Goal: Task Accomplishment & Management: Manage account settings

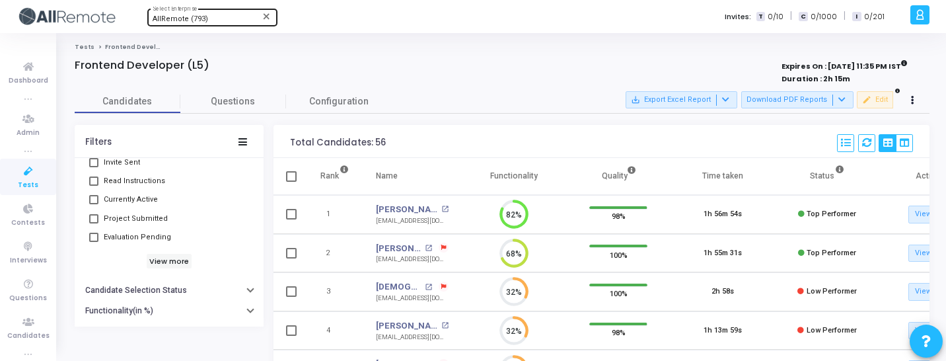
click at [207, 19] on div "AllRemote (793)" at bounding box center [206, 19] width 107 height 8
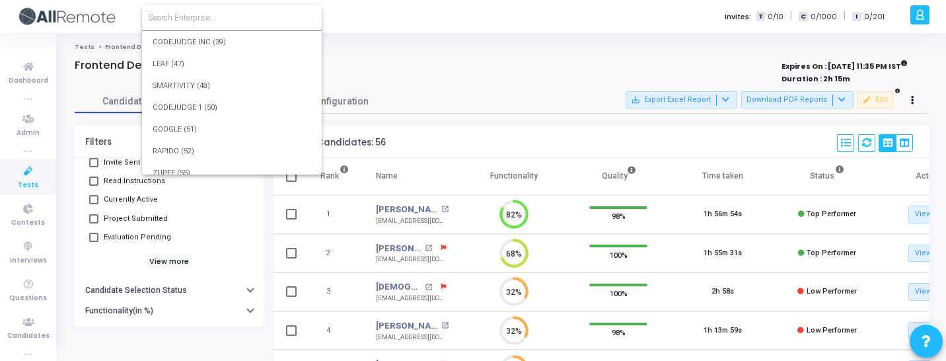
click at [228, 19] on input at bounding box center [232, 18] width 167 height 12
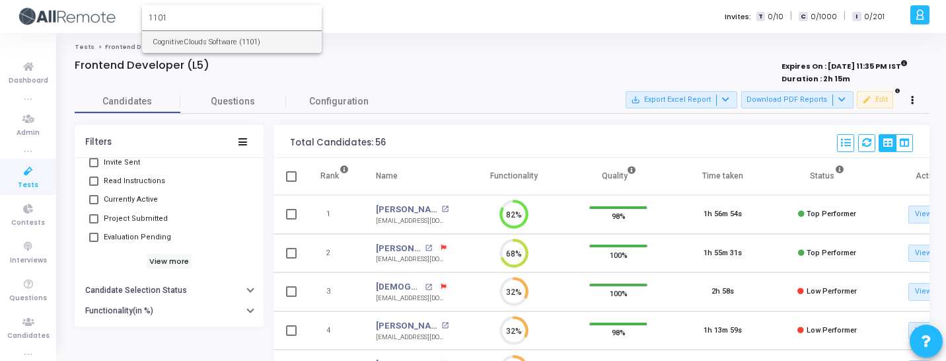
type input "1101"
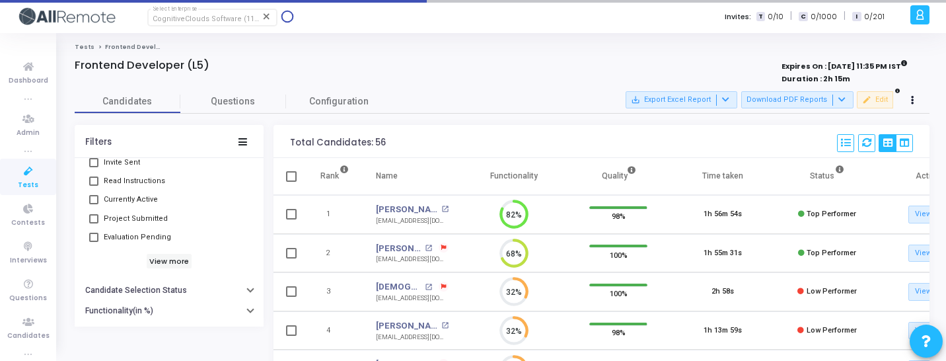
click at [32, 186] on span "Tests" at bounding box center [28, 185] width 20 height 11
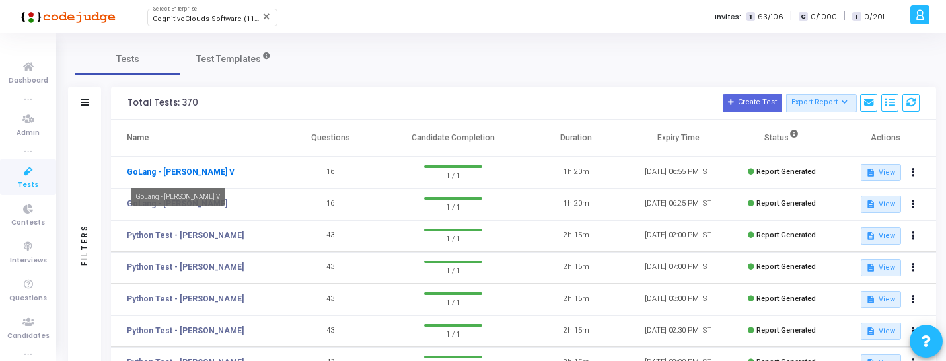
click at [188, 166] on link "GoLang - Nirmal Prasad V" at bounding box center [181, 172] width 108 height 12
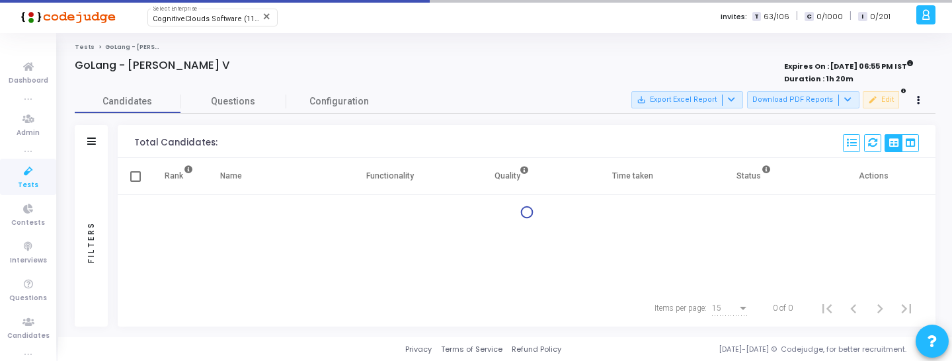
click at [329, 74] on div at bounding box center [326, 79] width 503 height 15
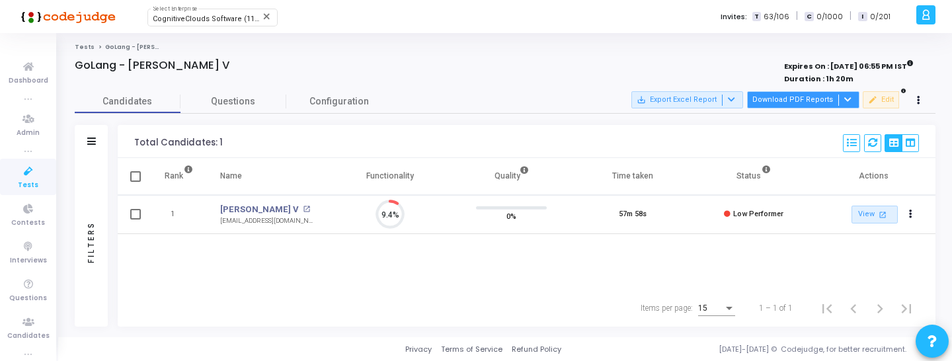
click at [769, 96] on button "Download PDF Reports" at bounding box center [803, 99] width 112 height 17
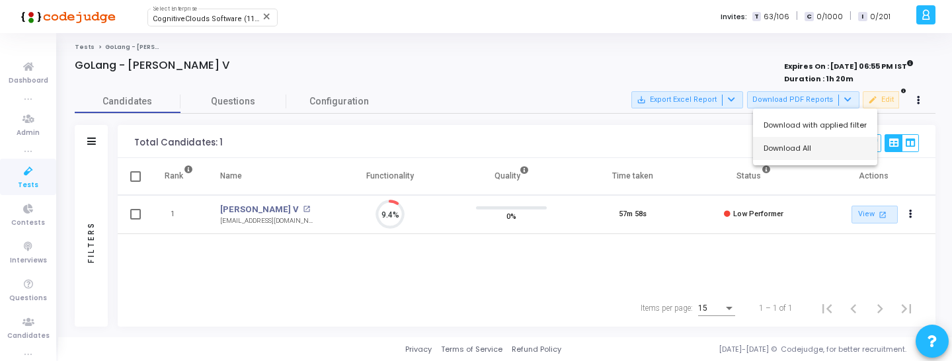
click at [790, 148] on button "Download All" at bounding box center [815, 148] width 124 height 23
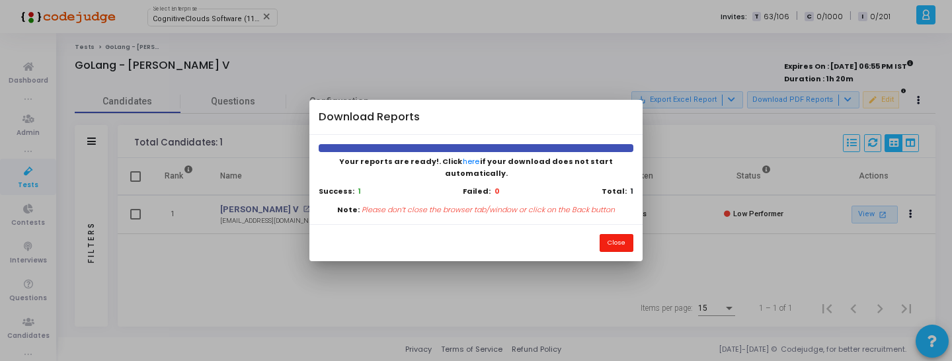
click at [619, 238] on button "Close" at bounding box center [616, 243] width 34 height 18
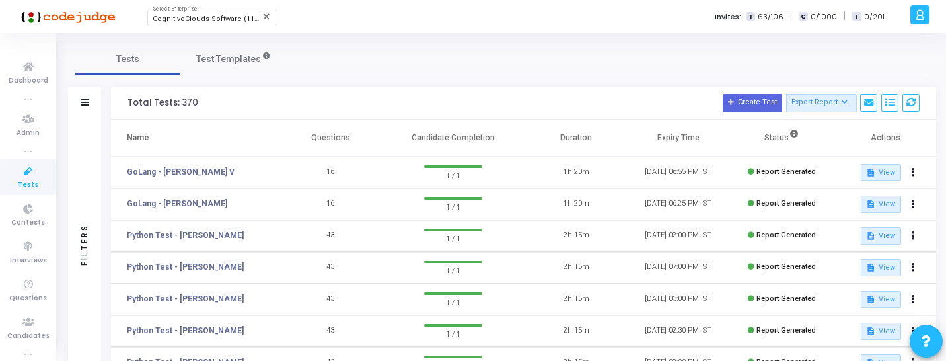
click at [211, 29] on div "CognitiveClouds Software (1101) Select Enterprise close Invites: T 63/106 | C 0…" at bounding box center [519, 16] width 774 height 33
click at [215, 26] on div "CognitiveClouds Software (1101) Select Enterprise close Invites: T 63/106 | C 0…" at bounding box center [519, 16] width 774 height 33
click at [229, 22] on span "CognitiveClouds Software (1101)" at bounding box center [209, 19] width 112 height 9
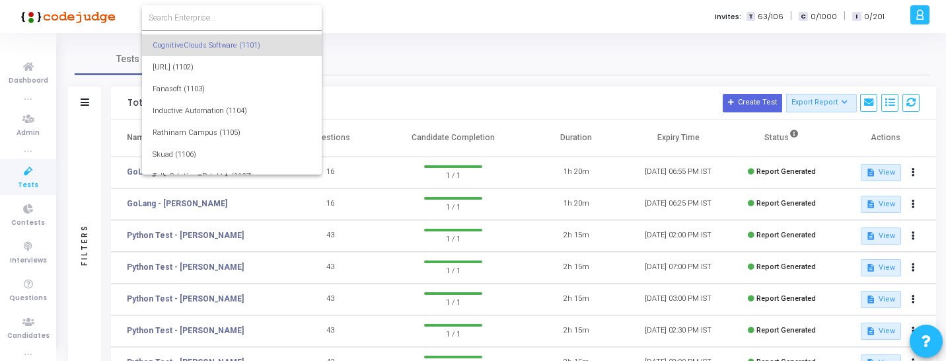
click at [229, 22] on input at bounding box center [232, 18] width 167 height 12
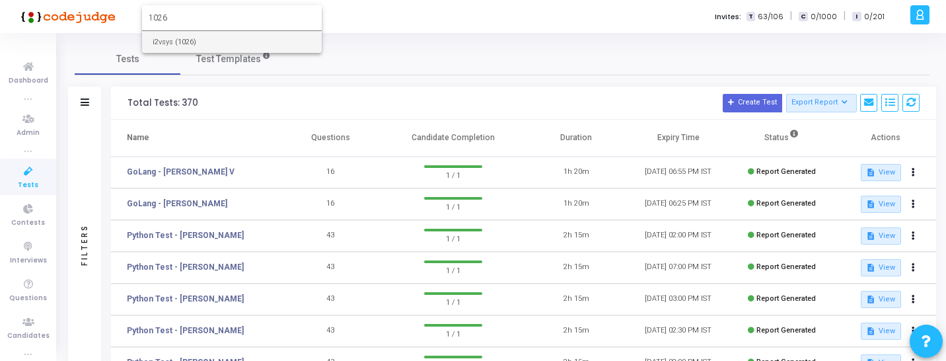
type input "1026"
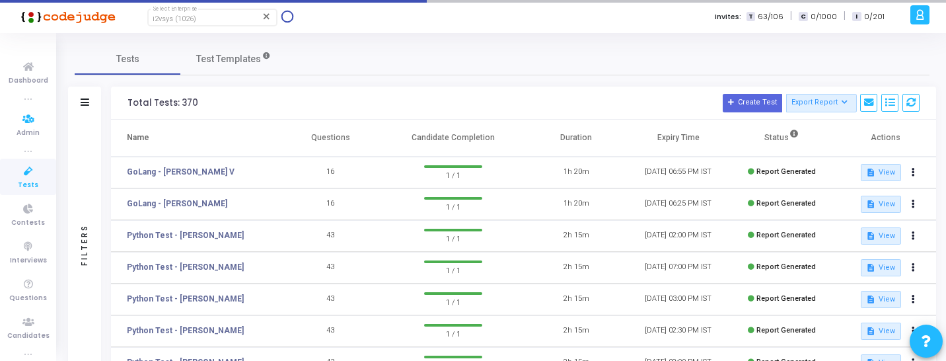
click at [16, 174] on icon at bounding box center [29, 171] width 28 height 17
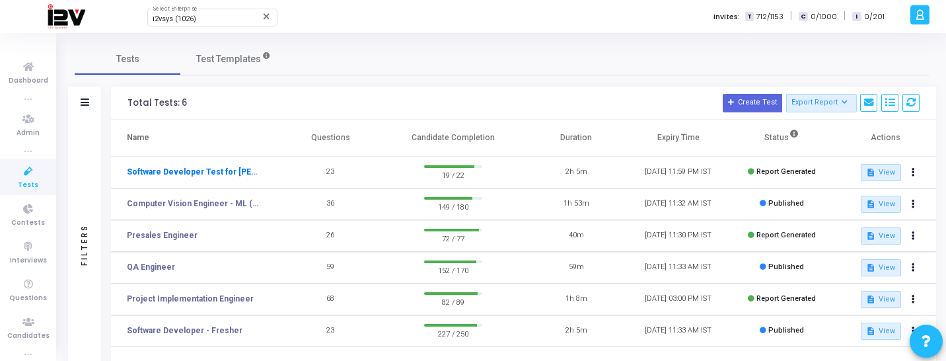
click at [208, 166] on link "Software Developer Test for Accio Jobs" at bounding box center [193, 172] width 132 height 12
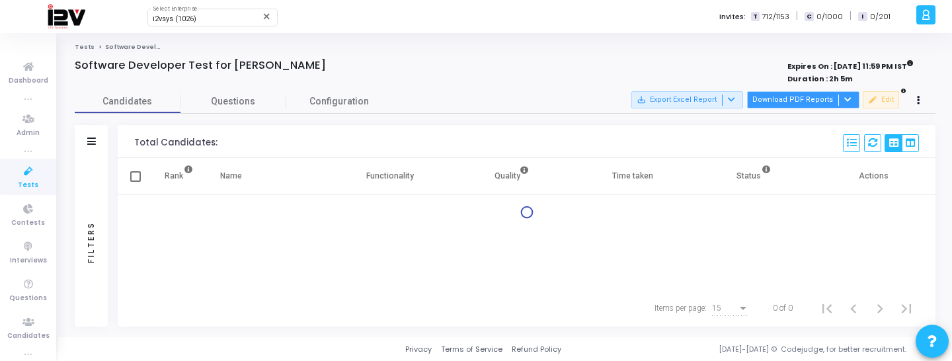
click at [792, 102] on button "Download PDF Reports" at bounding box center [803, 99] width 112 height 17
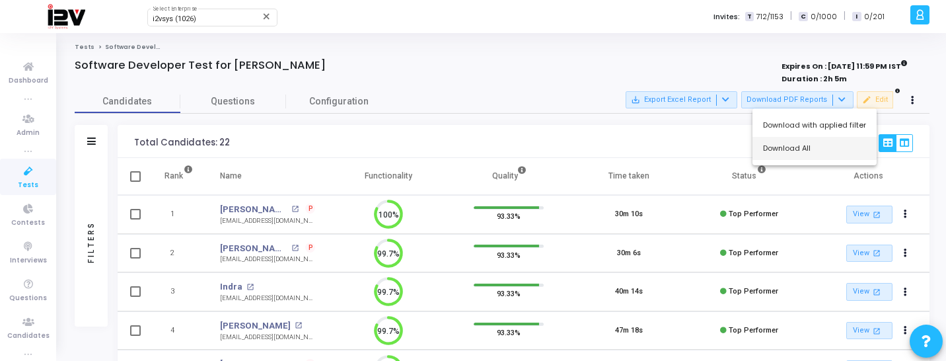
click at [782, 146] on button "Download All" at bounding box center [815, 148] width 124 height 23
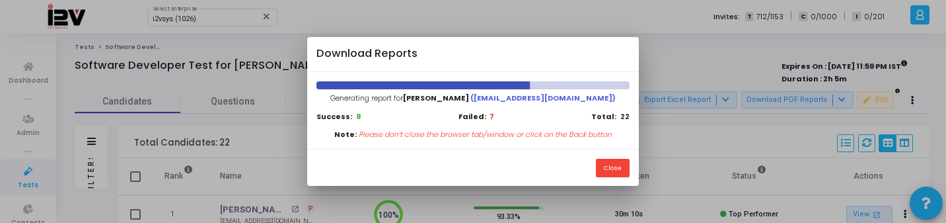
scroll to position [6, 6]
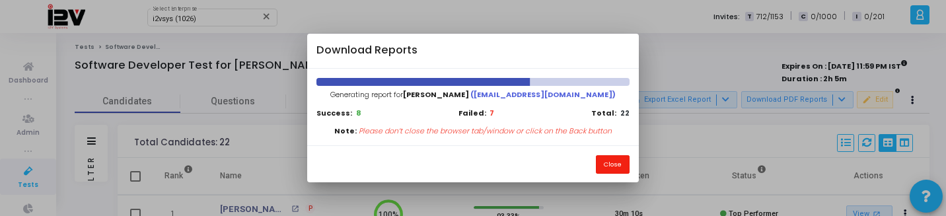
click at [614, 168] on button "Close" at bounding box center [613, 164] width 34 height 18
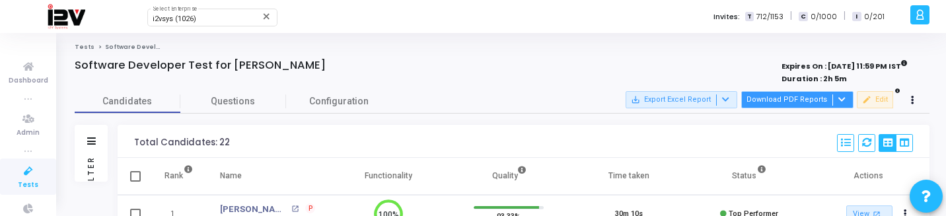
click at [813, 98] on button "Download PDF Reports" at bounding box center [797, 99] width 112 height 17
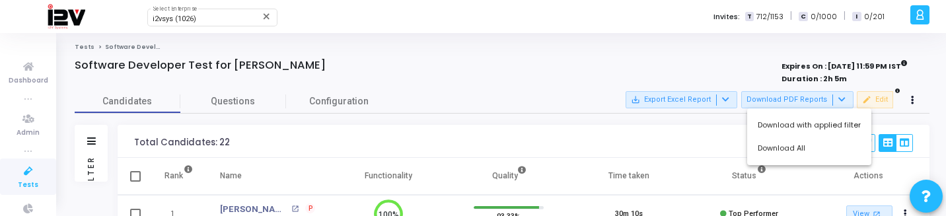
click at [214, 17] on div at bounding box center [473, 108] width 946 height 216
click at [214, 17] on div "i2vsys (1026)" at bounding box center [206, 19] width 107 height 8
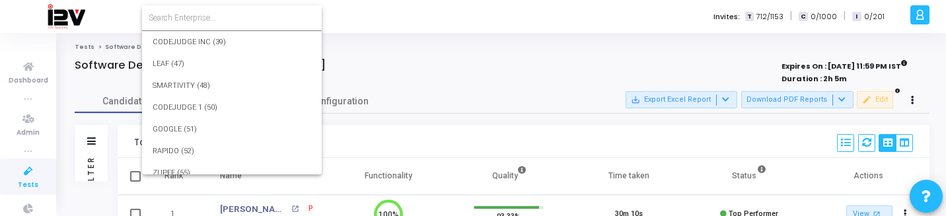
scroll to position [19666, 0]
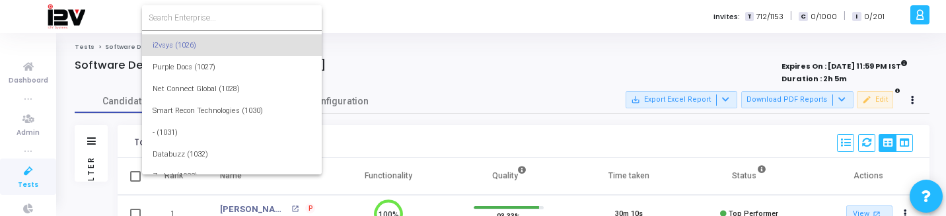
click at [213, 17] on input at bounding box center [232, 18] width 167 height 12
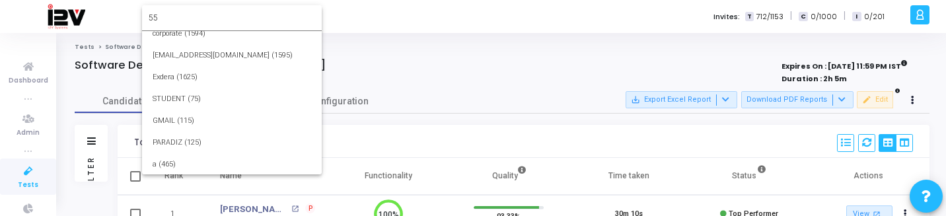
scroll to position [0, 0]
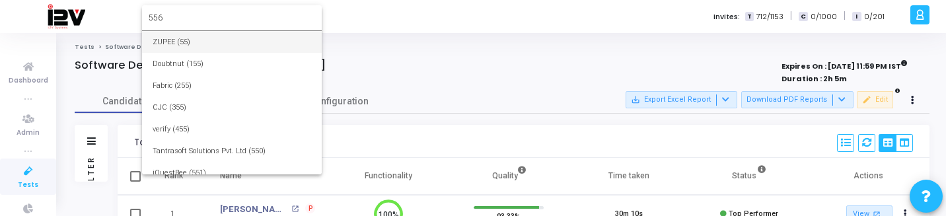
type input "556"
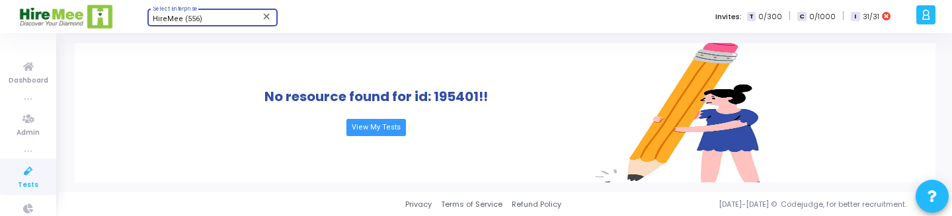
click at [32, 178] on icon at bounding box center [29, 171] width 28 height 17
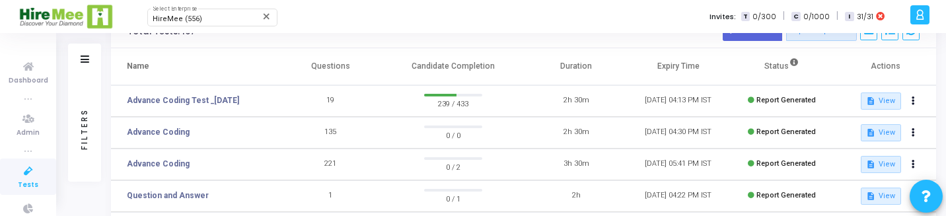
scroll to position [80, 0]
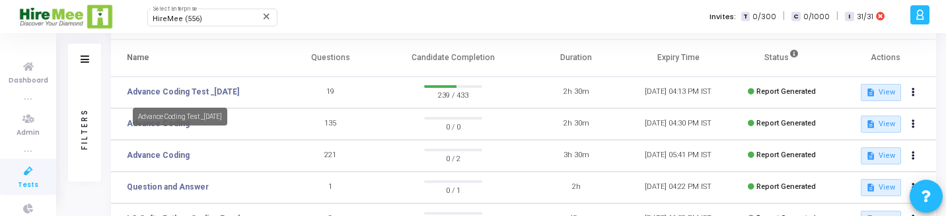
click at [228, 98] on mat-tooltip-component "Advance Coding Test _[DATE]" at bounding box center [180, 116] width 113 height 36
click at [239, 83] on td "Advance Coding Test _[DATE]" at bounding box center [195, 93] width 169 height 32
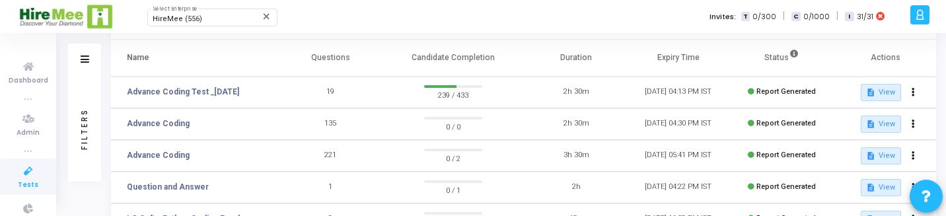
click at [239, 85] on td "Advance Coding Test _[DATE]" at bounding box center [195, 93] width 169 height 32
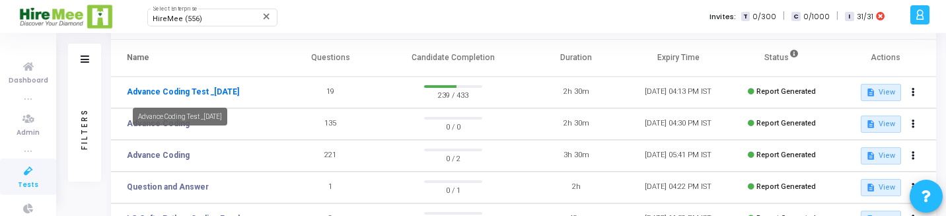
click at [169, 94] on link "Advance Coding Test _[DATE]" at bounding box center [183, 92] width 112 height 12
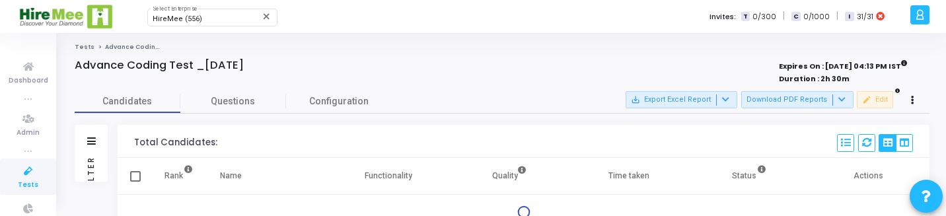
click at [367, 164] on th "Functionality" at bounding box center [388, 176] width 120 height 37
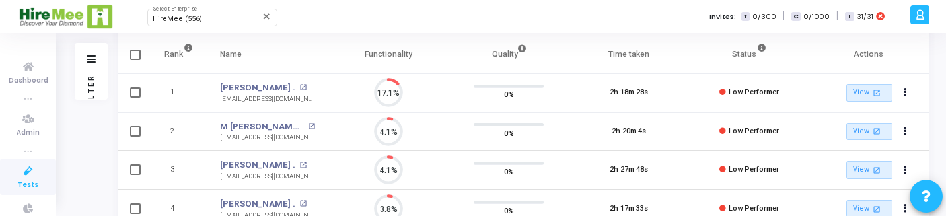
scroll to position [6, 6]
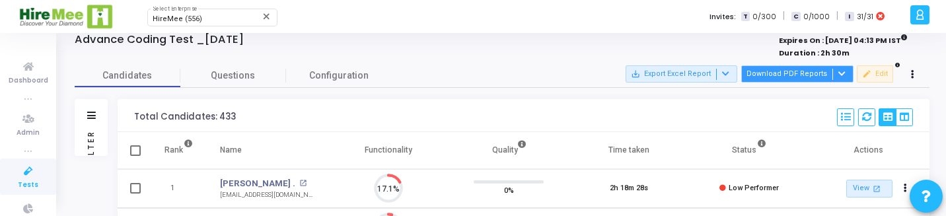
click at [800, 75] on button "Download PDF Reports" at bounding box center [797, 73] width 112 height 17
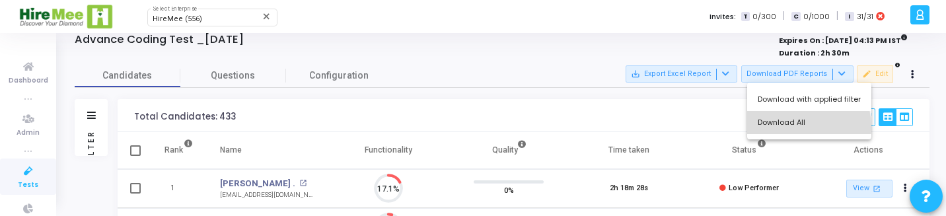
click at [783, 128] on button "Download All" at bounding box center [809, 122] width 124 height 23
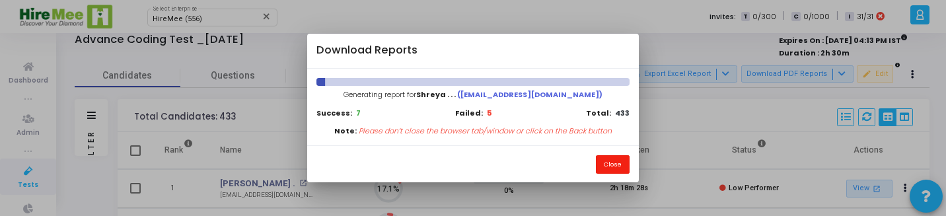
click at [603, 162] on button "Close" at bounding box center [613, 164] width 34 height 18
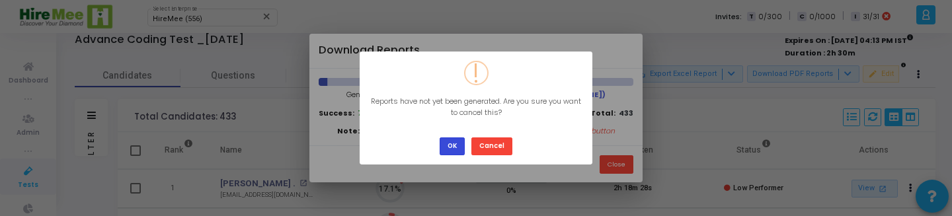
click at [451, 147] on button "OK" at bounding box center [451, 146] width 25 height 18
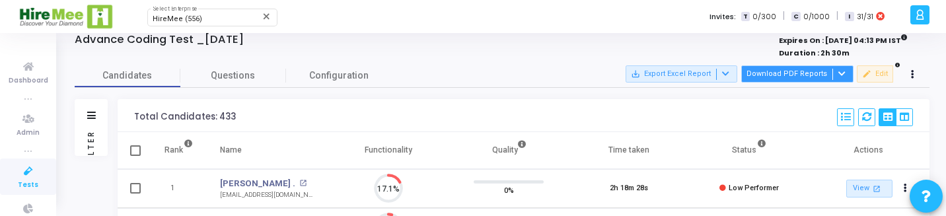
click at [782, 73] on button "Download PDF Reports" at bounding box center [797, 73] width 112 height 17
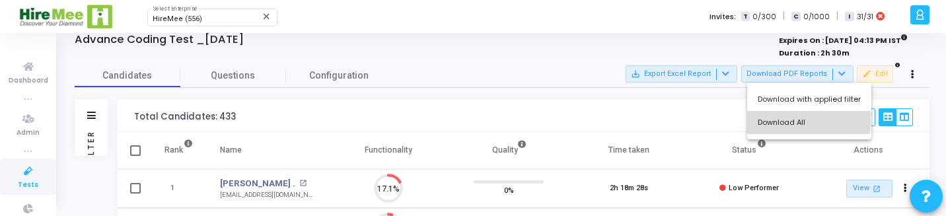
click at [782, 121] on button "Download All" at bounding box center [809, 122] width 124 height 23
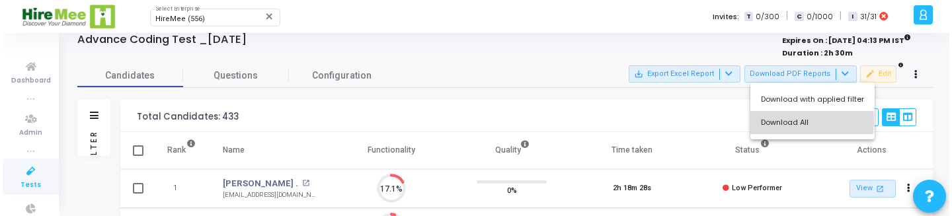
scroll to position [0, 0]
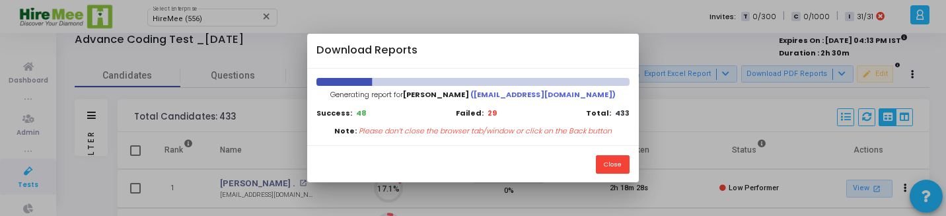
click at [627, 154] on div "Close" at bounding box center [472, 163] width 331 height 37
click at [626, 159] on button "Close" at bounding box center [613, 164] width 34 height 18
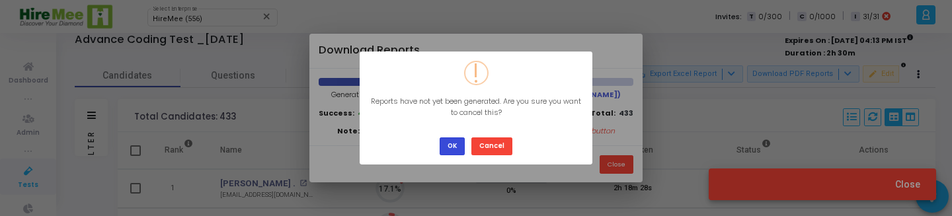
click at [452, 140] on button "OK" at bounding box center [451, 146] width 25 height 18
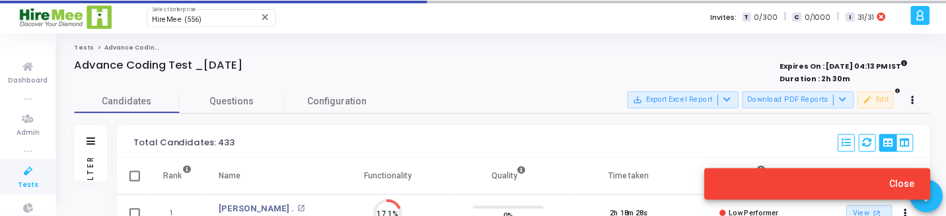
scroll to position [26, 0]
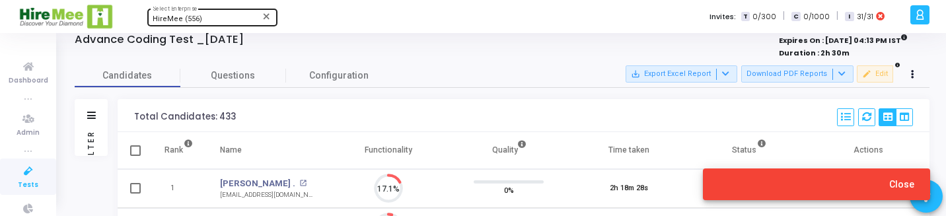
click at [172, 13] on div "HireMee (556) Select Enterprise" at bounding box center [212, 17] width 119 height 20
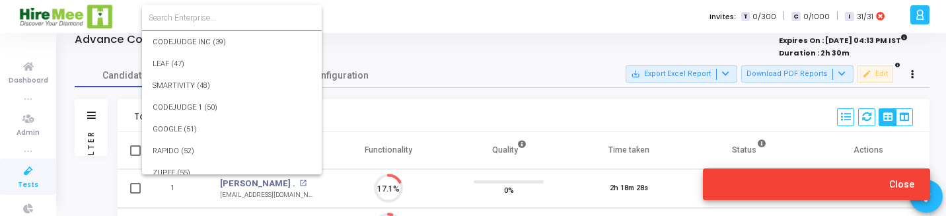
scroll to position [10638, 0]
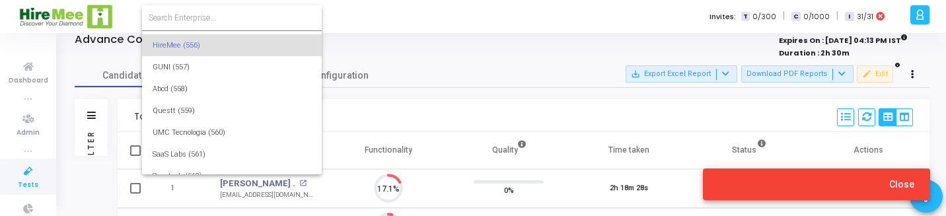
click at [200, 15] on input at bounding box center [232, 18] width 167 height 12
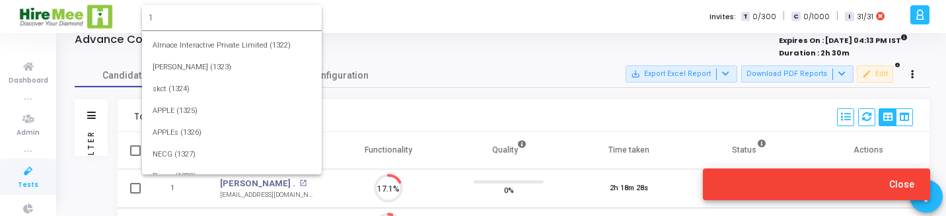
scroll to position [0, 0]
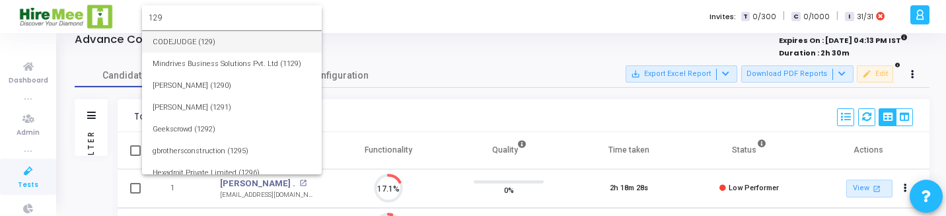
type input "129"
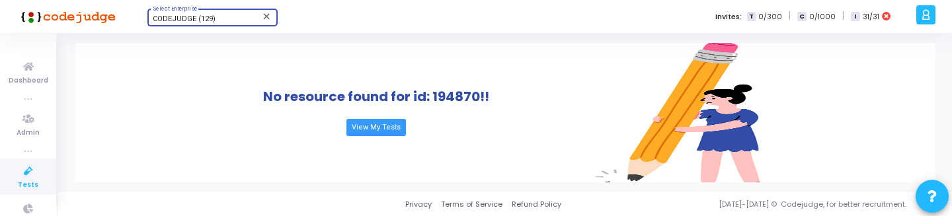
click at [26, 170] on icon at bounding box center [29, 171] width 28 height 17
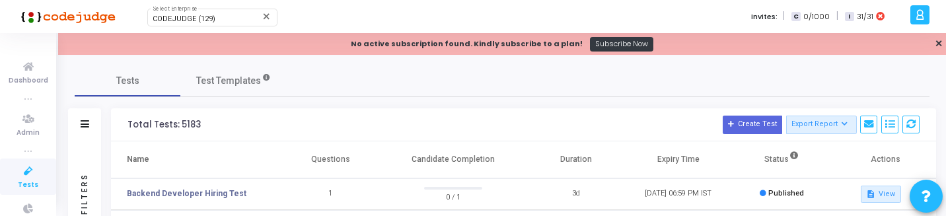
click at [204, 182] on td "Backend Developer Hiring Test" at bounding box center [195, 194] width 169 height 32
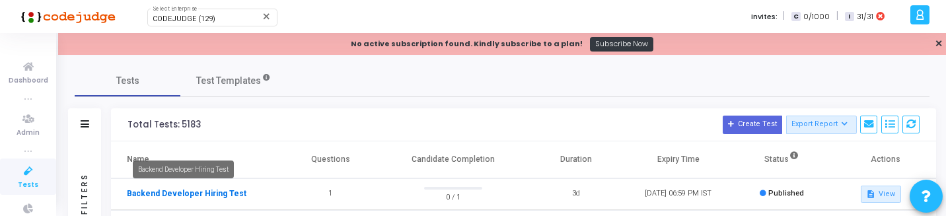
click at [204, 190] on link "Backend Developer Hiring Test" at bounding box center [187, 194] width 120 height 12
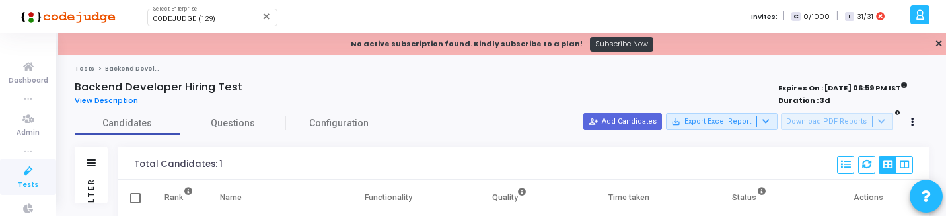
scroll to position [6, 6]
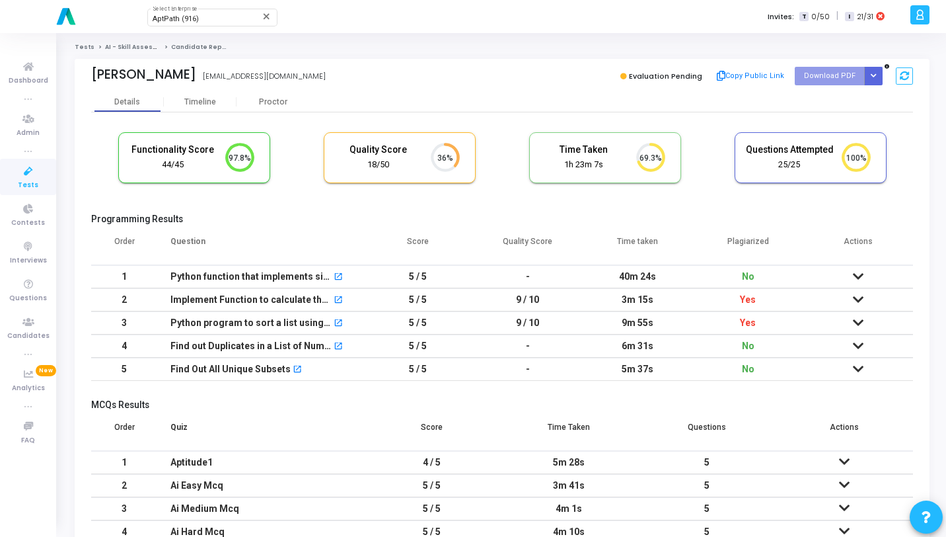
scroll to position [28, 34]
click at [216, 26] on div "AptPath (916) Select Enterprise close Invites: T 0/50 | I 21/31" at bounding box center [519, 16] width 774 height 33
click at [230, 21] on div "AptPath (916)" at bounding box center [206, 19] width 107 height 8
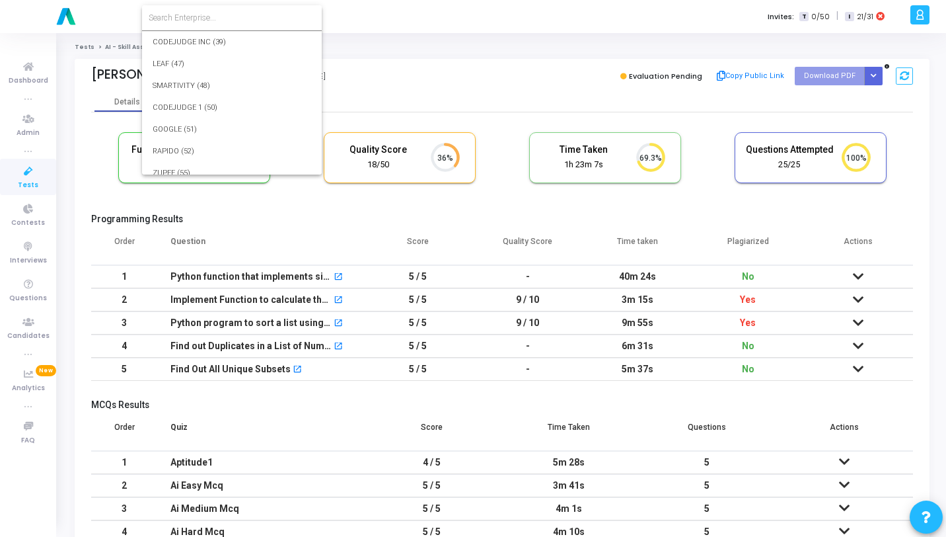
scroll to position [17900, 0]
click at [232, 21] on input at bounding box center [232, 18] width 167 height 12
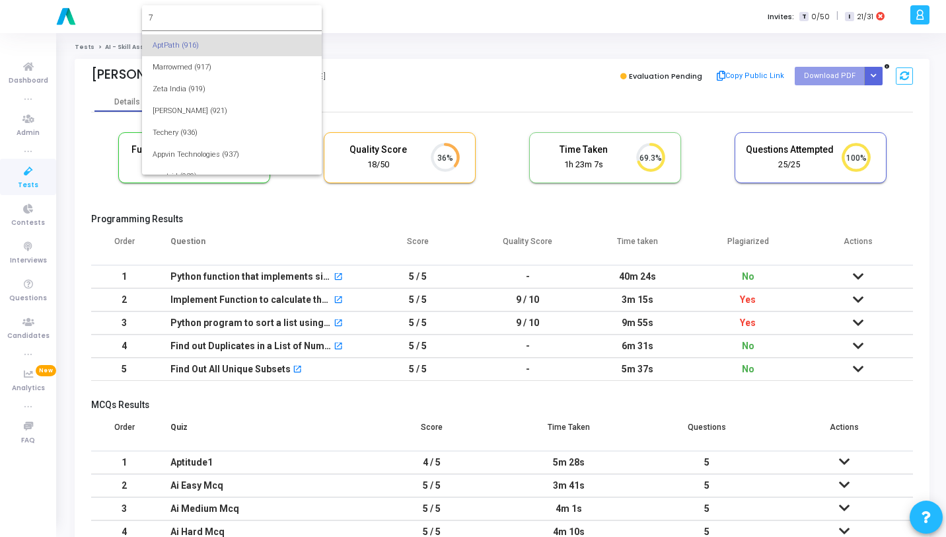
scroll to position [0, 0]
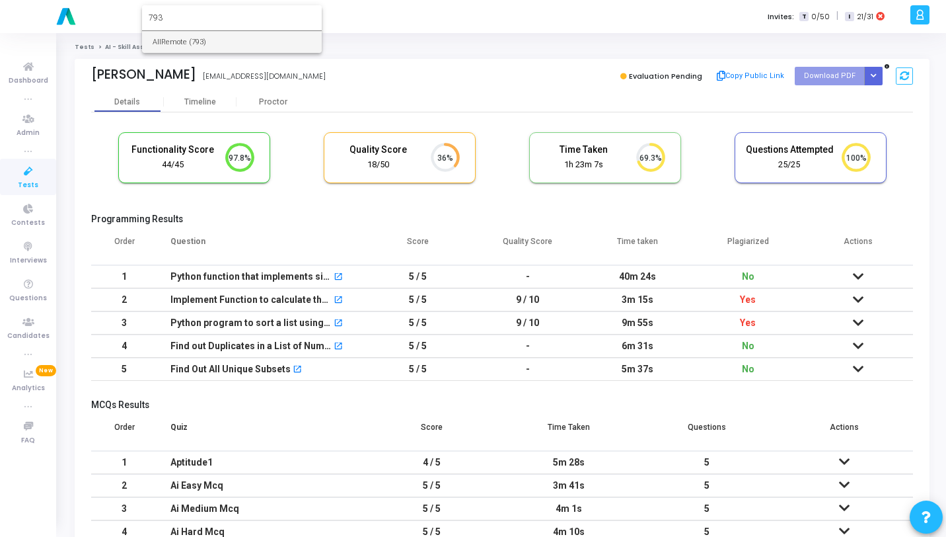
type input "793"
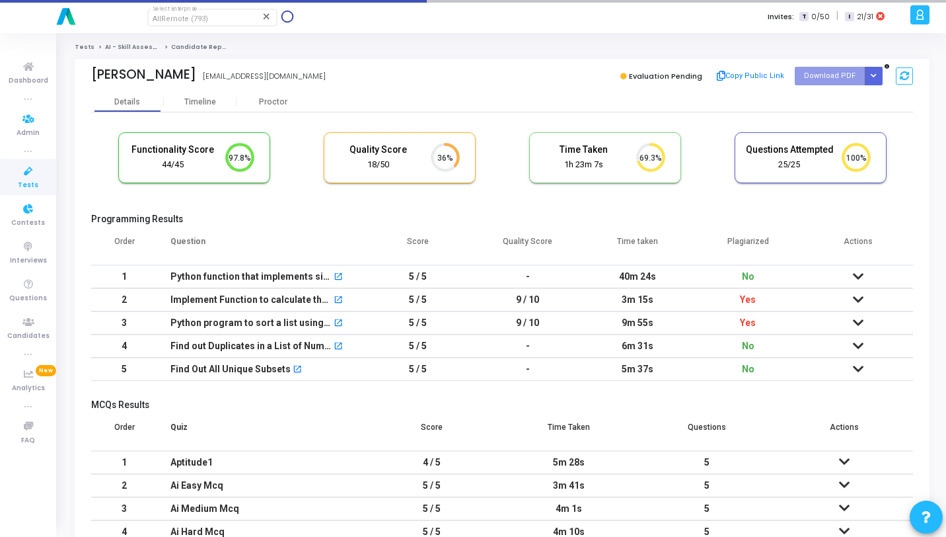
click at [24, 192] on link "Tests" at bounding box center [28, 177] width 56 height 36
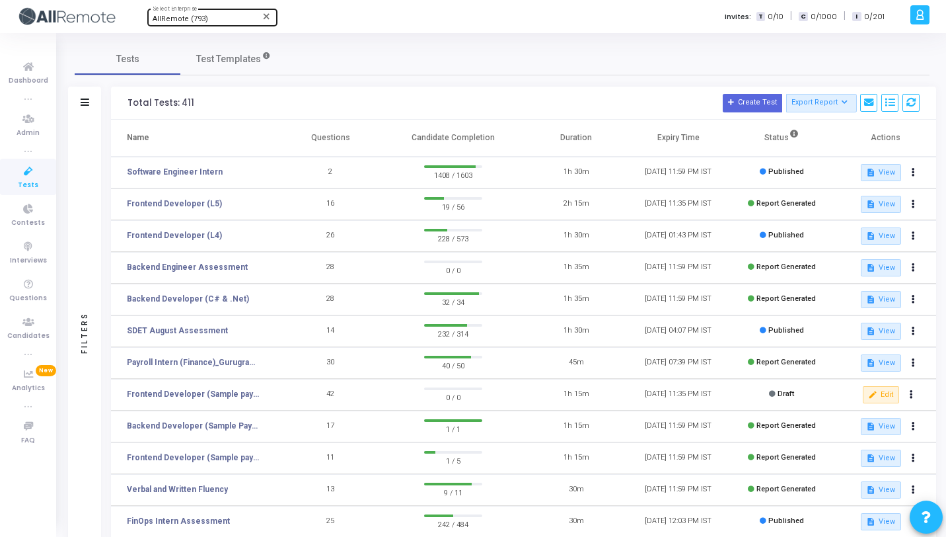
click at [235, 24] on div "AllRemote (793) Select Enterprise" at bounding box center [212, 17] width 119 height 20
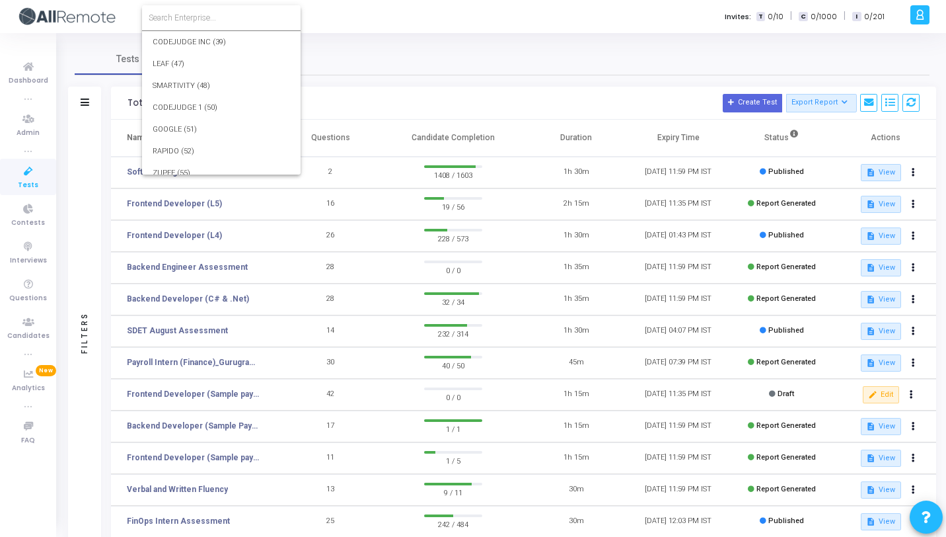
scroll to position [15741, 0]
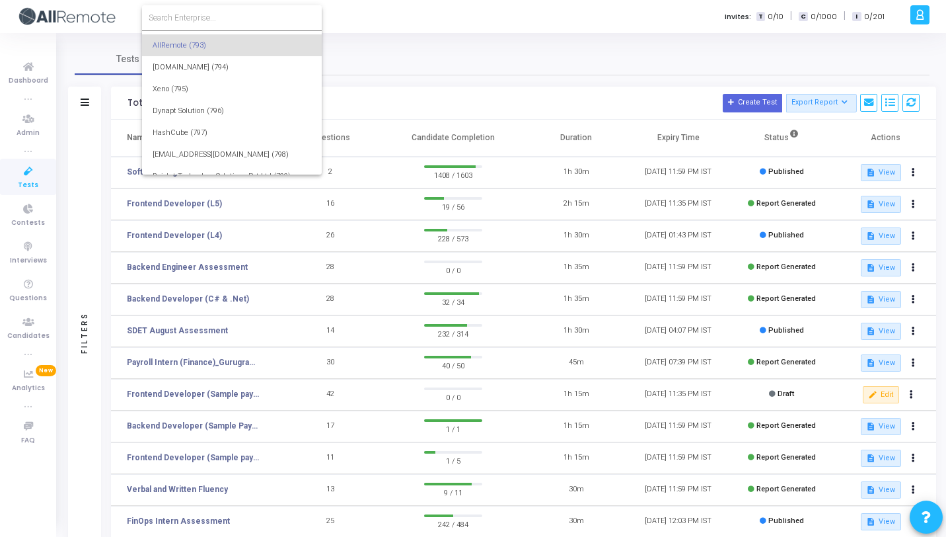
click at [234, 19] on input at bounding box center [232, 18] width 167 height 12
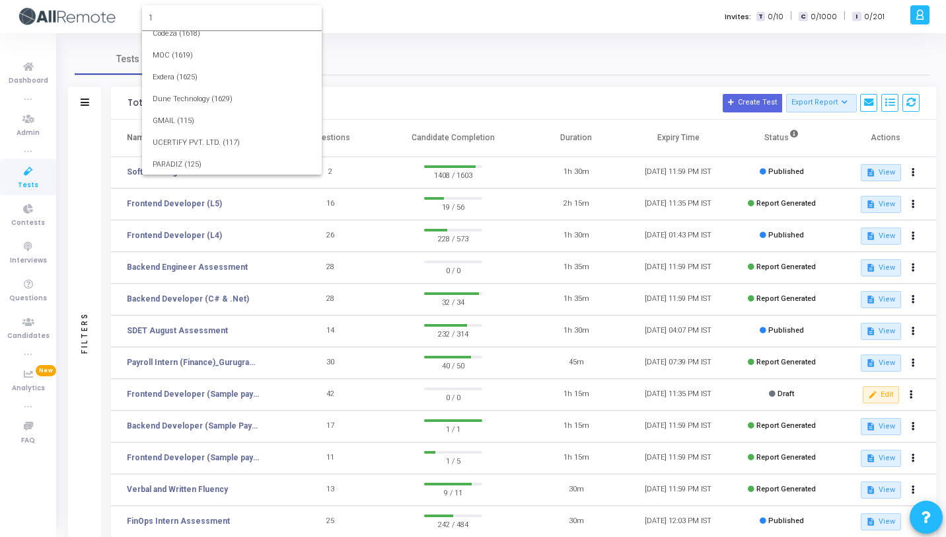
scroll to position [0, 0]
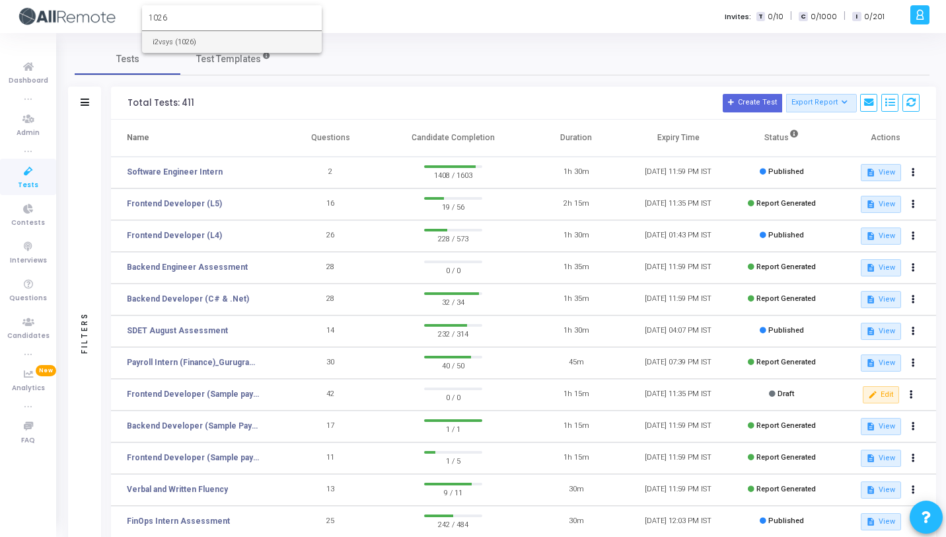
type input "1026"
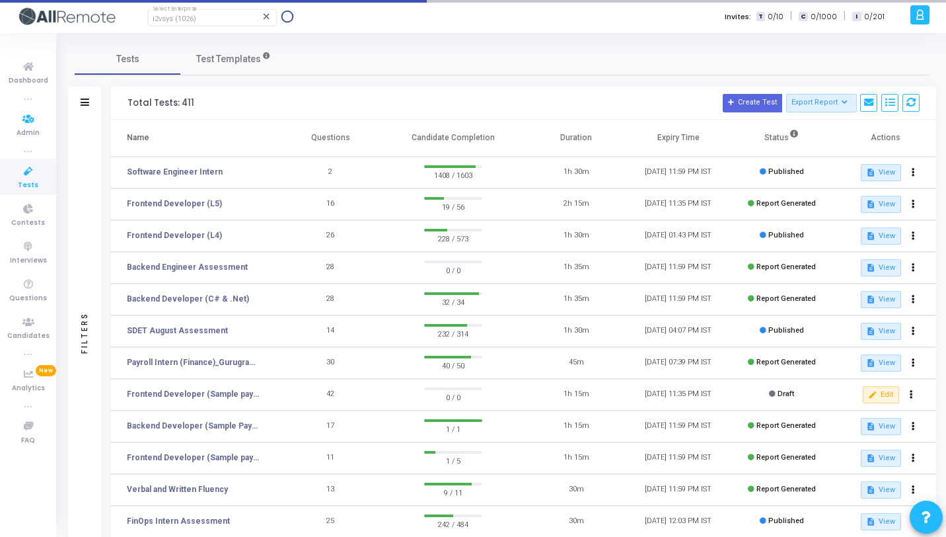
click at [22, 180] on span "Tests" at bounding box center [28, 185] width 20 height 11
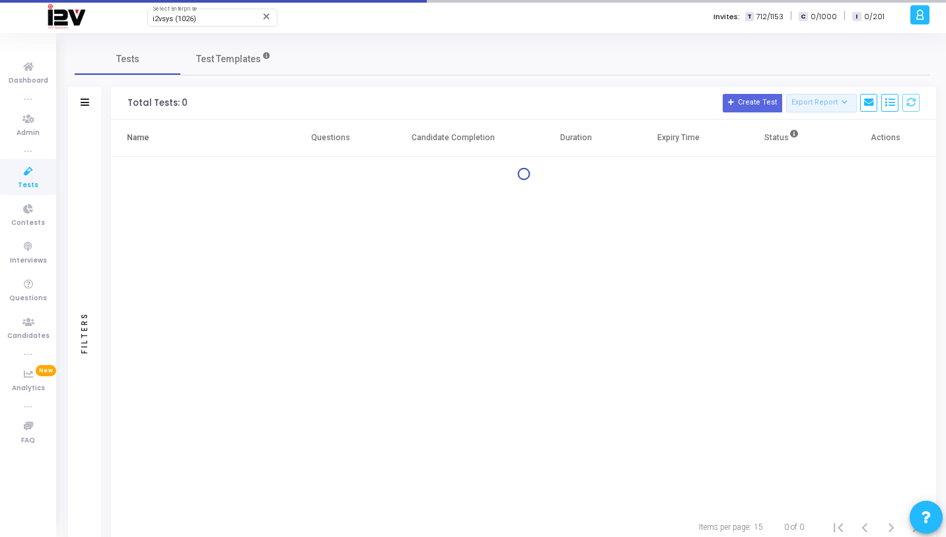
click at [10, 189] on link "Tests" at bounding box center [28, 177] width 56 height 36
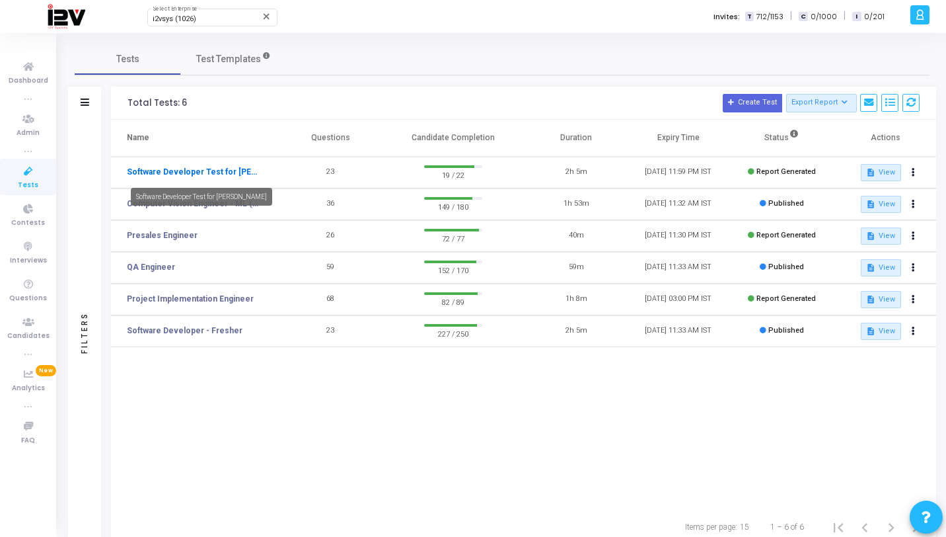
click at [184, 171] on link "Software Developer Test for [PERSON_NAME]" at bounding box center [193, 172] width 132 height 12
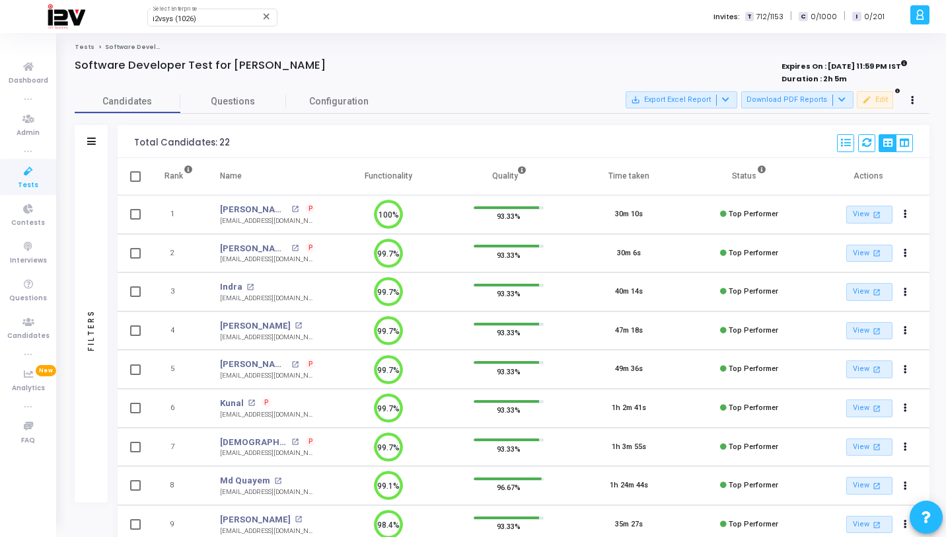
click at [102, 210] on div "Filters" at bounding box center [91, 330] width 33 height 344
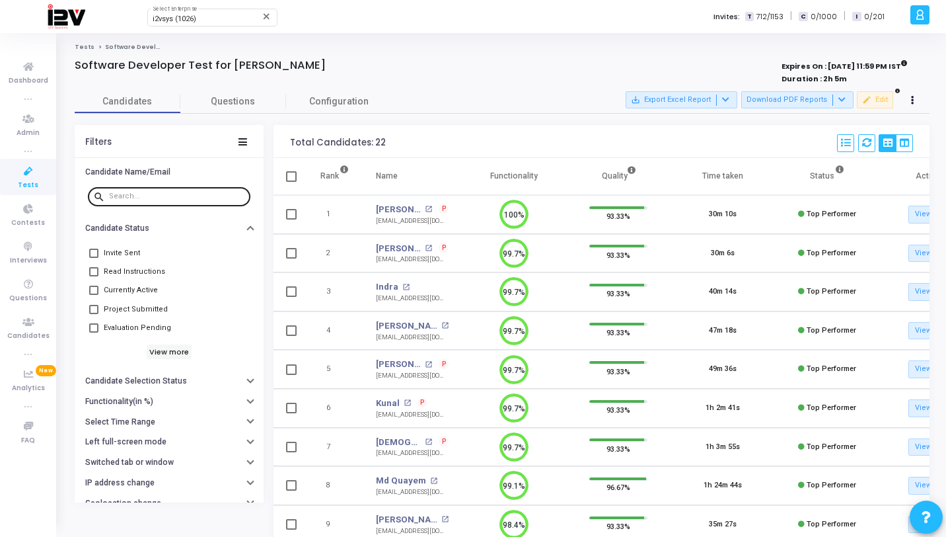
click at [166, 195] on input "text" at bounding box center [177, 196] width 136 height 8
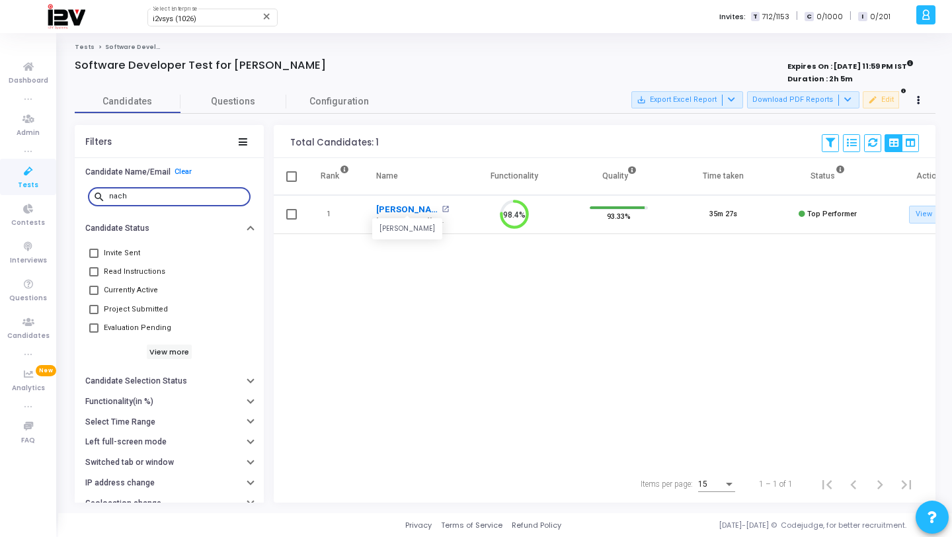
click at [391, 207] on link "Nachiket" at bounding box center [407, 209] width 62 height 13
click at [172, 193] on input "nach" at bounding box center [177, 196] width 136 height 8
click at [393, 209] on link "Soumya" at bounding box center [399, 209] width 46 height 13
click at [143, 202] on div "soum" at bounding box center [177, 195] width 136 height 21
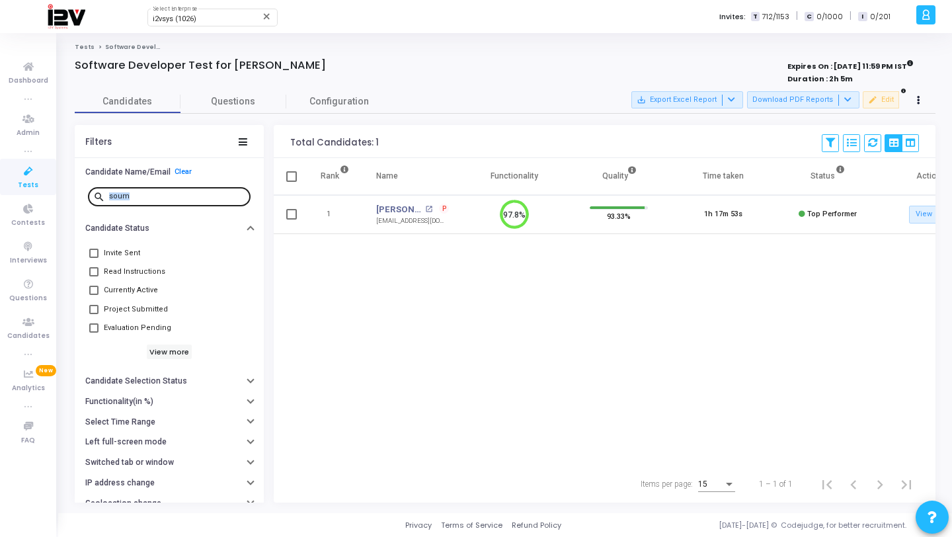
click at [143, 202] on div "soum" at bounding box center [177, 195] width 136 height 21
click at [144, 196] on input "soum" at bounding box center [177, 196] width 136 height 8
click at [391, 209] on link "Mohd" at bounding box center [399, 209] width 46 height 13
click at [175, 199] on input "mohd" at bounding box center [177, 196] width 136 height 8
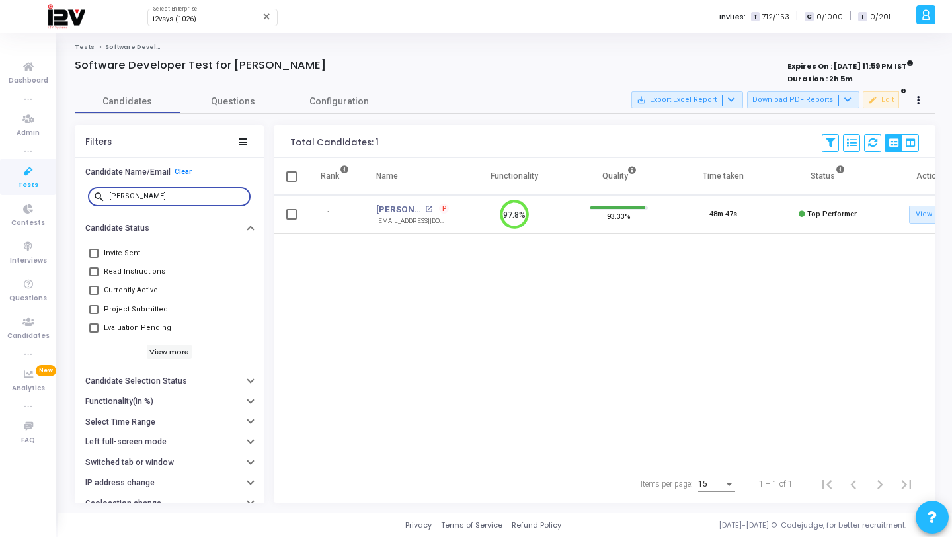
click at [175, 199] on input "mohd" at bounding box center [177, 196] width 136 height 8
click at [389, 204] on link "Satyam" at bounding box center [399, 209] width 46 height 13
click at [158, 194] on input "saty" at bounding box center [177, 196] width 136 height 8
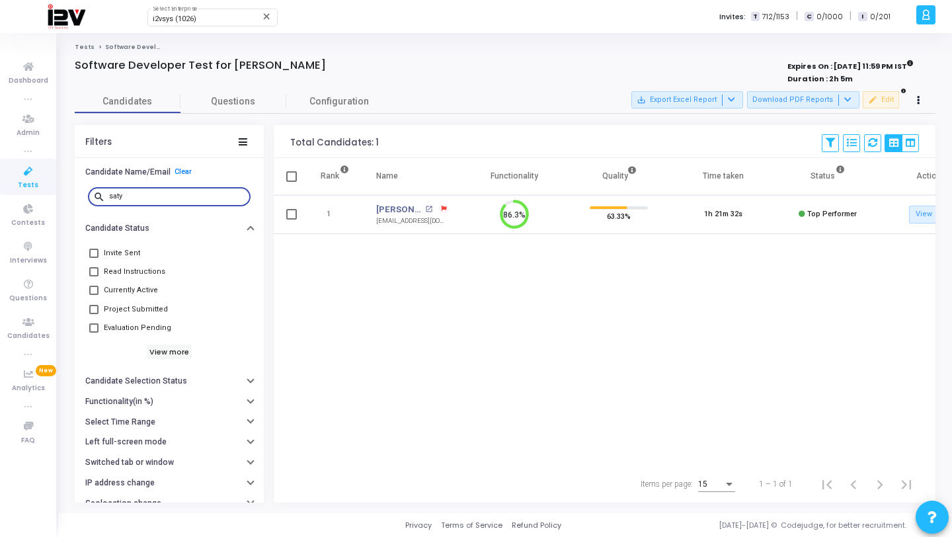
click at [158, 194] on input "saty" at bounding box center [177, 196] width 136 height 8
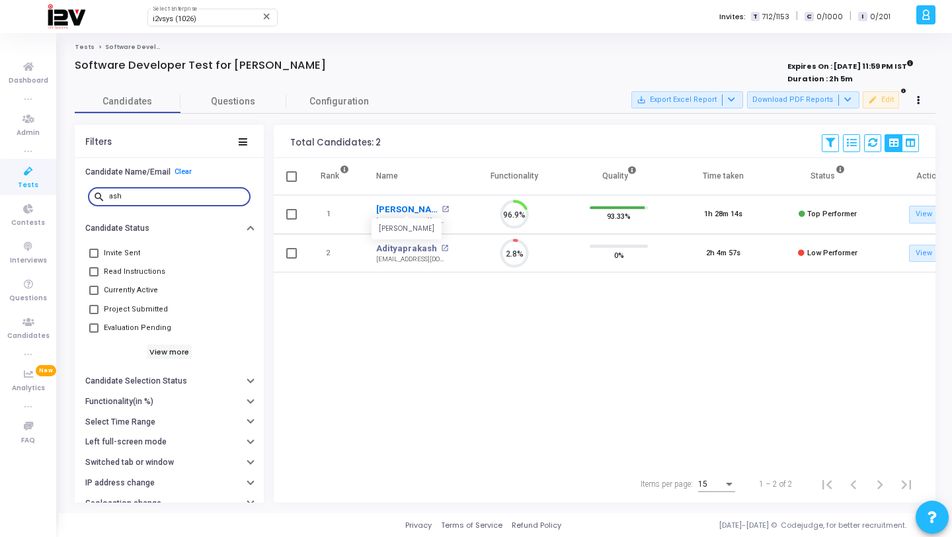
scroll to position [28, 34]
click at [390, 207] on link "Ashwani" at bounding box center [407, 209] width 62 height 13
click at [147, 194] on input "ash" at bounding box center [177, 196] width 136 height 8
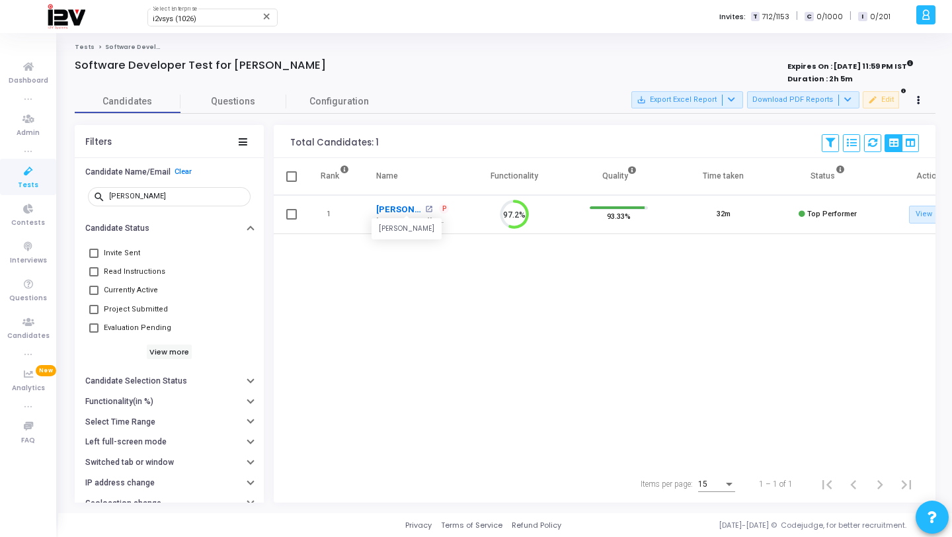
scroll to position [28, 34]
click at [388, 211] on link "Rishu" at bounding box center [399, 209] width 46 height 13
click at [179, 200] on div "rishu" at bounding box center [177, 195] width 136 height 21
click at [180, 198] on input "rishu" at bounding box center [177, 196] width 136 height 8
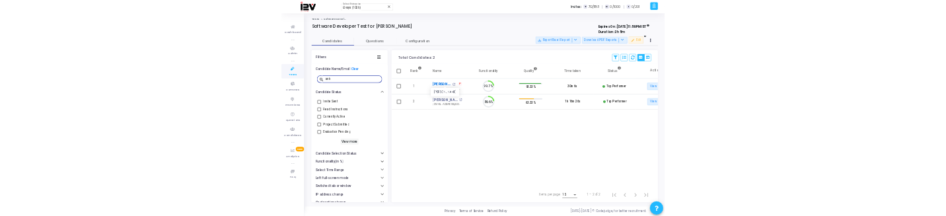
scroll to position [28, 34]
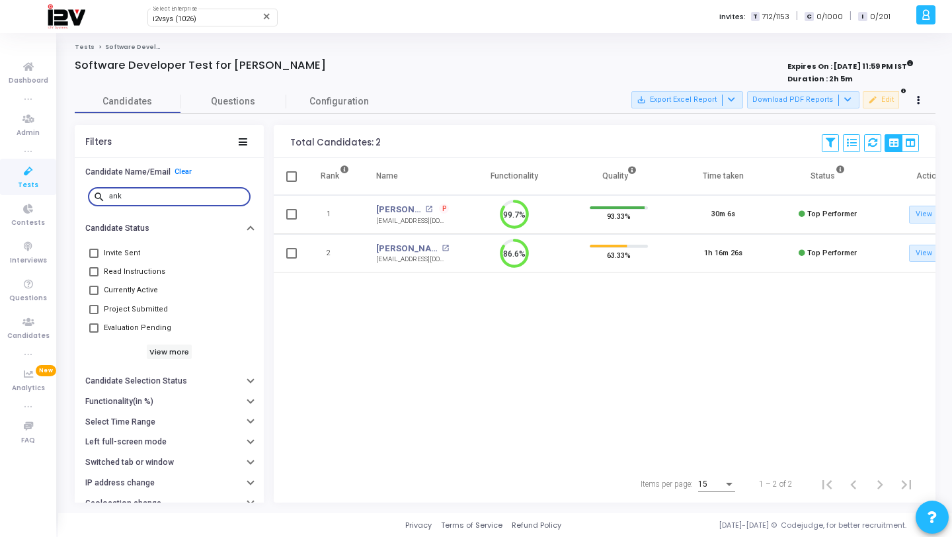
type input "ank"
click at [402, 239] on td "Ankush open_in_new ankush75056@gmail.com" at bounding box center [412, 253] width 99 height 39
click at [393, 244] on link "Ankush" at bounding box center [407, 248] width 62 height 13
click at [821, 57] on div "Tests Software Developer Test for Accio Jobs Software Developer Test for Accio …" at bounding box center [505, 273] width 860 height 460
click at [817, 93] on button "Download PDF Reports" at bounding box center [803, 99] width 112 height 17
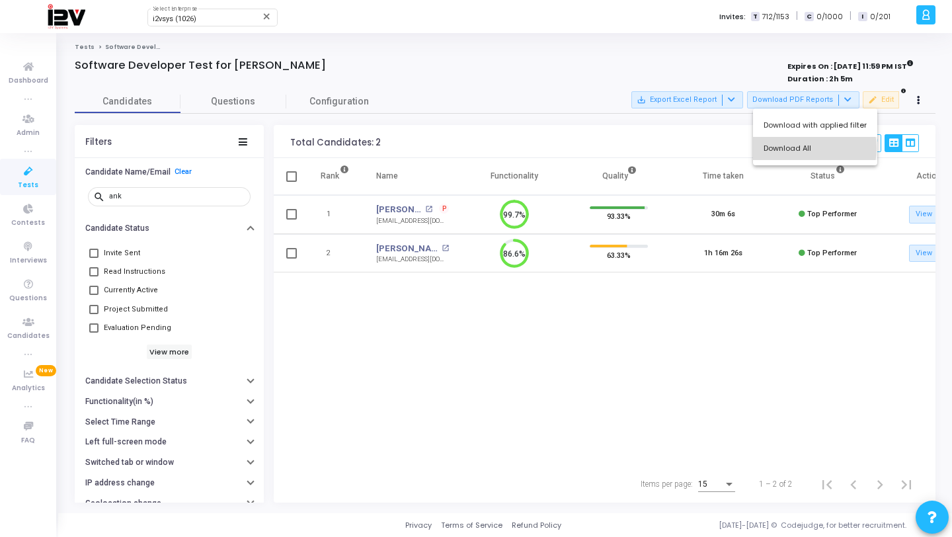
click at [806, 148] on button "Download All" at bounding box center [815, 148] width 124 height 23
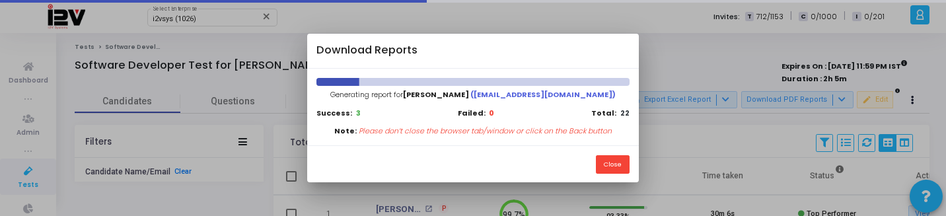
scroll to position [6, 6]
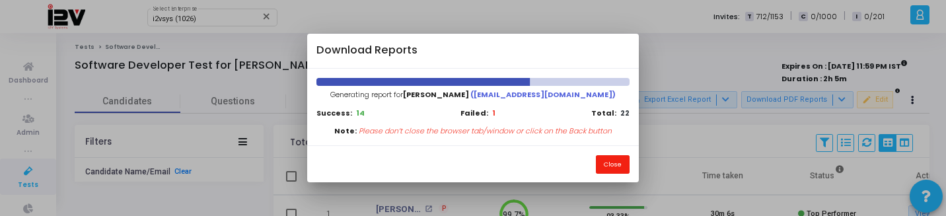
click at [615, 161] on button "Close" at bounding box center [613, 164] width 34 height 18
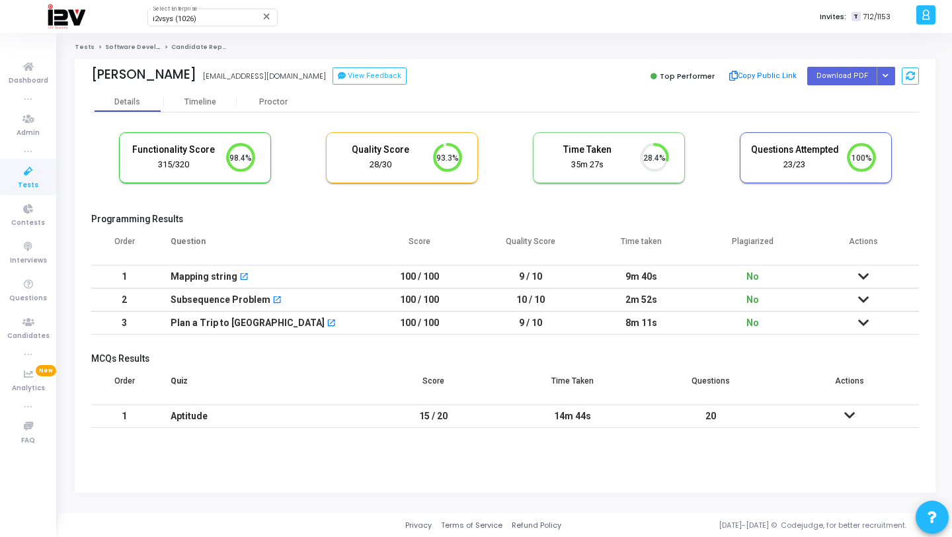
scroll to position [6, 6]
click at [884, 72] on button "Button group with nested dropdown" at bounding box center [885, 76] width 19 height 18
click at [871, 105] on button "Regenerate PDF" at bounding box center [843, 102] width 102 height 21
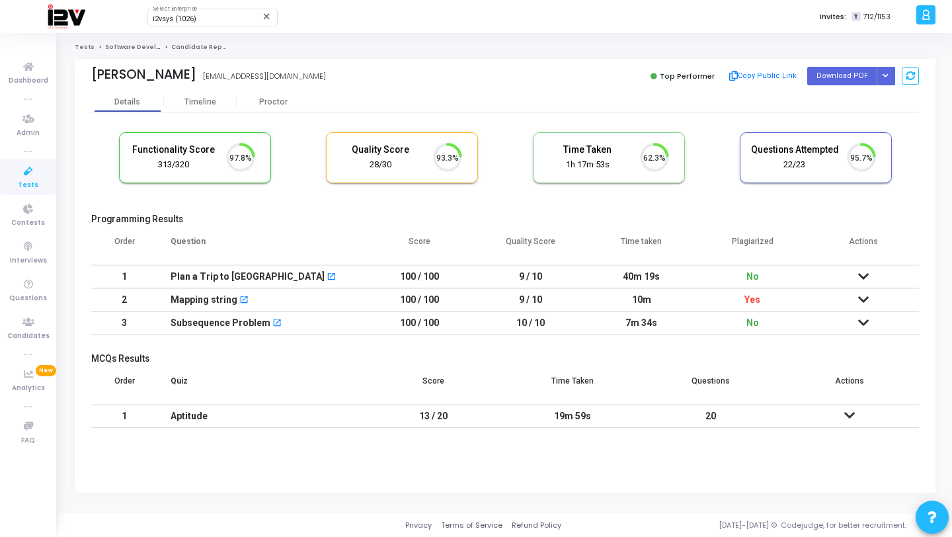
scroll to position [28, 34]
click at [885, 77] on icon "Button group with nested dropdown" at bounding box center [885, 76] width 6 height 7
click at [839, 103] on button "Regenerate PDF" at bounding box center [843, 102] width 102 height 21
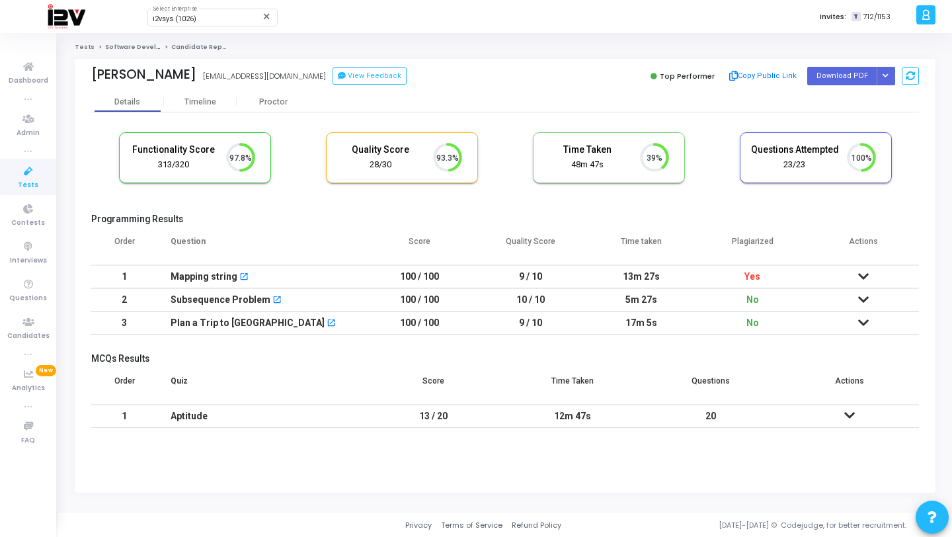
scroll to position [28, 34]
click at [886, 73] on icon "Button group with nested dropdown" at bounding box center [885, 76] width 6 height 7
click at [846, 110] on button "Regenerate PDF" at bounding box center [843, 102] width 102 height 21
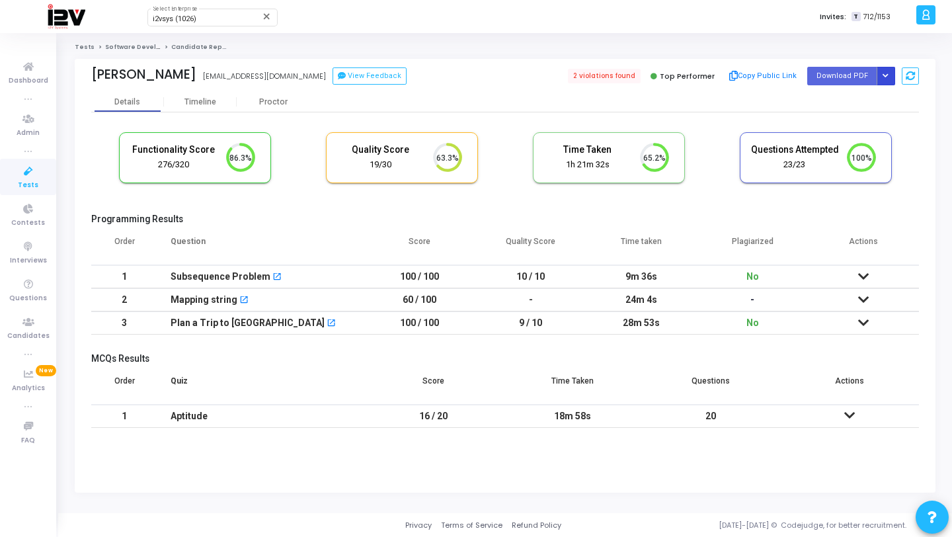
click at [887, 75] on icon "Button group with nested dropdown" at bounding box center [885, 76] width 6 height 7
click at [858, 95] on button "Regenerate PDF" at bounding box center [843, 102] width 102 height 21
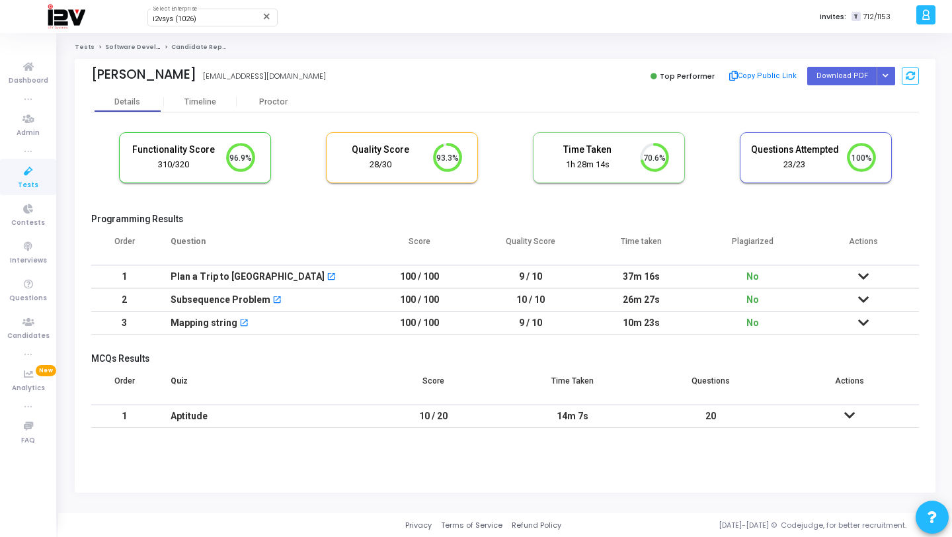
scroll to position [6, 6]
click at [885, 75] on icon "Button group with nested dropdown" at bounding box center [885, 76] width 6 height 7
click at [850, 96] on button "Regenerate PDF" at bounding box center [843, 102] width 102 height 21
click at [885, 79] on button "Button group with nested dropdown" at bounding box center [885, 76] width 19 height 18
click at [866, 93] on button "Regenerate PDF" at bounding box center [843, 102] width 102 height 21
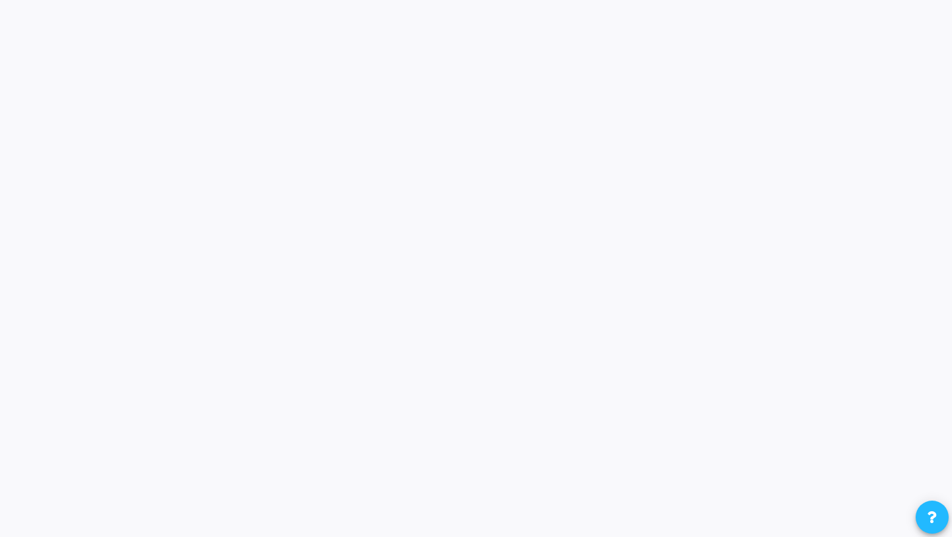
click at [835, 64] on div "Choose from our library of standardized assessments" at bounding box center [476, 268] width 952 height 537
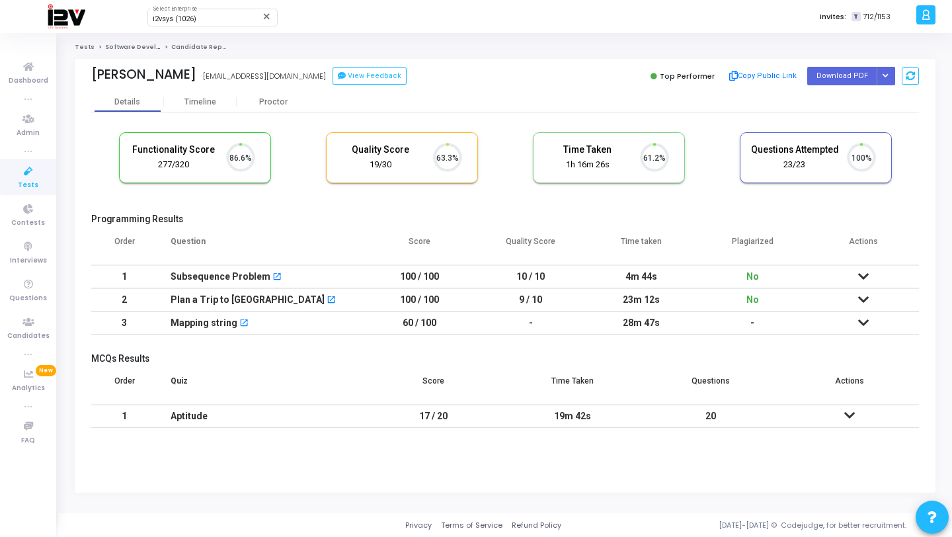
scroll to position [28, 34]
click at [890, 75] on button "Button group with nested dropdown" at bounding box center [885, 76] width 19 height 18
click at [849, 103] on button "Regenerate PDF" at bounding box center [843, 102] width 102 height 21
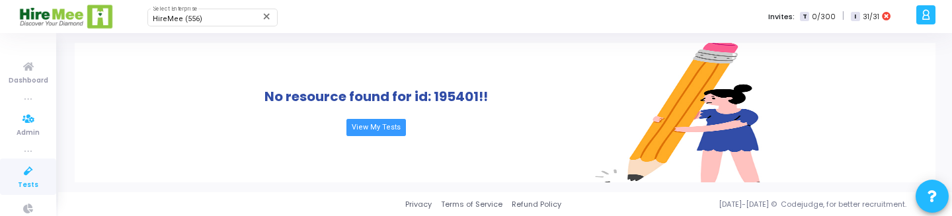
click at [34, 167] on icon at bounding box center [29, 171] width 28 height 17
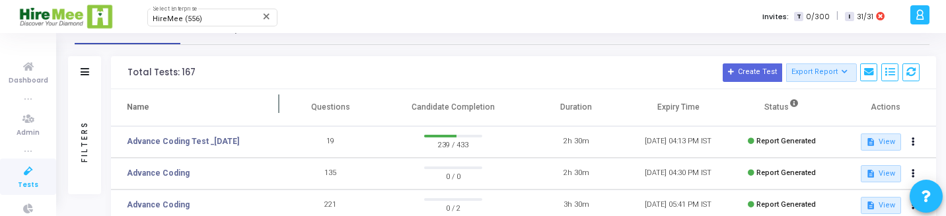
scroll to position [37, 0]
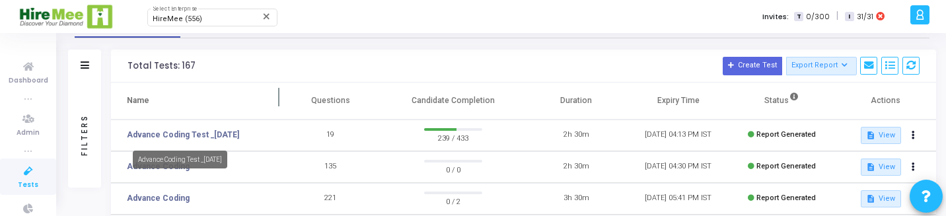
click at [193, 140] on link "Advance Coding Test _[DATE]" at bounding box center [183, 135] width 112 height 12
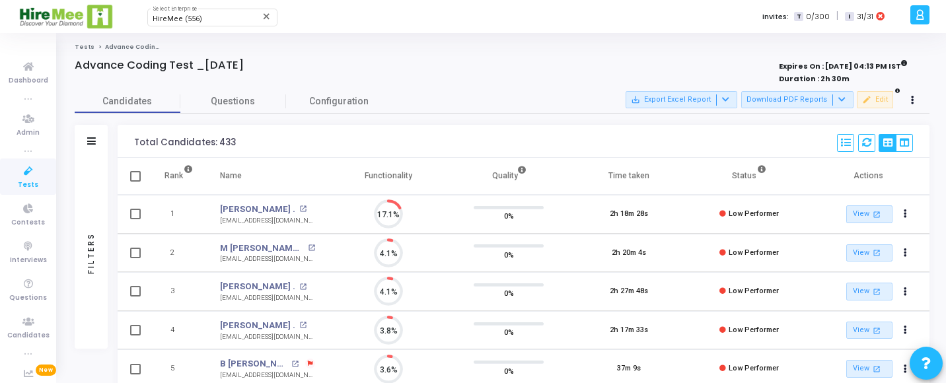
click at [84, 203] on div "Filters" at bounding box center [91, 253] width 33 height 191
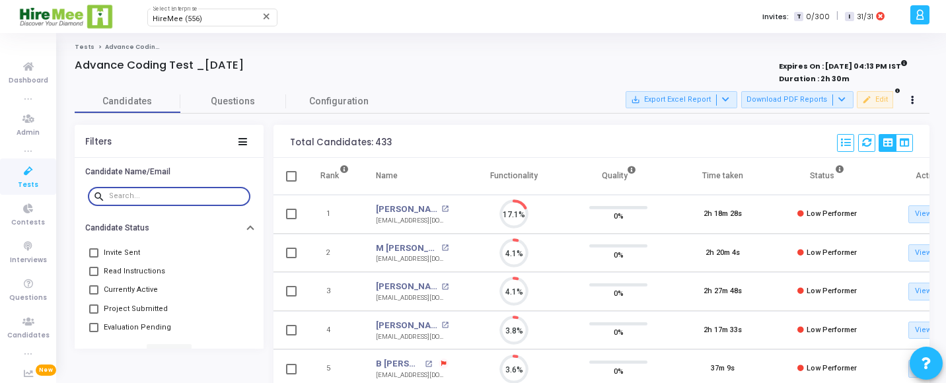
click at [163, 194] on input "text" at bounding box center [177, 196] width 136 height 8
click at [411, 207] on link "[PERSON_NAME] ." at bounding box center [407, 209] width 62 height 13
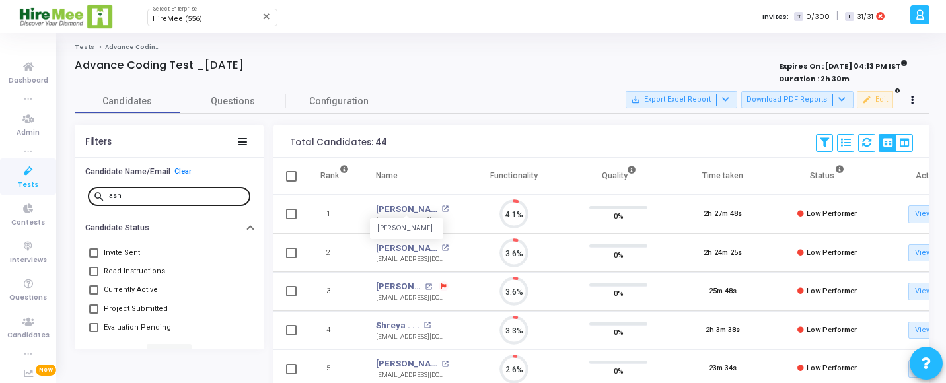
click at [187, 191] on div "ash" at bounding box center [177, 195] width 136 height 21
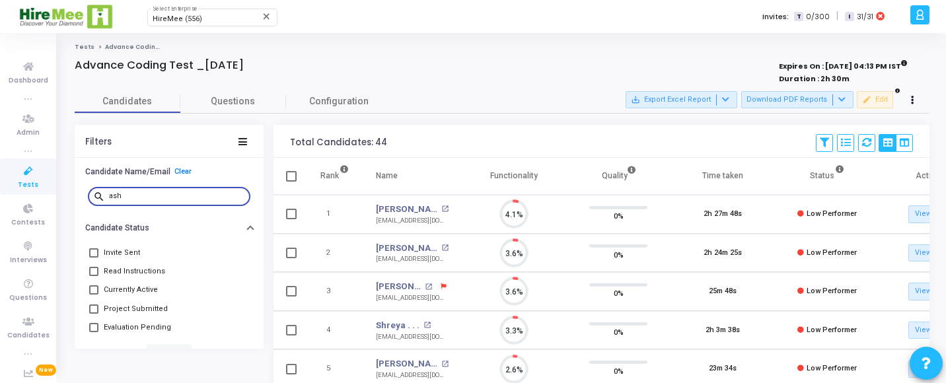
click at [165, 201] on div "ash" at bounding box center [177, 195] width 136 height 21
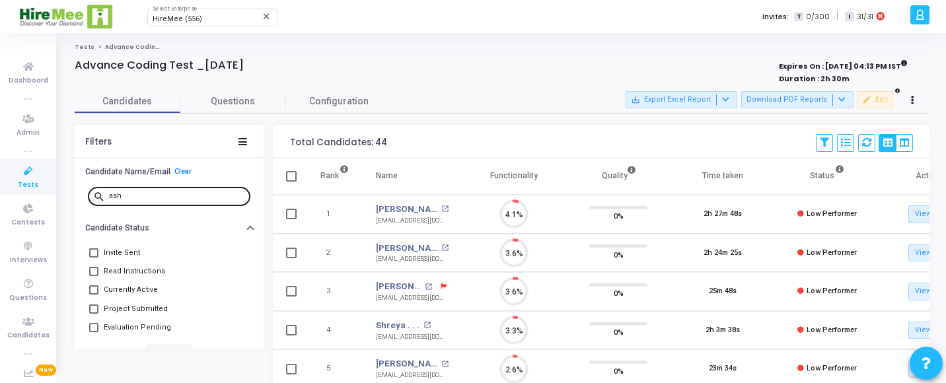
click at [165, 201] on div "ash" at bounding box center [177, 195] width 136 height 21
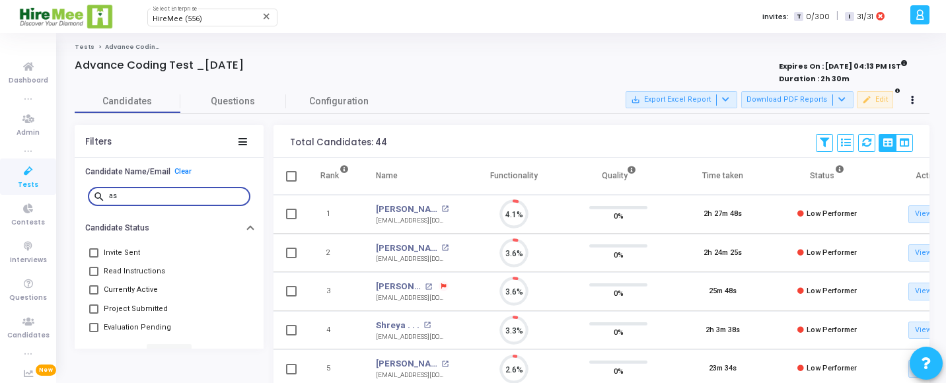
type input "a"
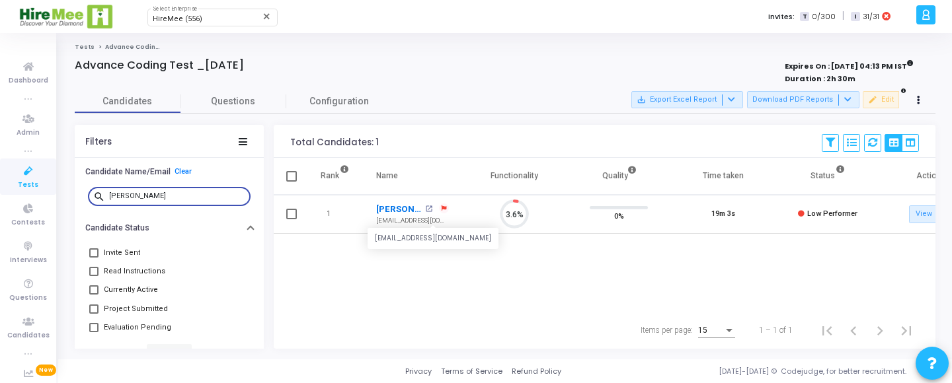
click at [394, 210] on link "[PERSON_NAME] ." at bounding box center [399, 209] width 46 height 13
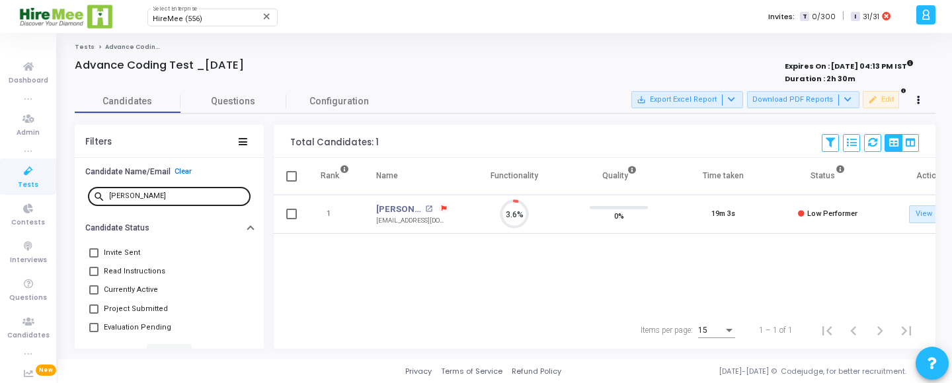
click at [161, 198] on input "komal" at bounding box center [177, 196] width 136 height 8
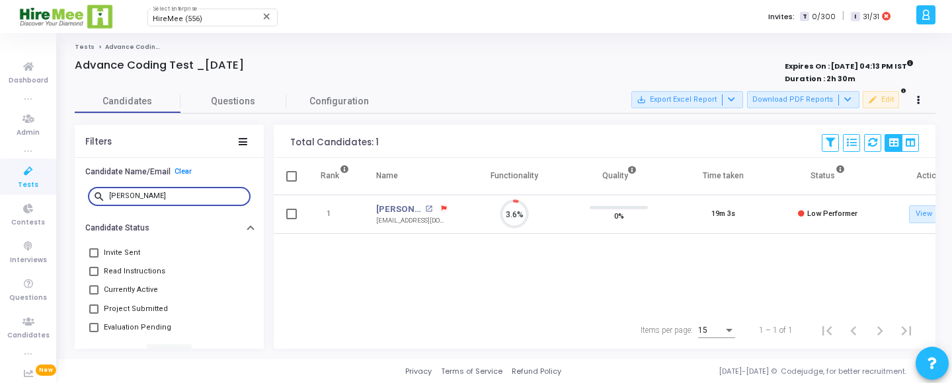
click at [161, 198] on input "komal" at bounding box center [177, 196] width 136 height 8
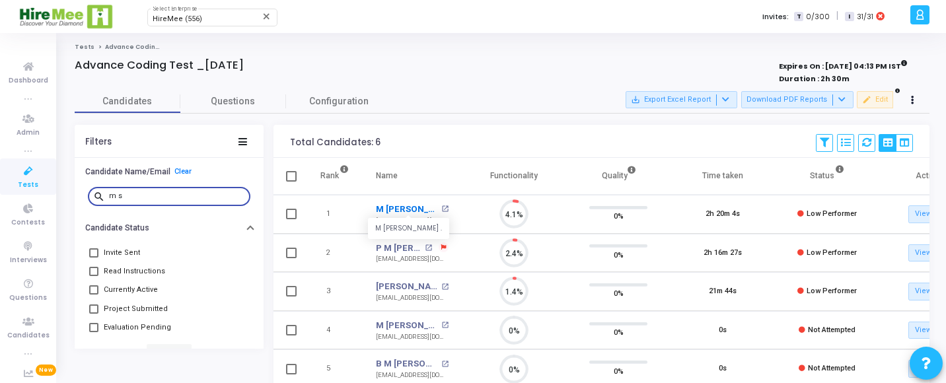
click at [418, 208] on link "M Sooraj Shenoy ." at bounding box center [407, 209] width 62 height 13
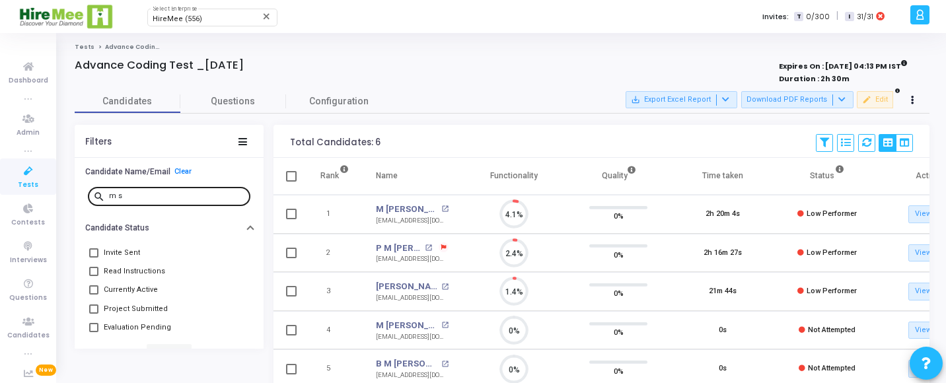
click at [143, 200] on input "m s" at bounding box center [177, 196] width 136 height 8
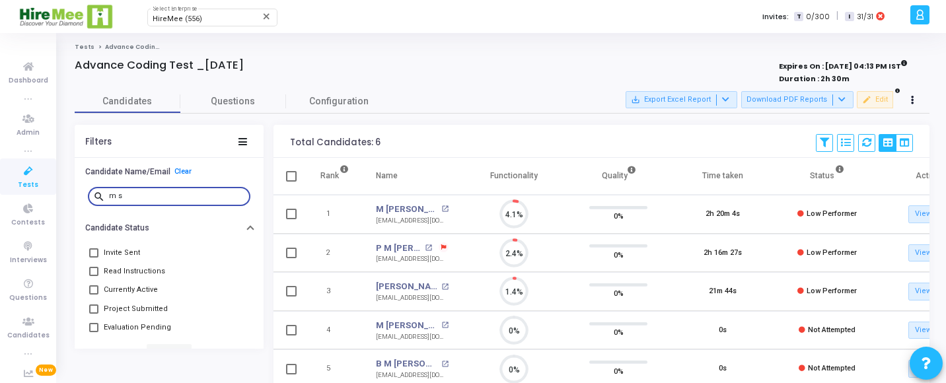
click at [143, 200] on input "m s" at bounding box center [177, 196] width 136 height 8
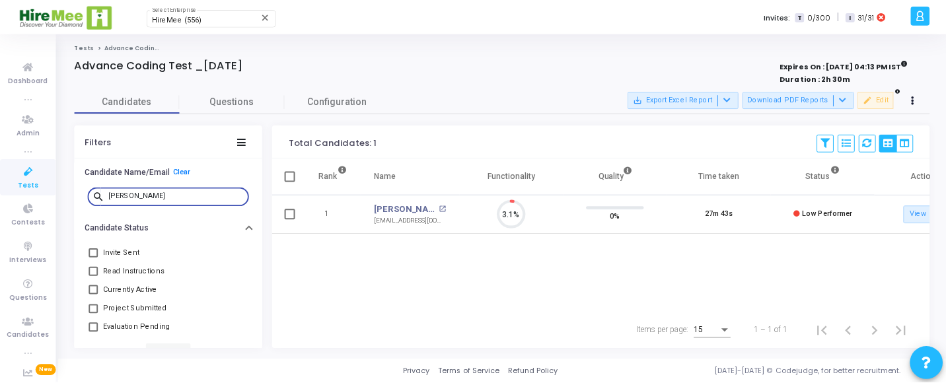
scroll to position [28, 34]
click at [407, 207] on link "[PERSON_NAME] ." at bounding box center [407, 209] width 62 height 13
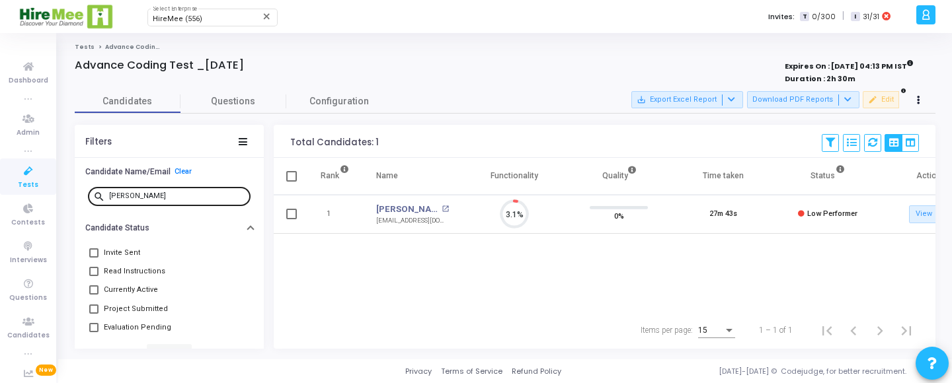
click at [198, 196] on input "sahil" at bounding box center [177, 196] width 136 height 8
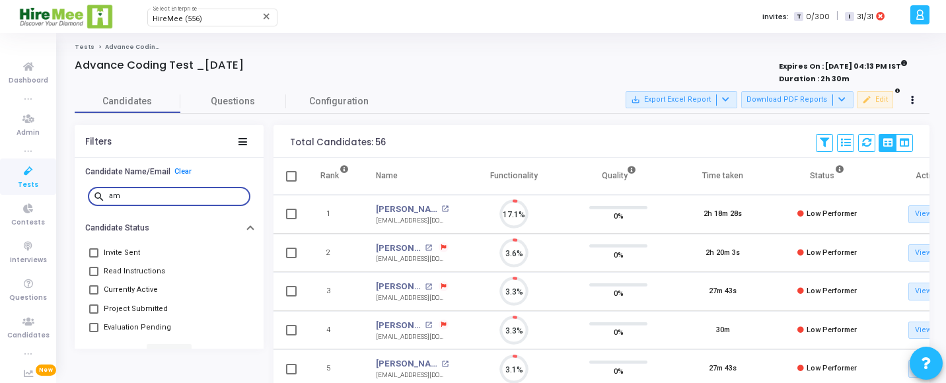
scroll to position [28, 34]
type input "a"
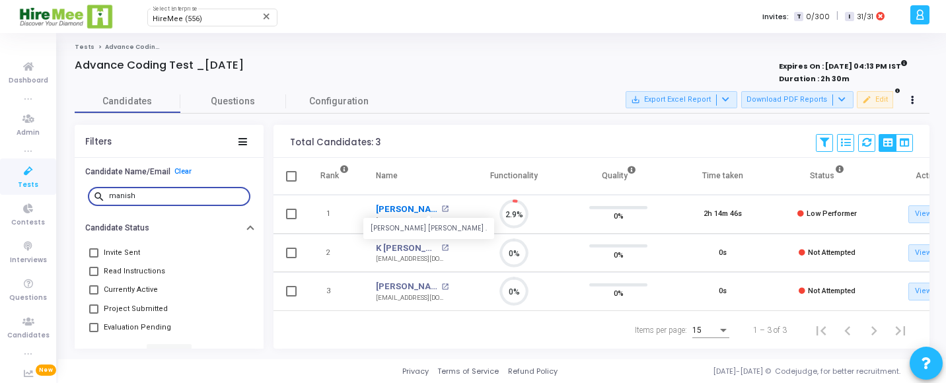
type input "manish"
click at [420, 207] on link "Manish Anandu Naik ." at bounding box center [407, 209] width 62 height 13
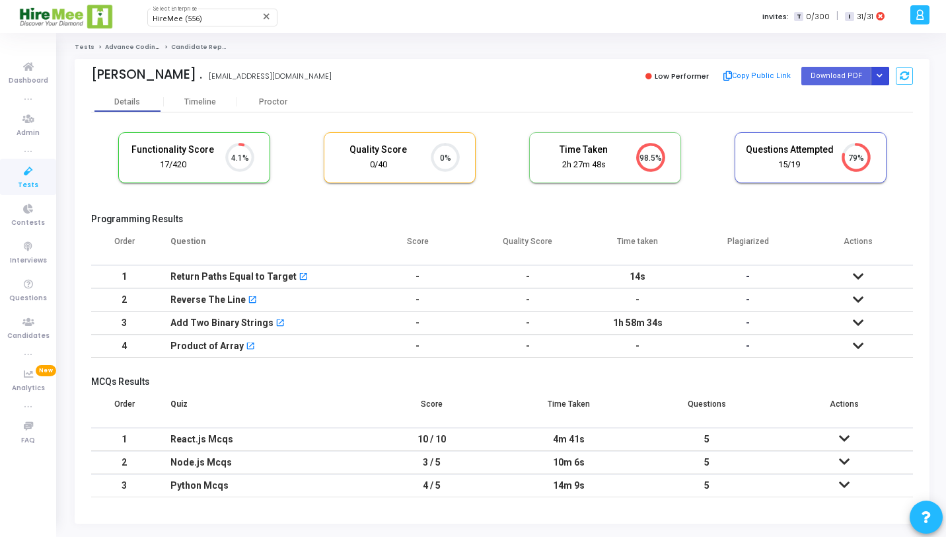
click at [885, 72] on button "Button group with nested dropdown" at bounding box center [880, 76] width 19 height 18
click at [845, 94] on button "Regenerate PDF" at bounding box center [838, 102] width 102 height 21
click at [878, 69] on button "Button group with nested dropdown" at bounding box center [880, 76] width 19 height 18
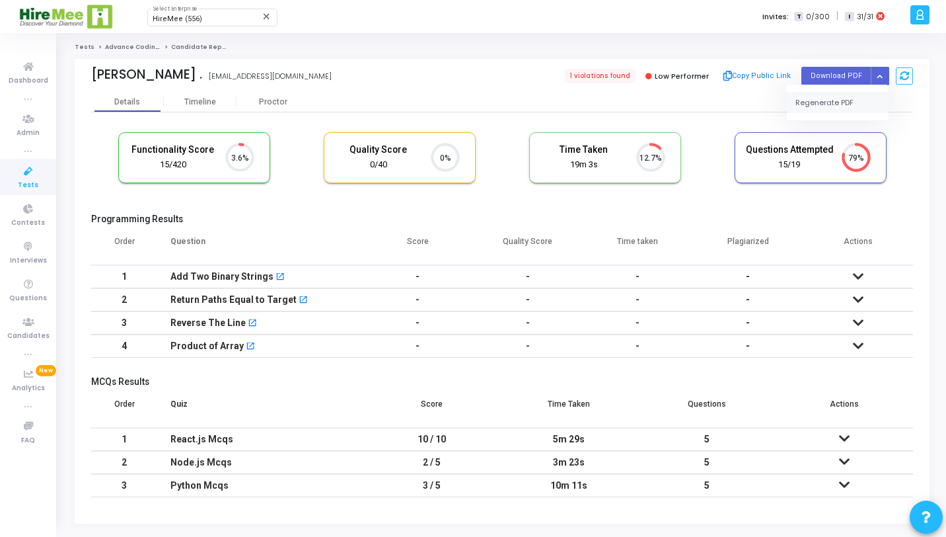
click at [844, 101] on button "Regenerate PDF" at bounding box center [838, 102] width 102 height 21
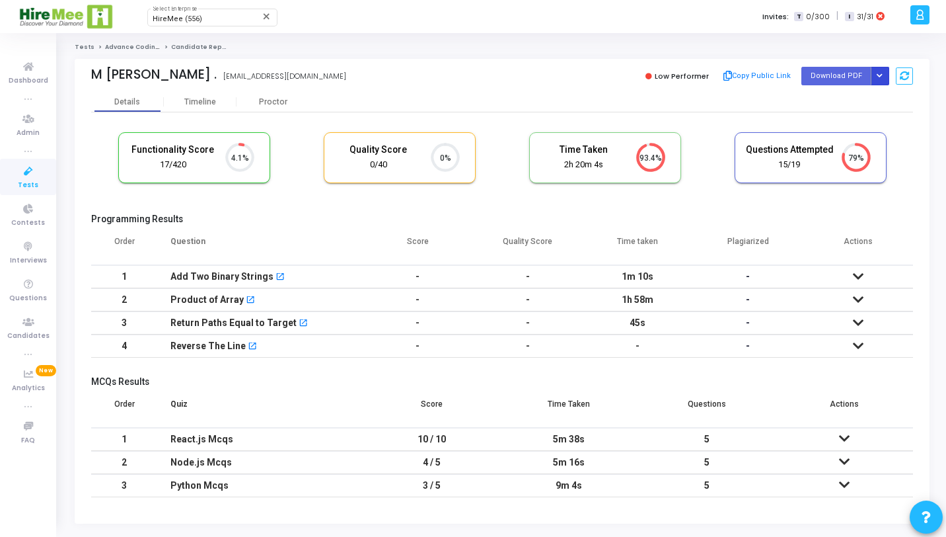
click at [873, 72] on button "Button group with nested dropdown" at bounding box center [880, 76] width 19 height 18
click at [852, 103] on button "Regenerate PDF" at bounding box center [838, 102] width 102 height 21
click at [878, 73] on icon "Button group with nested dropdown" at bounding box center [880, 76] width 6 height 7
click at [854, 98] on button "Regenerate PDF" at bounding box center [838, 102] width 102 height 21
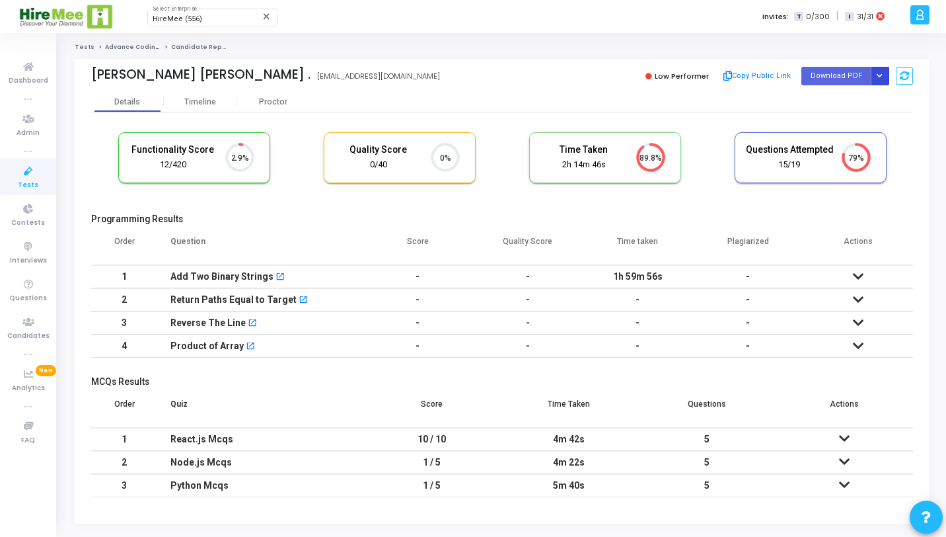
click at [876, 73] on button "Button group with nested dropdown" at bounding box center [880, 76] width 19 height 18
click at [858, 94] on button "Regenerate PDF" at bounding box center [838, 102] width 102 height 21
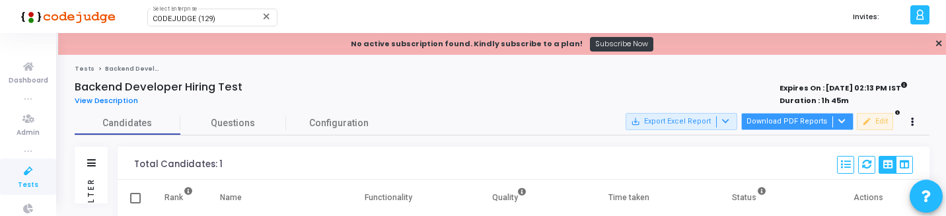
scroll to position [28, 34]
click at [802, 118] on button "Download PDF Reports" at bounding box center [797, 121] width 112 height 17
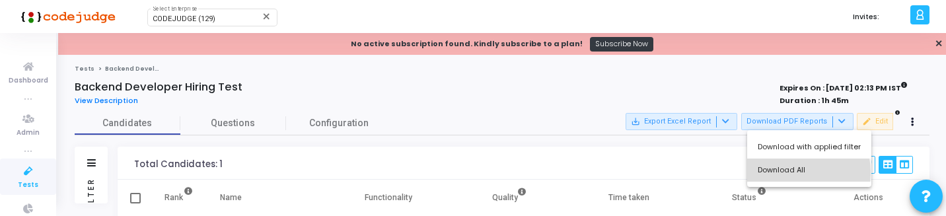
click at [792, 172] on button "Download All" at bounding box center [809, 170] width 124 height 23
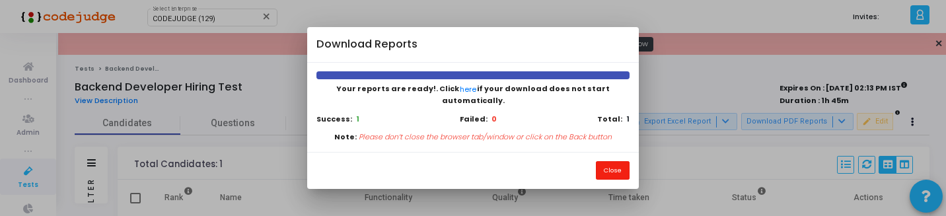
click at [617, 169] on button "Close" at bounding box center [613, 170] width 34 height 18
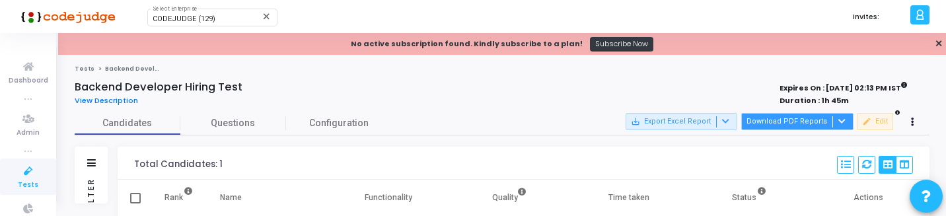
click at [813, 120] on button "Download PDF Reports" at bounding box center [797, 121] width 112 height 17
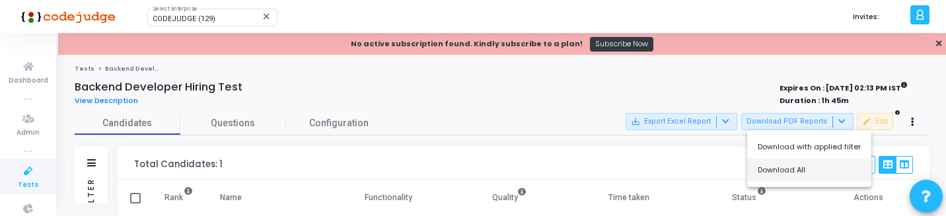
click at [781, 169] on button "Download All" at bounding box center [809, 170] width 124 height 23
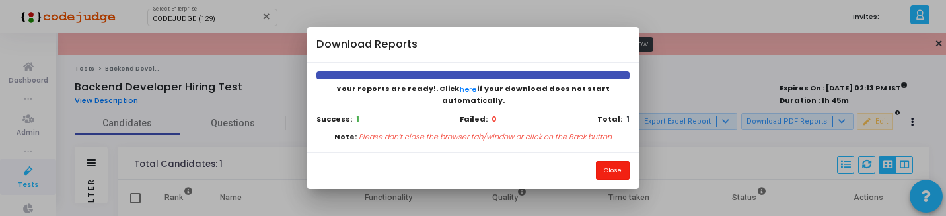
click at [612, 167] on button "Close" at bounding box center [613, 170] width 34 height 18
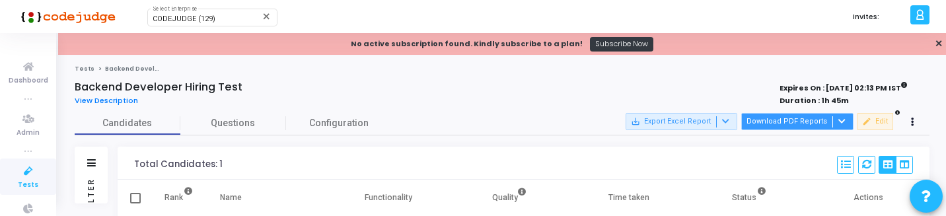
click at [788, 121] on button "Download PDF Reports" at bounding box center [797, 121] width 112 height 17
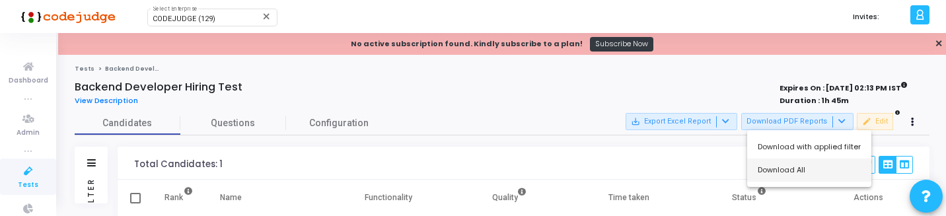
click at [790, 172] on button "Download All" at bounding box center [809, 170] width 124 height 23
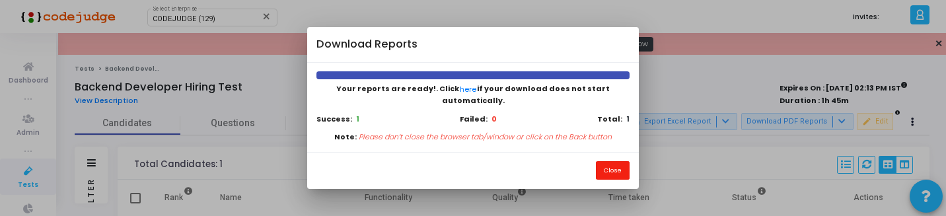
click at [617, 162] on button "Close" at bounding box center [613, 170] width 34 height 18
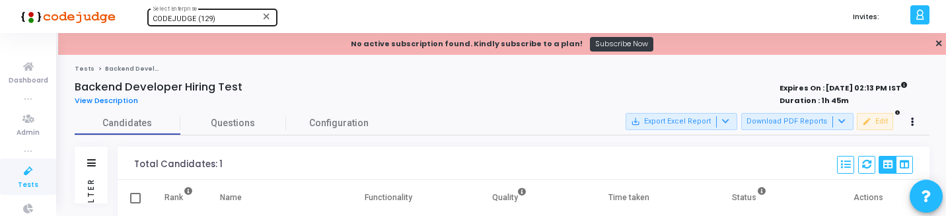
click at [214, 24] on div "CODEJUDGE (129) Select Enterprise" at bounding box center [212, 17] width 119 height 20
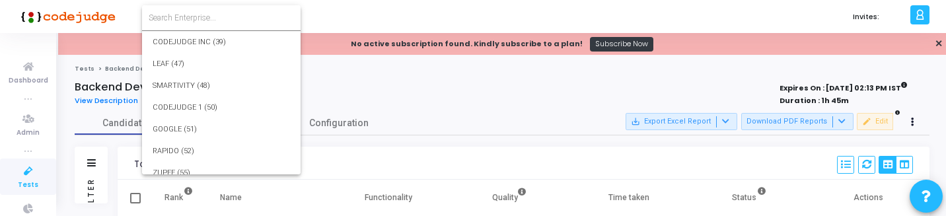
click at [229, 23] on form at bounding box center [221, 17] width 159 height 25
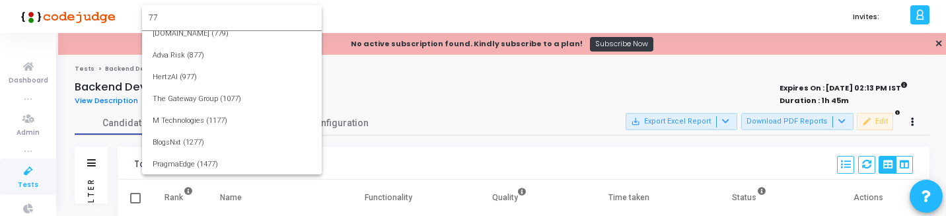
scroll to position [0, 0]
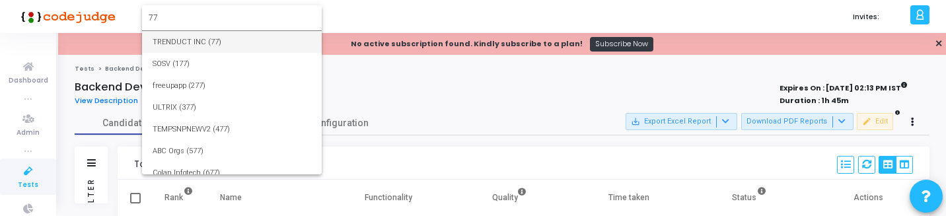
type input "7"
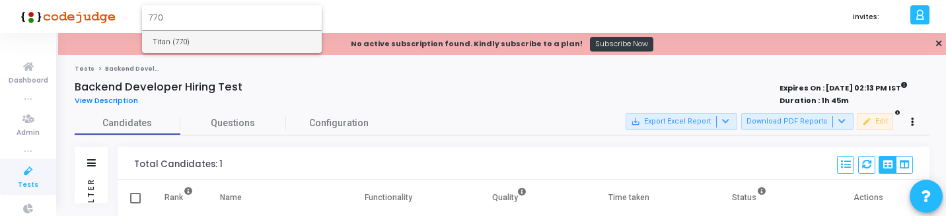
type input "770"
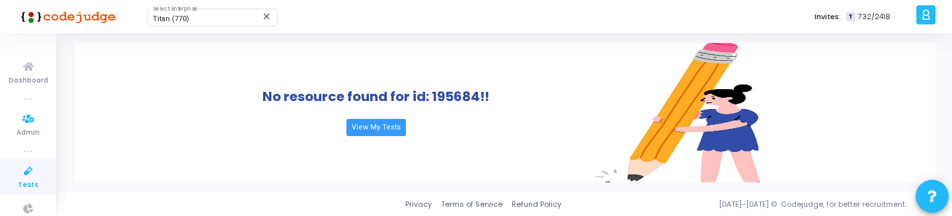
click at [22, 165] on icon at bounding box center [29, 171] width 28 height 17
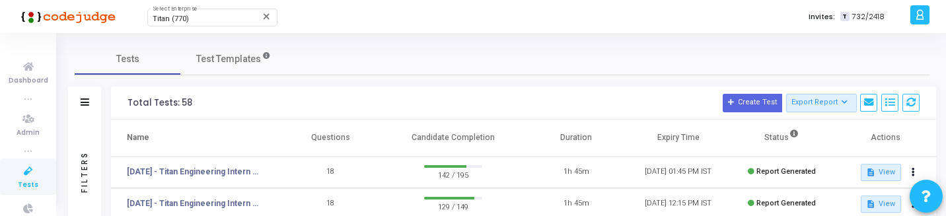
scroll to position [28, 0]
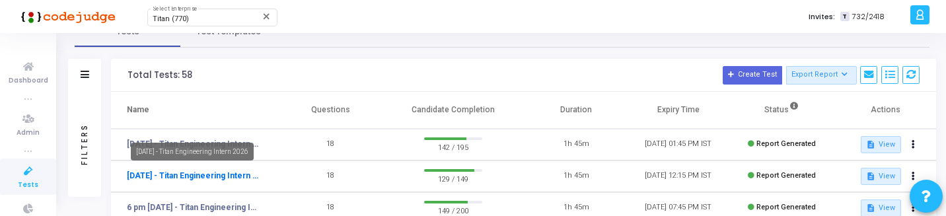
click at [237, 172] on link "[DATE] - Titan Engineering Intern 2026" at bounding box center [193, 176] width 132 height 12
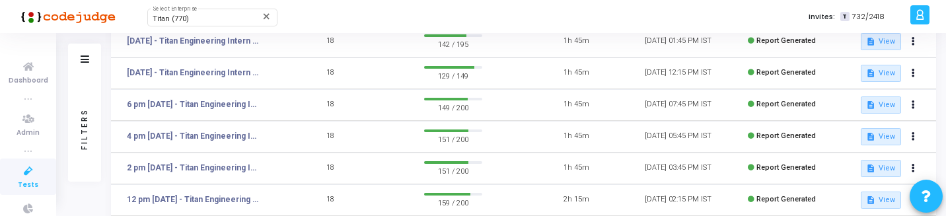
scroll to position [128, 0]
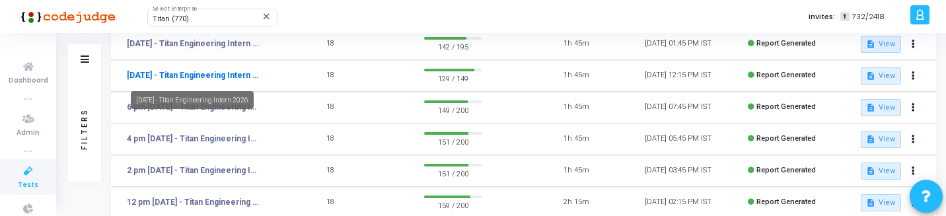
click at [243, 79] on link "[DATE] - Titan Engineering Intern 2026" at bounding box center [193, 75] width 132 height 12
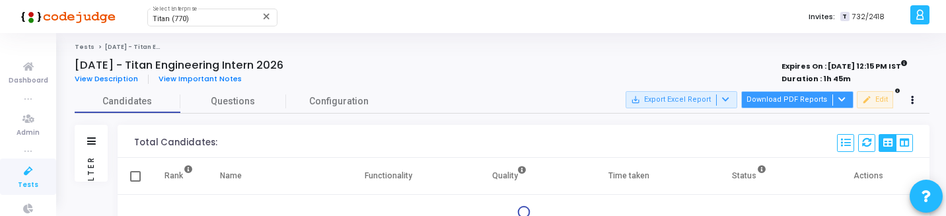
click at [812, 104] on button "Download PDF Reports" at bounding box center [797, 99] width 112 height 17
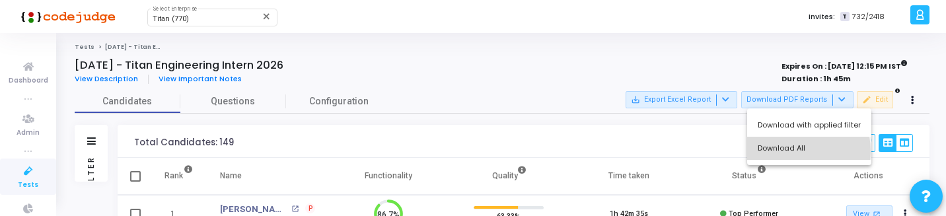
click at [788, 151] on button "Download All" at bounding box center [809, 148] width 124 height 23
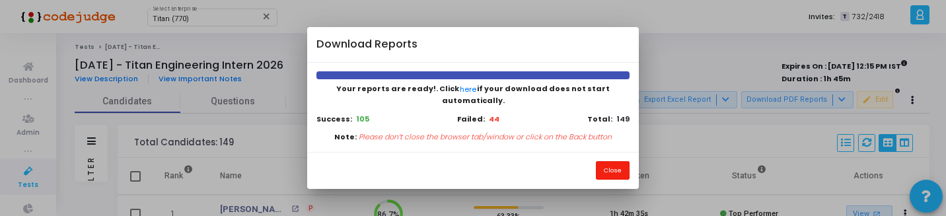
click at [613, 161] on button "Close" at bounding box center [613, 170] width 34 height 18
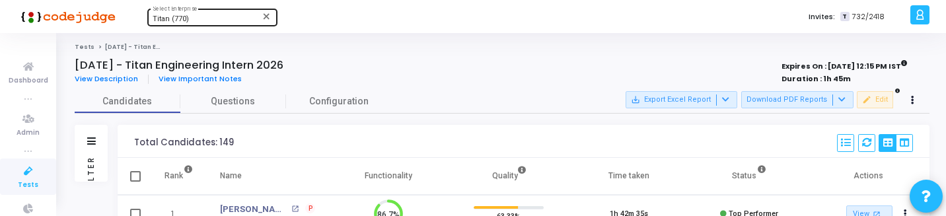
click at [219, 22] on div "Titan (770)" at bounding box center [206, 19] width 107 height 8
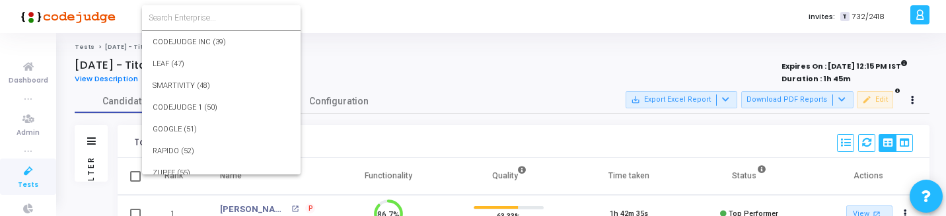
click at [230, 17] on input at bounding box center [221, 18] width 145 height 12
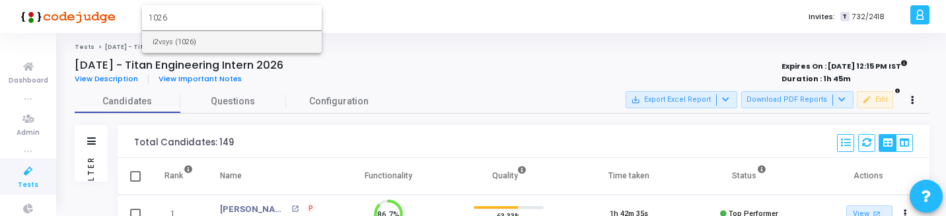
type input "1026"
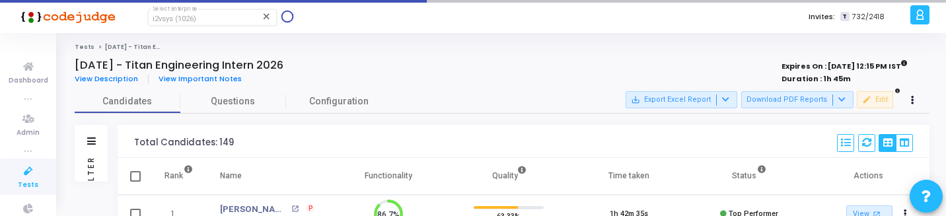
click at [24, 181] on span "Tests" at bounding box center [28, 185] width 20 height 11
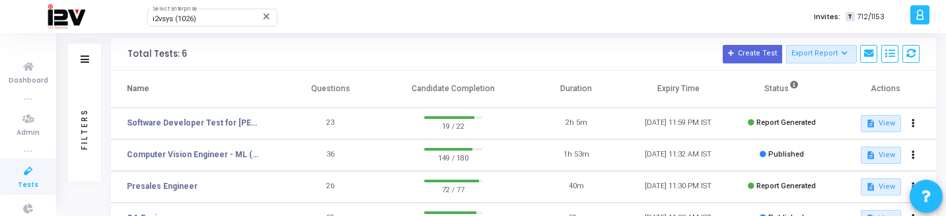
scroll to position [34, 0]
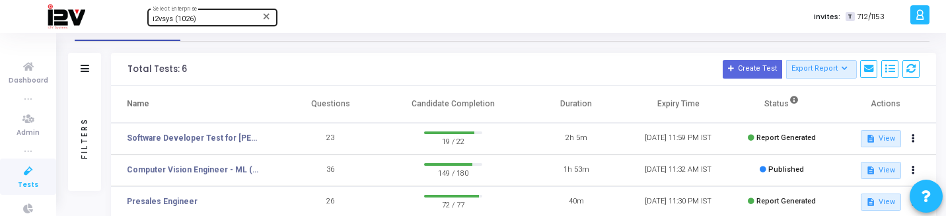
click at [206, 19] on div "i2vsys (1026)" at bounding box center [206, 19] width 107 height 8
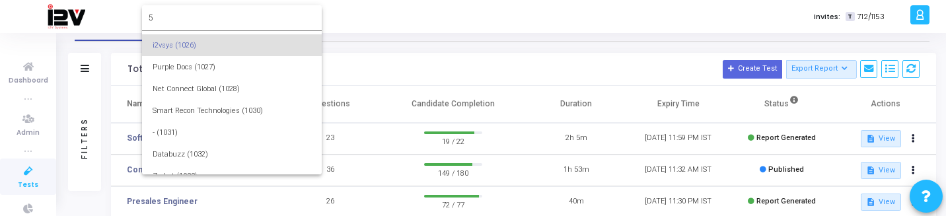
scroll to position [0, 0]
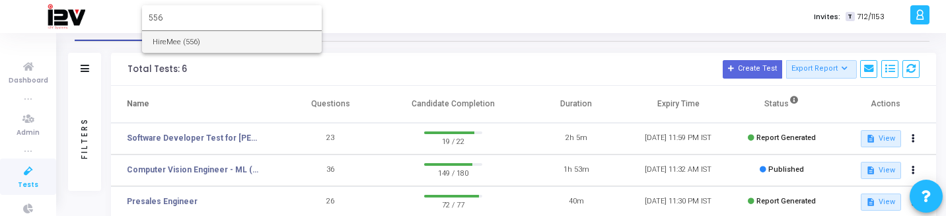
type input "556"
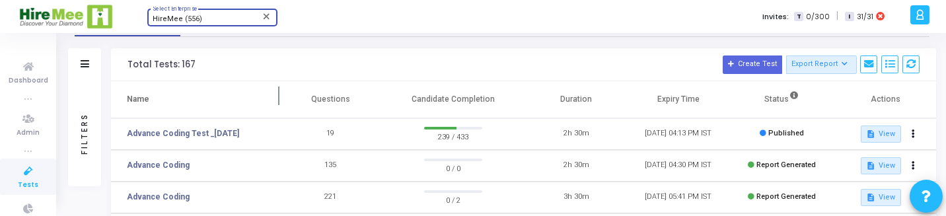
scroll to position [40, 0]
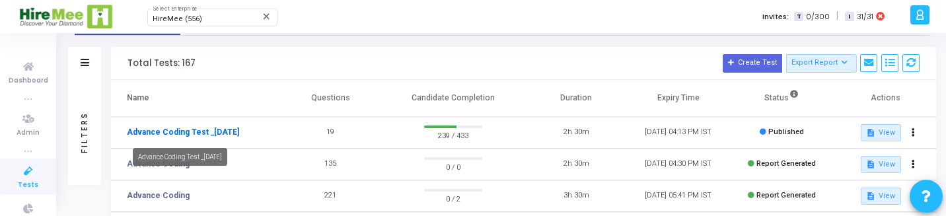
click at [184, 131] on link "Advance Coding Test _22nd Aug" at bounding box center [183, 132] width 112 height 12
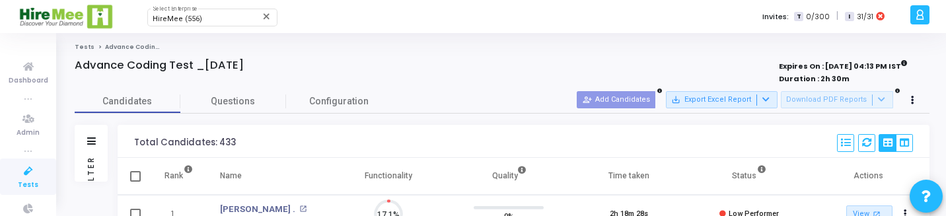
scroll to position [28, 34]
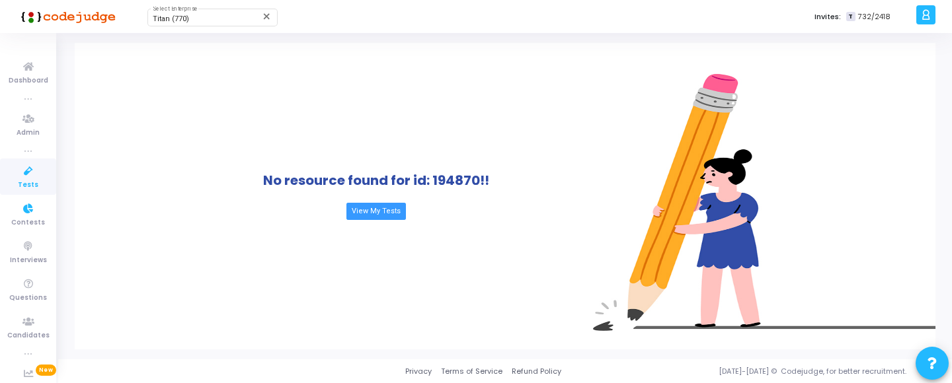
click at [26, 182] on span "Tests" at bounding box center [28, 185] width 20 height 11
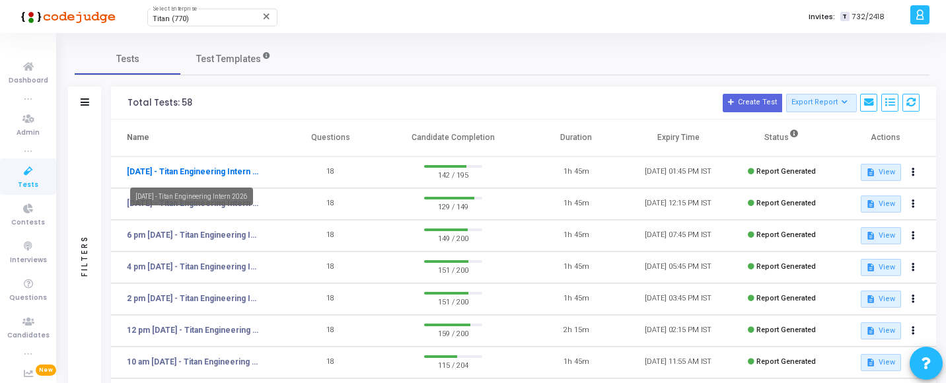
click at [177, 174] on link "[DATE] - Titan Engineering Intern 2026" at bounding box center [193, 172] width 132 height 12
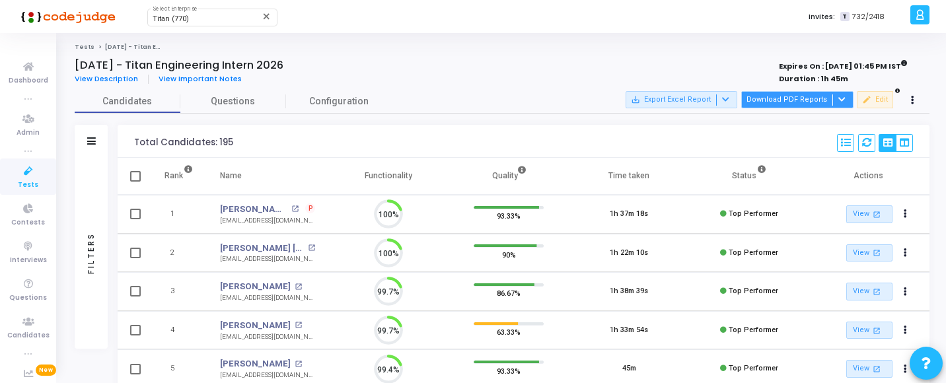
click at [782, 105] on button "Download PDF Reports" at bounding box center [797, 99] width 112 height 17
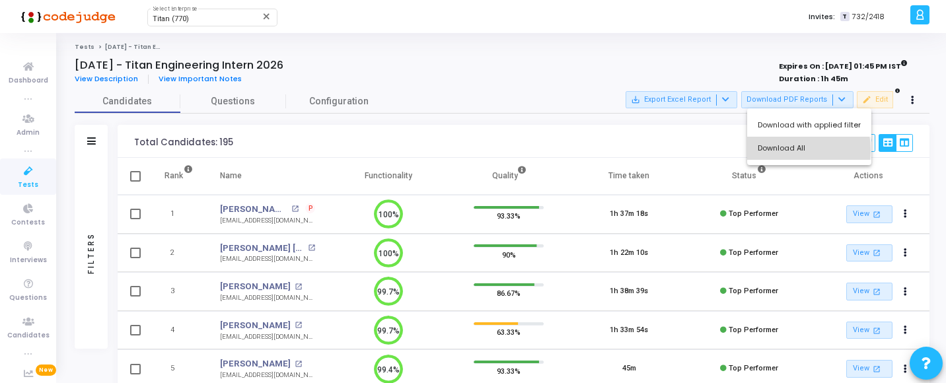
click at [778, 151] on button "Download All" at bounding box center [809, 148] width 124 height 23
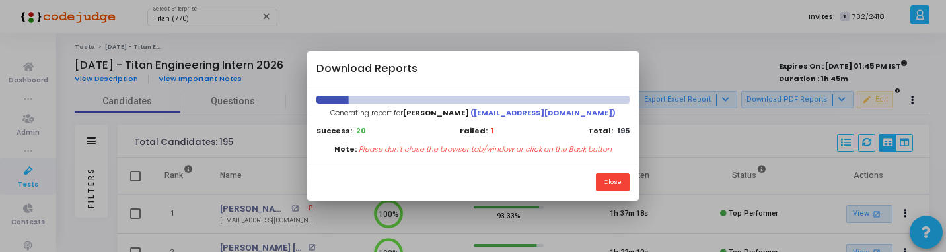
scroll to position [6, 6]
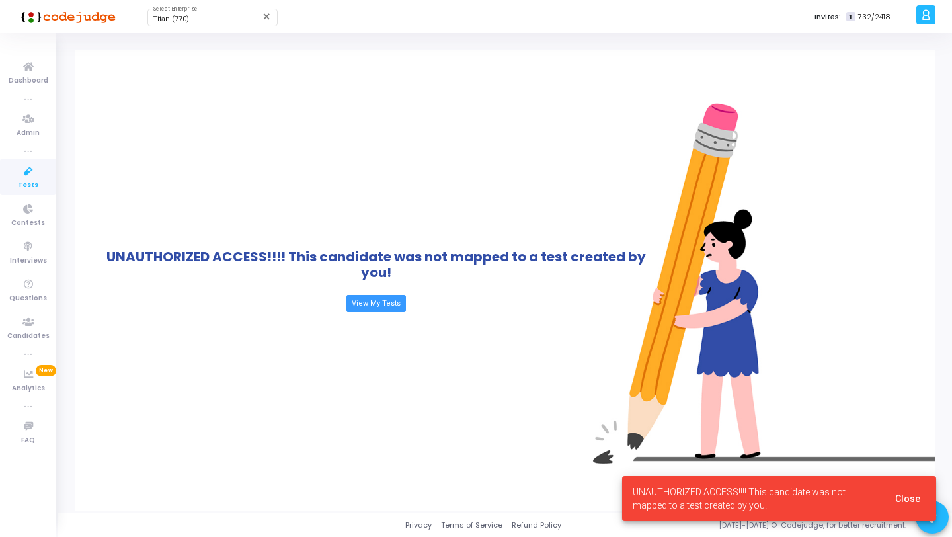
click at [15, 176] on icon at bounding box center [29, 171] width 28 height 17
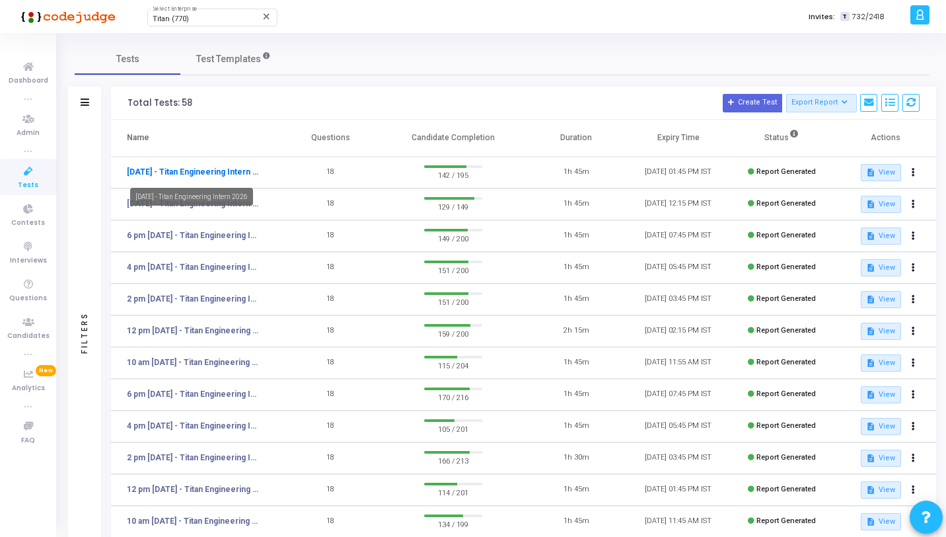
click at [209, 172] on link "Sept 2nd - Titan Engineering Intern 2026" at bounding box center [193, 172] width 132 height 12
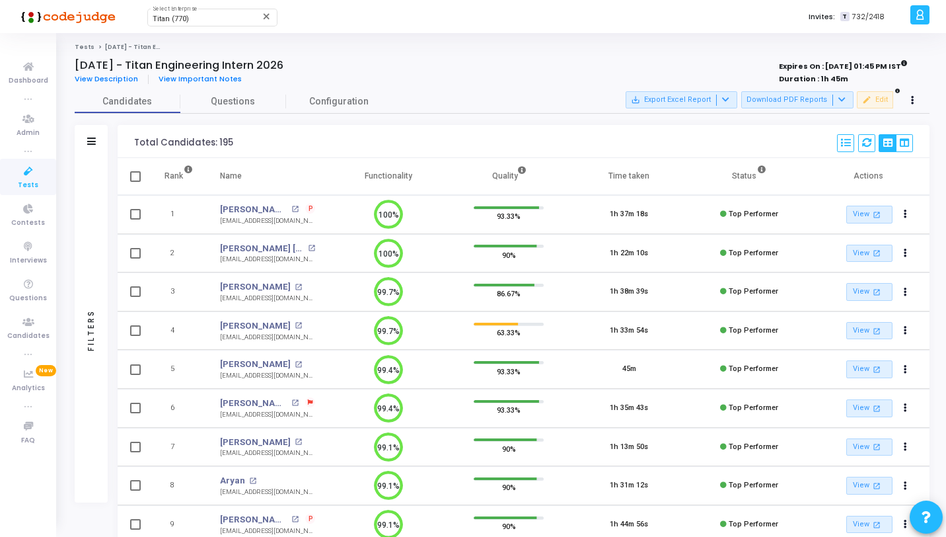
click at [73, 196] on div "Candidates Questions Configuration Filters Filters Candidate Name/Email search …" at bounding box center [502, 451] width 868 height 722
click at [96, 197] on div "Filters" at bounding box center [91, 330] width 33 height 344
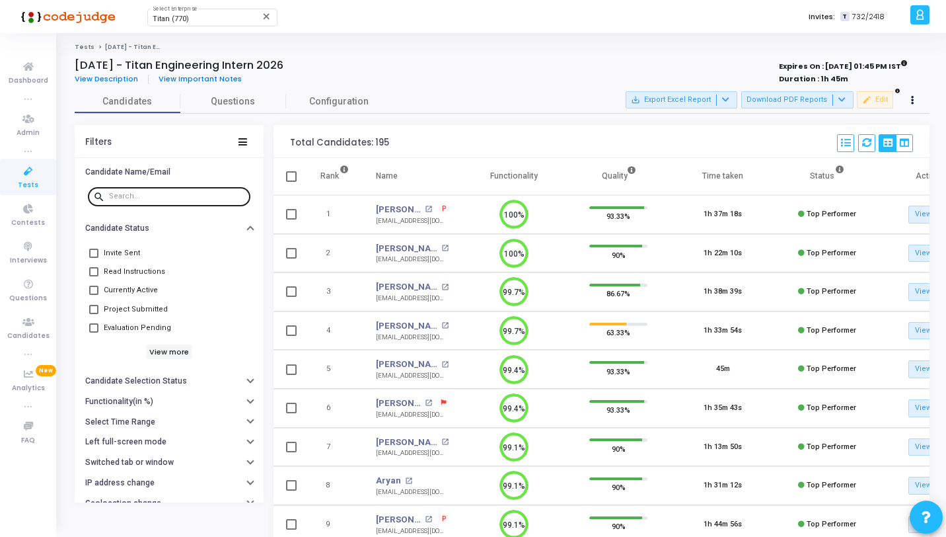
click at [168, 198] on input "text" at bounding box center [177, 196] width 136 height 8
paste input "457098"
type input "457098"
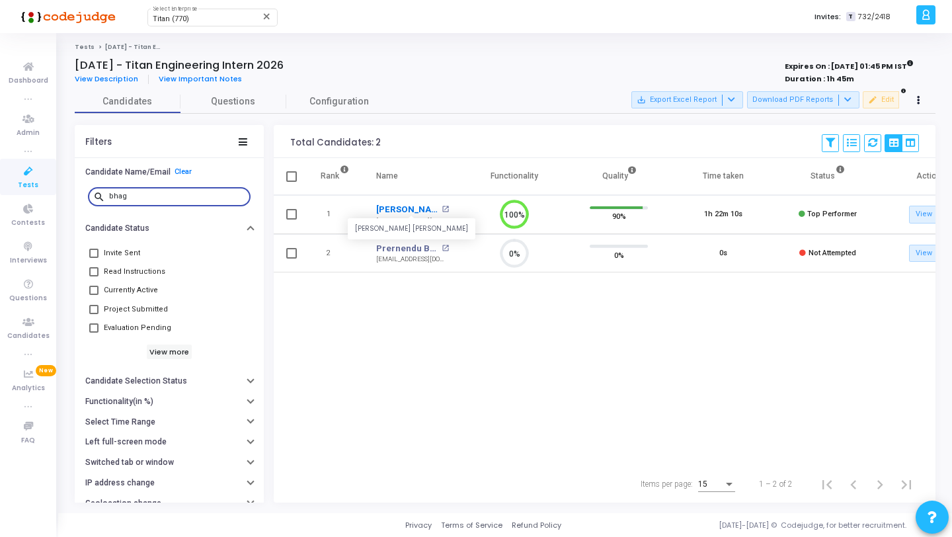
type input "bhag"
click at [392, 209] on link "Bhagatwala Harsh Ashishkumar" at bounding box center [407, 209] width 62 height 13
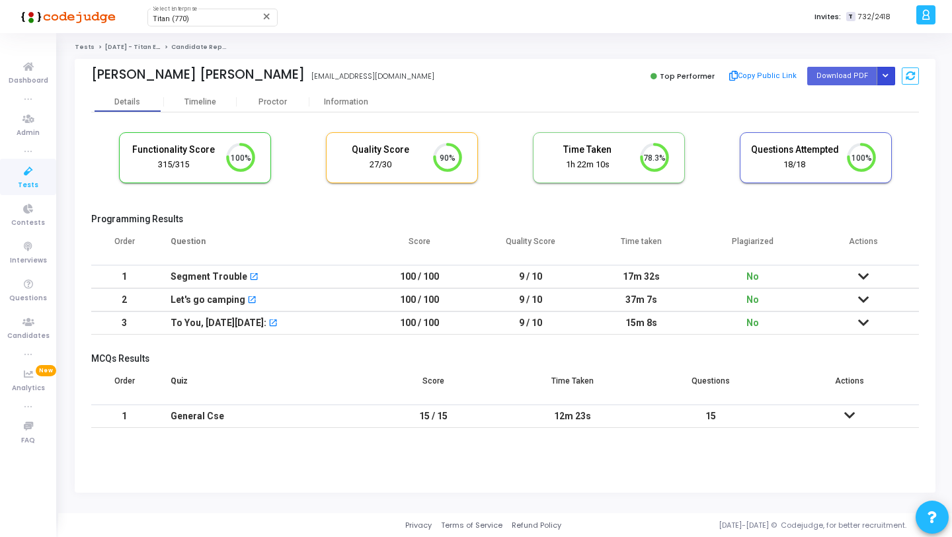
click at [883, 73] on icon "Button group with nested dropdown" at bounding box center [885, 76] width 6 height 7
click at [833, 107] on button "Regenerate PDF" at bounding box center [843, 102] width 102 height 21
click at [32, 171] on icon at bounding box center [29, 171] width 28 height 17
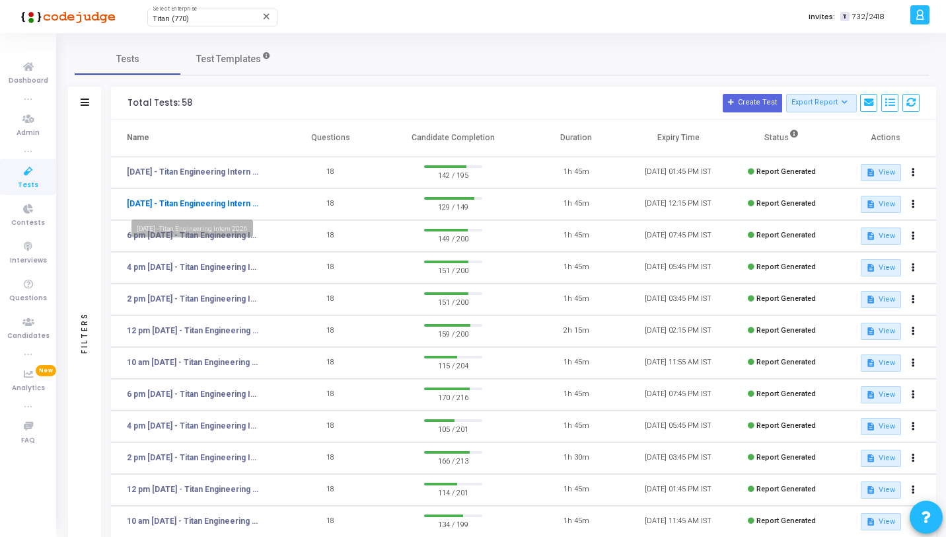
click at [161, 201] on link "[DATE] - Titan Engineering Intern 2026" at bounding box center [193, 204] width 132 height 12
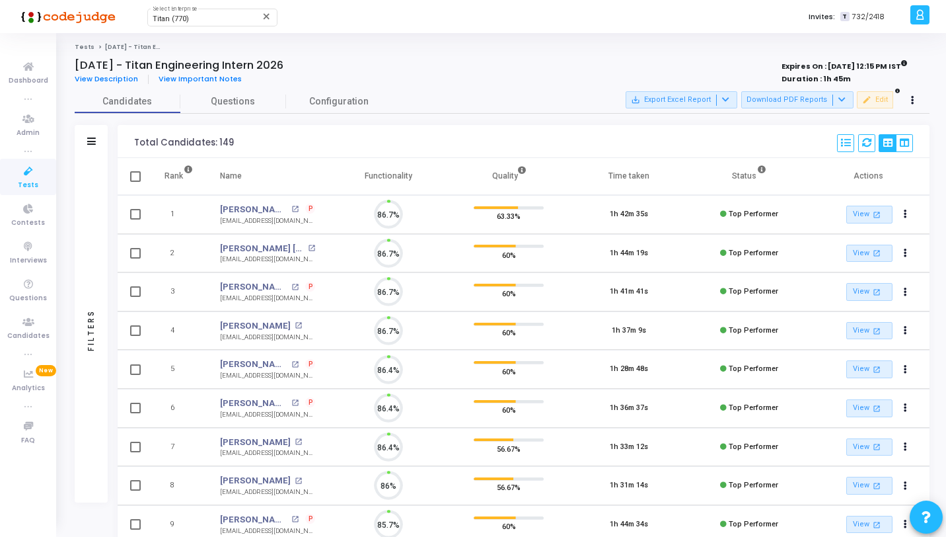
scroll to position [28, 34]
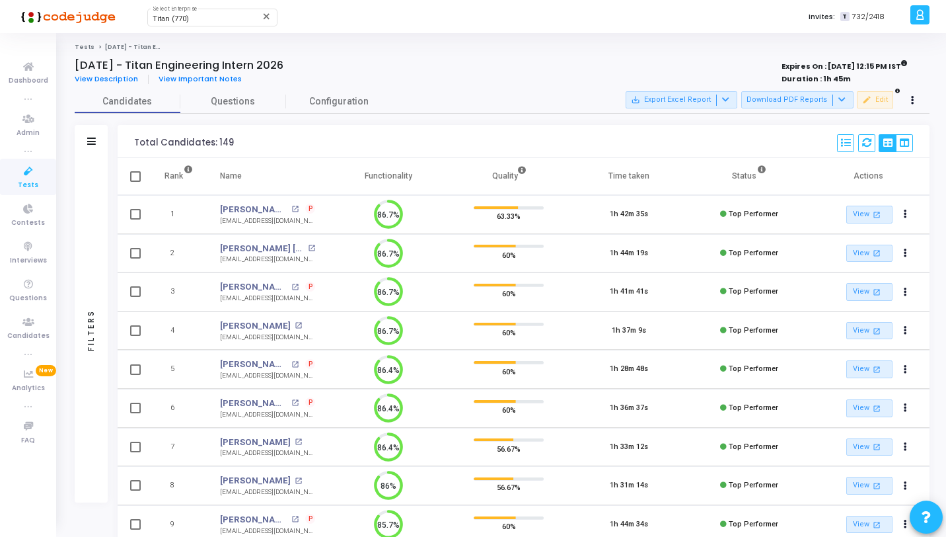
click at [77, 190] on div "Filters" at bounding box center [91, 330] width 33 height 344
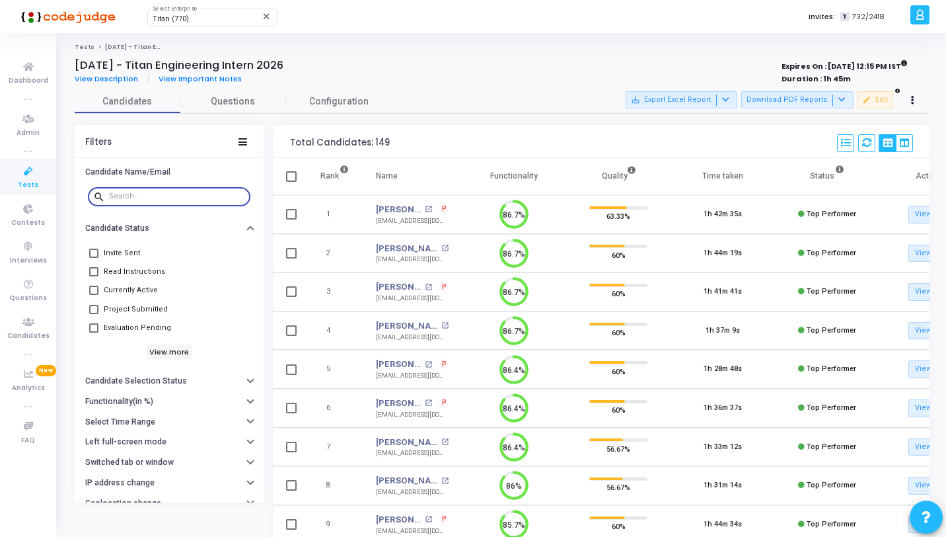
click at [149, 192] on input "text" at bounding box center [177, 196] width 136 height 8
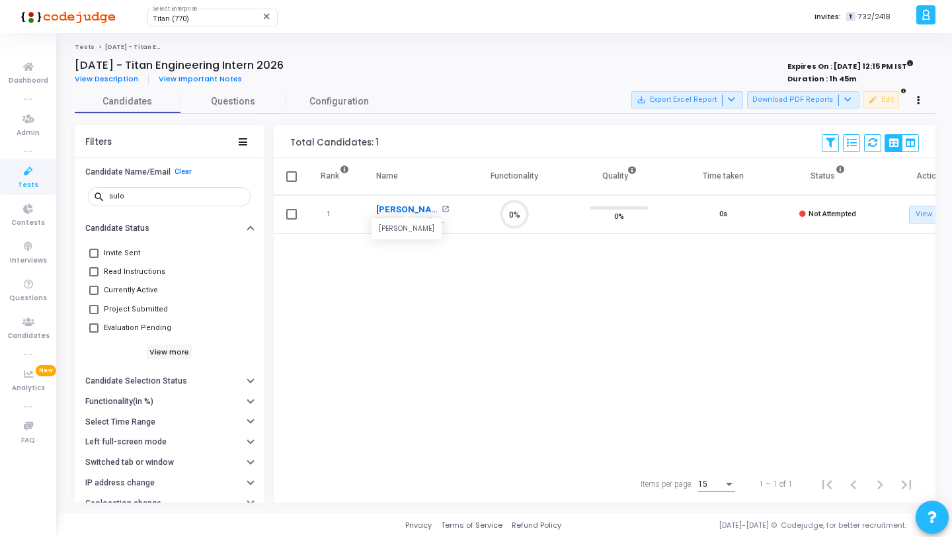
click at [406, 209] on link "Sulochan Khadka" at bounding box center [407, 209] width 62 height 13
click at [182, 198] on input "sulo" at bounding box center [177, 196] width 136 height 8
click at [405, 209] on link "Pooja Kumari" at bounding box center [407, 209] width 62 height 13
click at [154, 200] on input "pooja" at bounding box center [177, 196] width 136 height 8
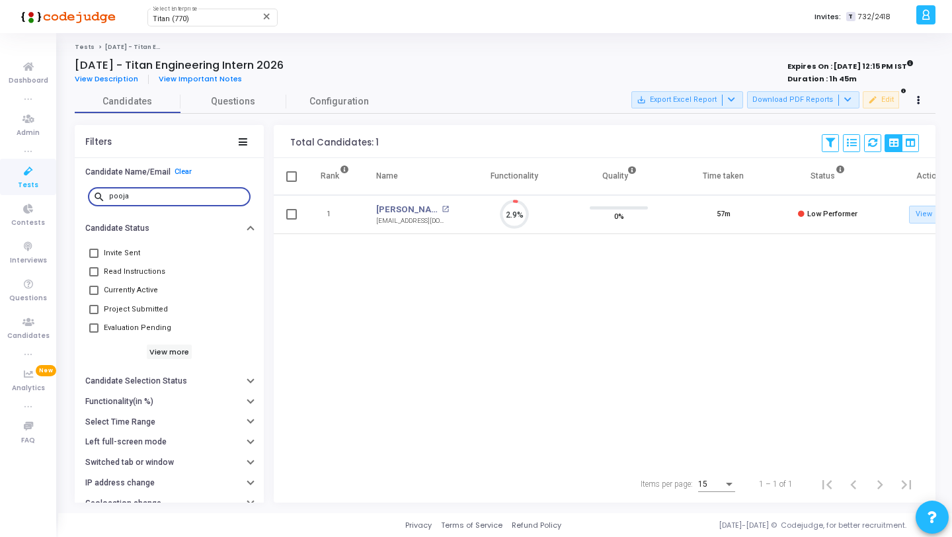
click at [154, 200] on input "pooja" at bounding box center [177, 196] width 136 height 8
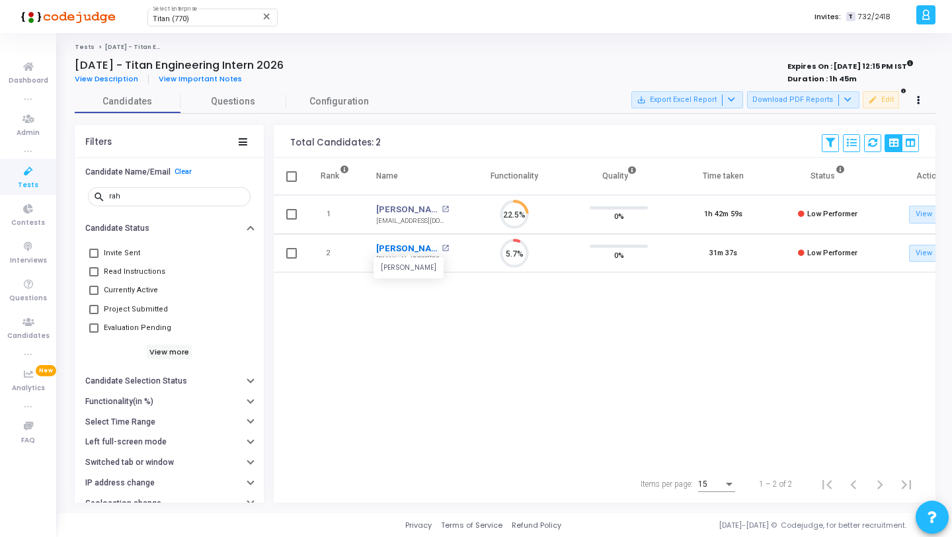
click at [407, 242] on link "Rahul Kumar" at bounding box center [407, 248] width 62 height 13
click at [156, 196] on input "rah" at bounding box center [177, 196] width 136 height 8
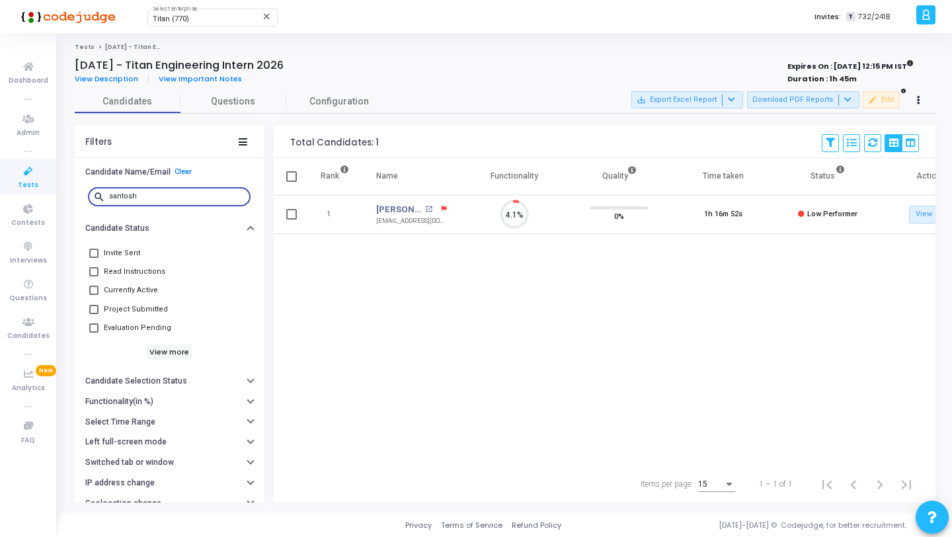
scroll to position [28, 34]
click at [392, 204] on link "Santosh Kumar Saw" at bounding box center [399, 209] width 46 height 13
click at [164, 200] on div "santosh" at bounding box center [177, 195] width 136 height 21
click at [164, 200] on input "santosh" at bounding box center [177, 196] width 136 height 8
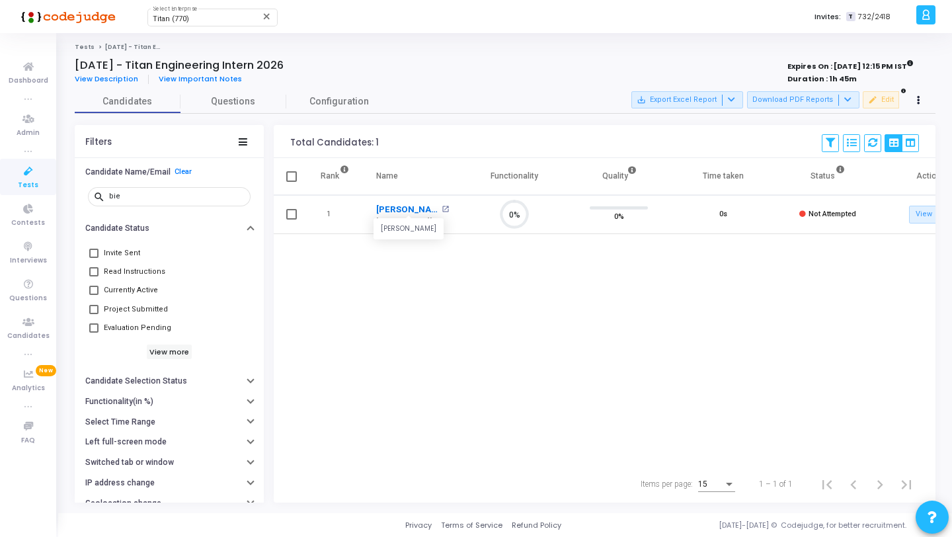
click at [398, 209] on link "Biempi Singh" at bounding box center [407, 209] width 62 height 13
click at [144, 195] on input "bie" at bounding box center [177, 196] width 136 height 8
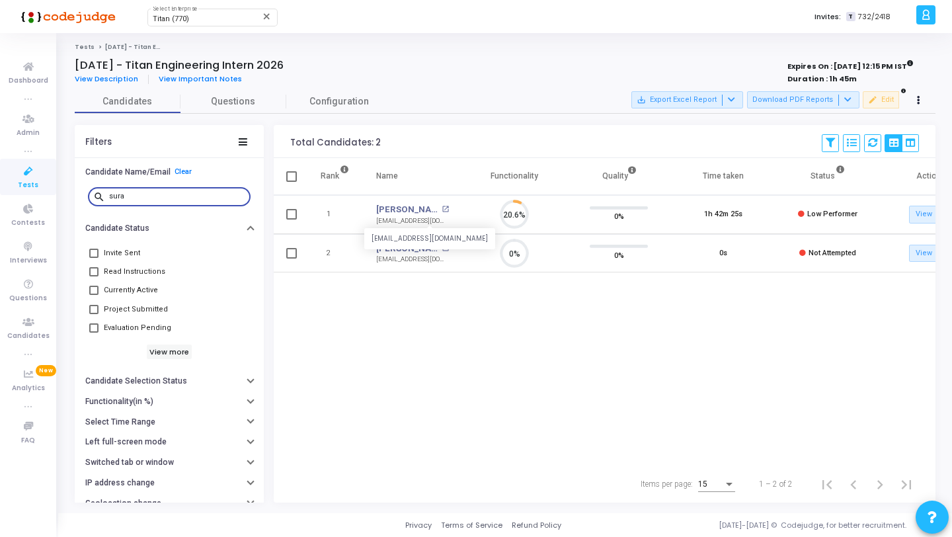
scroll to position [28, 34]
drag, startPoint x: 462, startPoint y: 167, endPoint x: 543, endPoint y: 167, distance: 80.6
click at [469, 167] on span at bounding box center [461, 176] width 13 height 36
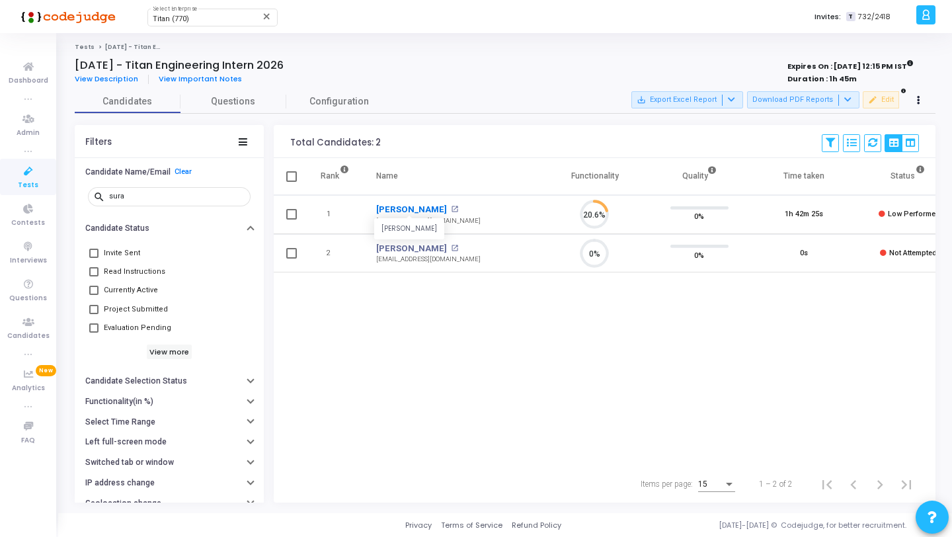
click at [409, 208] on link "Suraj Kumar Das" at bounding box center [411, 209] width 71 height 13
click at [160, 200] on input "sura" at bounding box center [177, 196] width 136 height 8
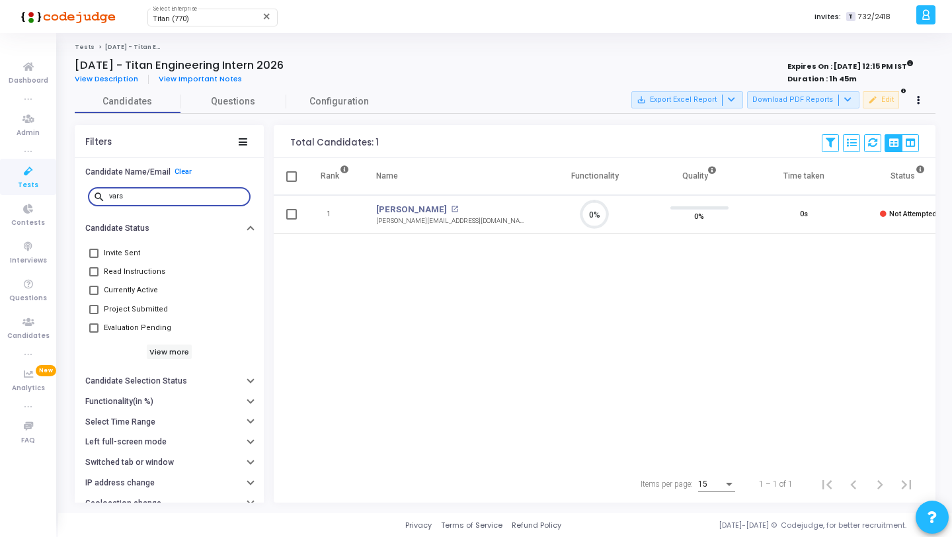
scroll to position [28, 34]
click at [404, 204] on link "Varsha Deogharia" at bounding box center [411, 209] width 71 height 13
click at [171, 196] on input "vars" at bounding box center [177, 196] width 136 height 8
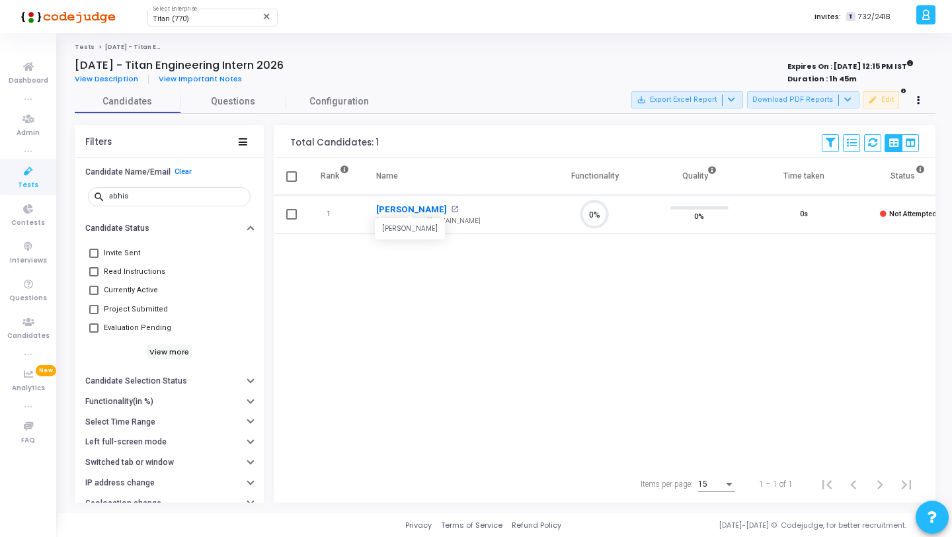
click at [417, 207] on link "Abhishek Kumar" at bounding box center [411, 209] width 71 height 13
click at [169, 196] on input "abhis" at bounding box center [177, 196] width 136 height 8
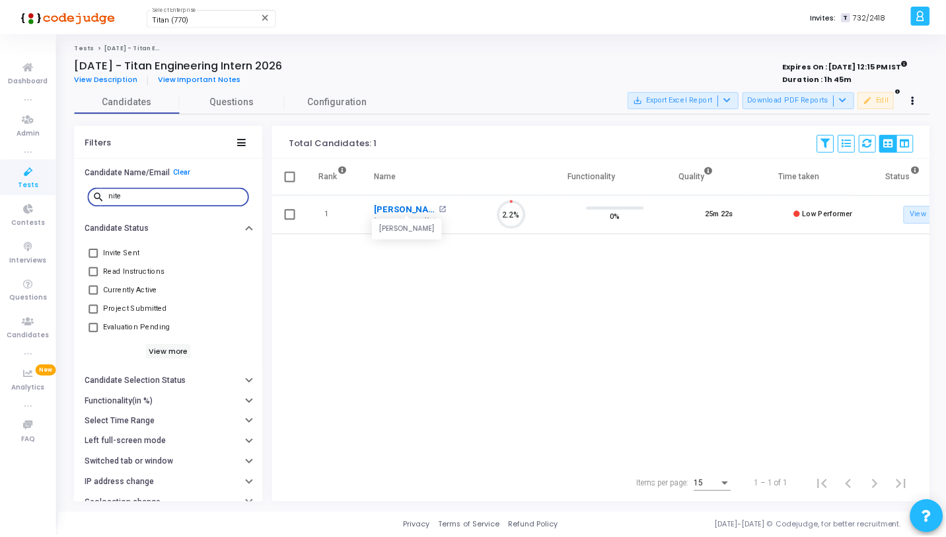
scroll to position [28, 34]
click at [412, 210] on link "Nitesh Kumar" at bounding box center [407, 209] width 62 height 13
click at [216, 190] on div "nite" at bounding box center [177, 195] width 136 height 21
click at [203, 194] on input "nite" at bounding box center [177, 196] width 136 height 8
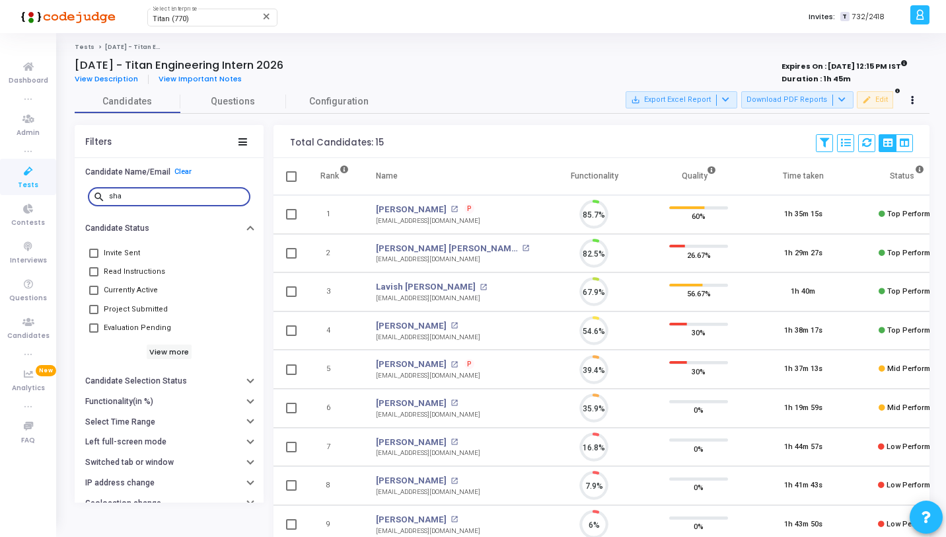
scroll to position [28, 34]
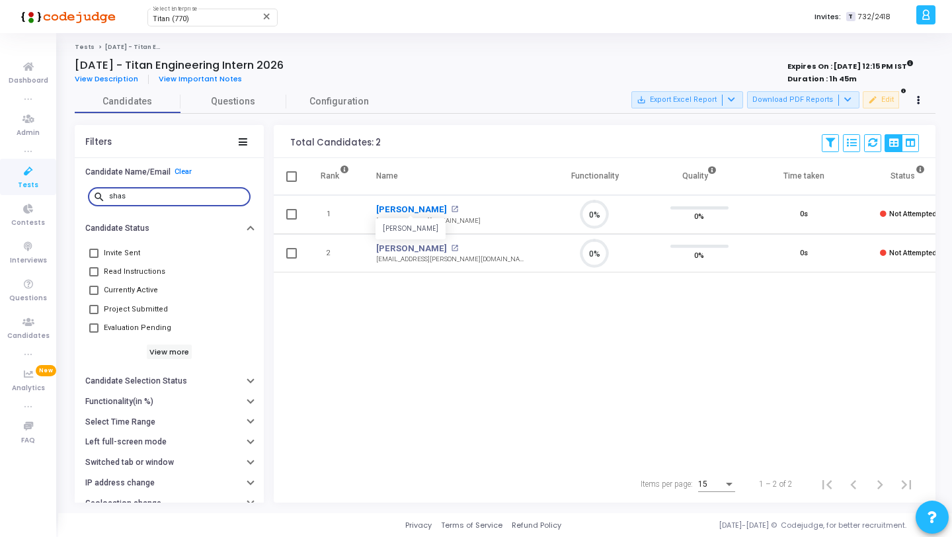
click at [420, 209] on link "Shashank Shekhar" at bounding box center [411, 209] width 71 height 13
click at [186, 194] on input "shas" at bounding box center [177, 196] width 136 height 8
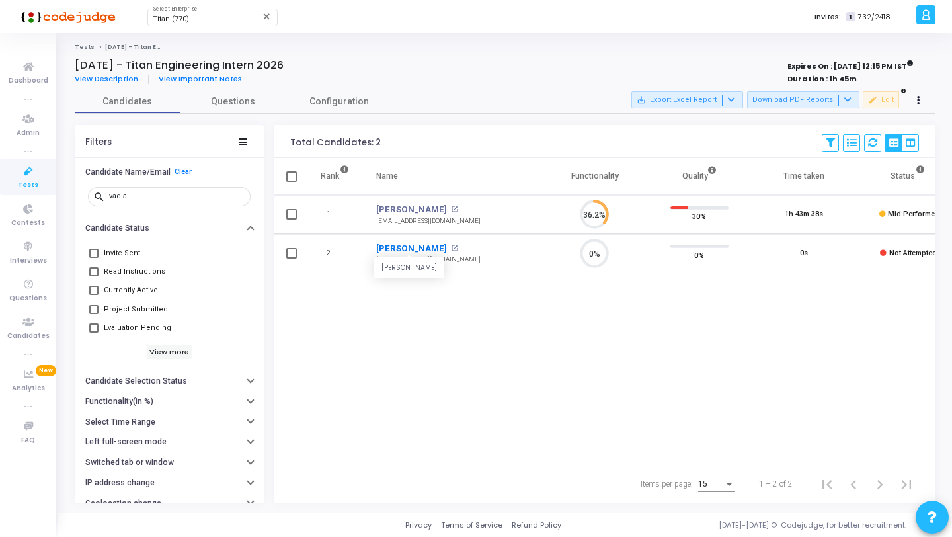
click at [404, 244] on link "Vadlapudi Sekhar" at bounding box center [411, 248] width 71 height 13
click at [170, 197] on input "vadla" at bounding box center [177, 196] width 136 height 8
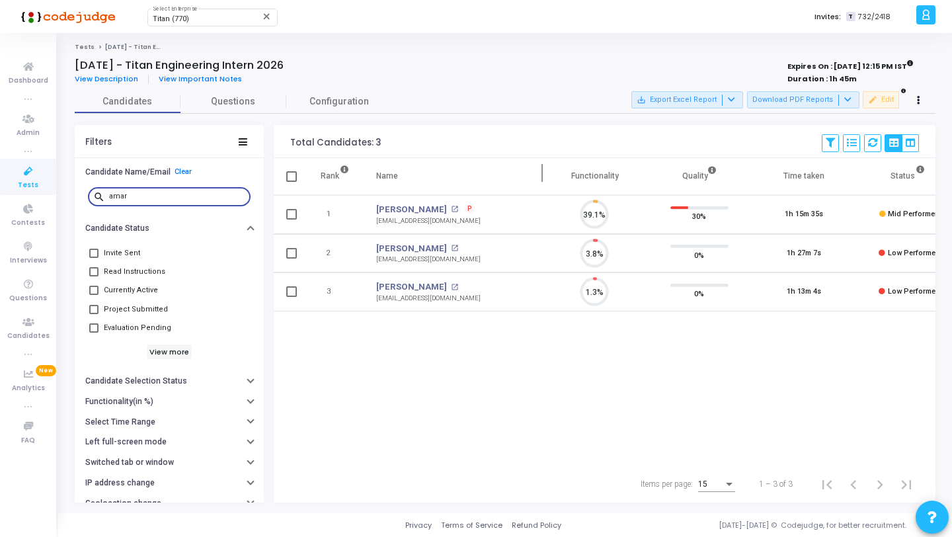
scroll to position [28, 34]
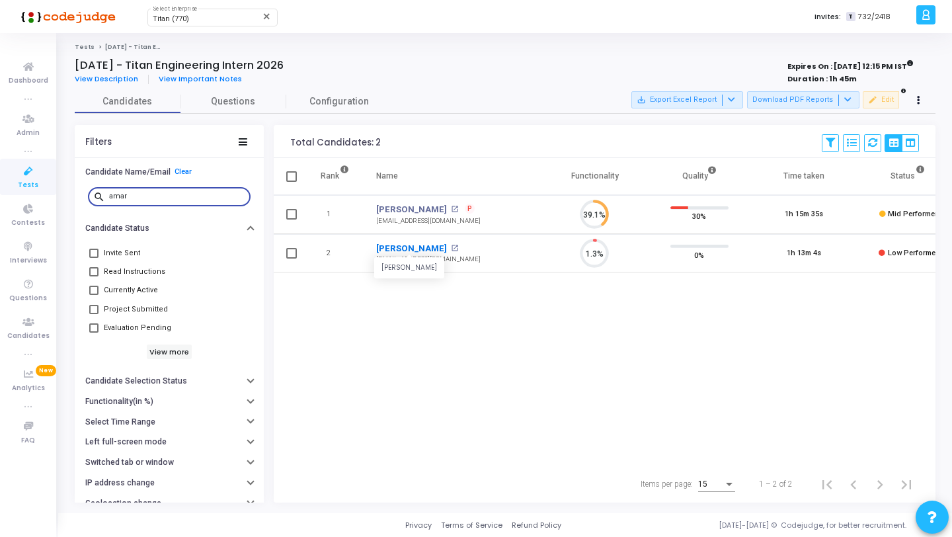
click at [409, 243] on link "[PERSON_NAME]" at bounding box center [411, 248] width 71 height 13
click at [157, 192] on input "amar" at bounding box center [177, 196] width 136 height 8
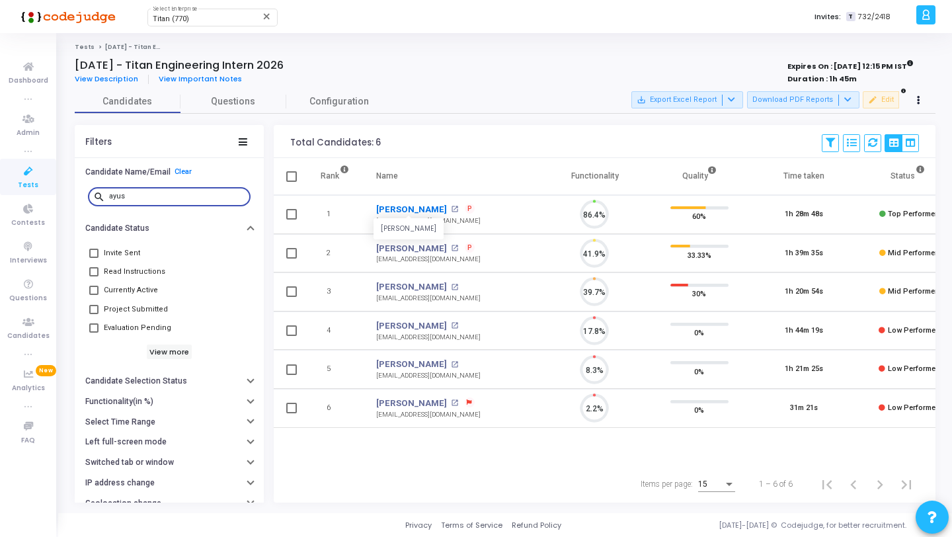
scroll to position [28, 34]
type input "ayus"
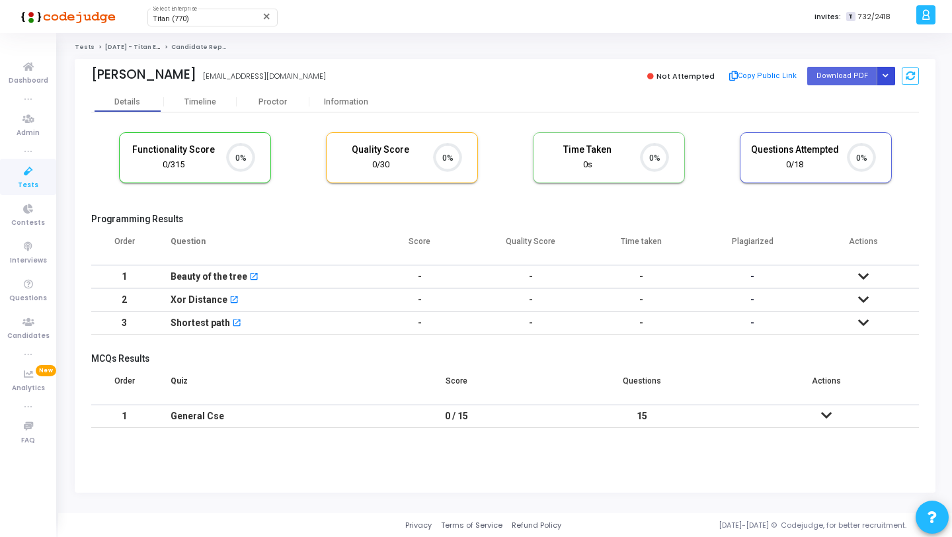
click at [887, 73] on icon "Button group with nested dropdown" at bounding box center [885, 76] width 6 height 7
click at [851, 105] on button "Regenerate PDF" at bounding box center [843, 102] width 102 height 21
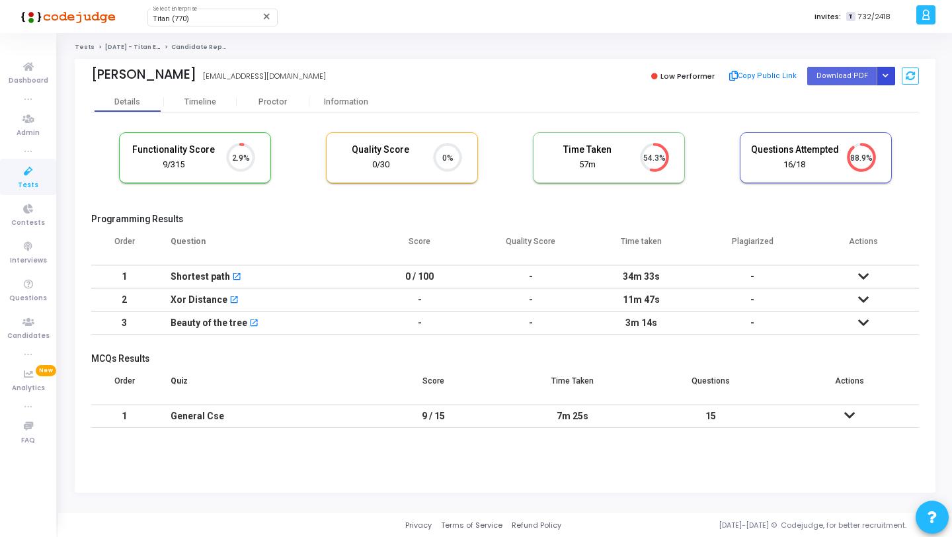
click at [886, 76] on icon "Button group with nested dropdown" at bounding box center [885, 76] width 6 height 7
click at [844, 101] on button "Regenerate PDF" at bounding box center [843, 102] width 102 height 21
click at [883, 72] on button "Button group with nested dropdown" at bounding box center [885, 76] width 19 height 18
click at [843, 99] on button "Regenerate PDF" at bounding box center [843, 102] width 102 height 21
click at [887, 77] on icon "Button group with nested dropdown" at bounding box center [885, 76] width 6 height 7
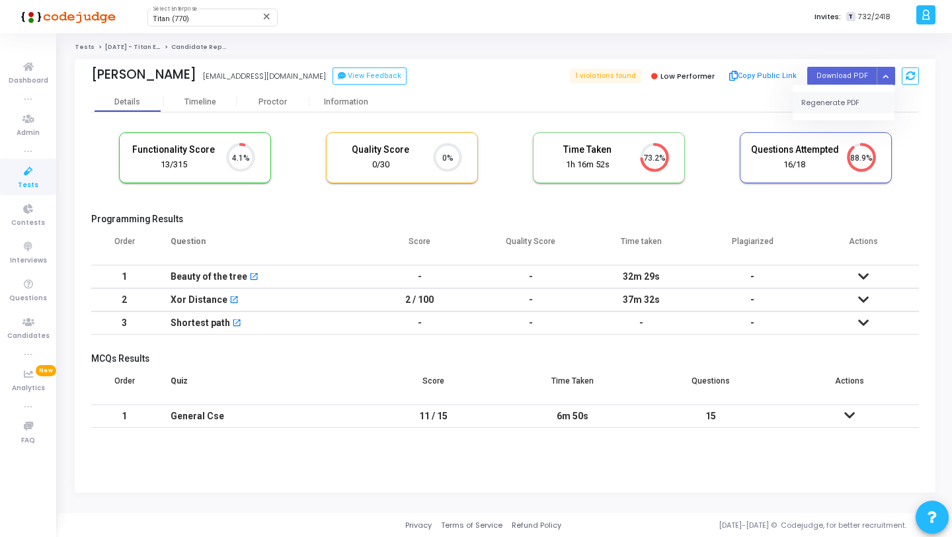
click at [849, 98] on button "Regenerate PDF" at bounding box center [843, 102] width 102 height 21
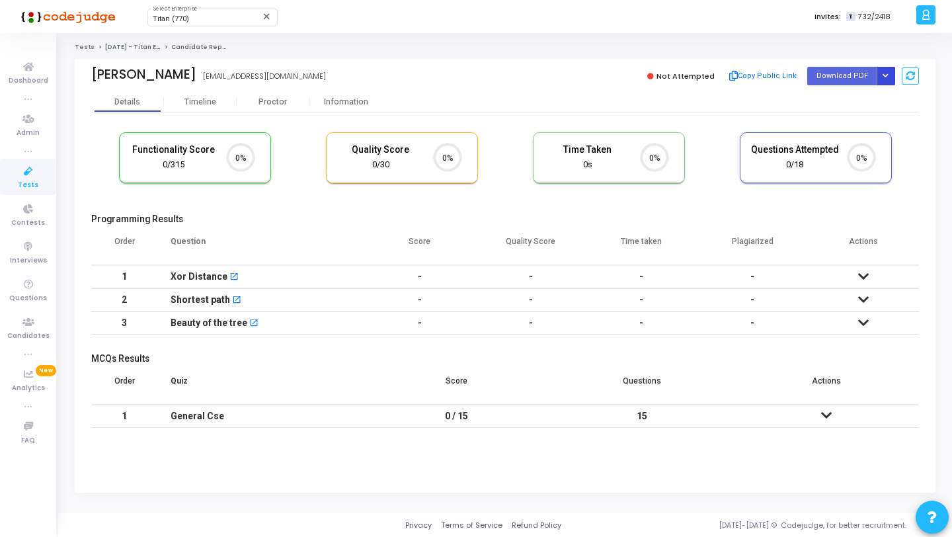
click at [890, 71] on button "Button group with nested dropdown" at bounding box center [885, 76] width 19 height 18
click at [853, 100] on button "Regenerate PDF" at bounding box center [843, 102] width 102 height 21
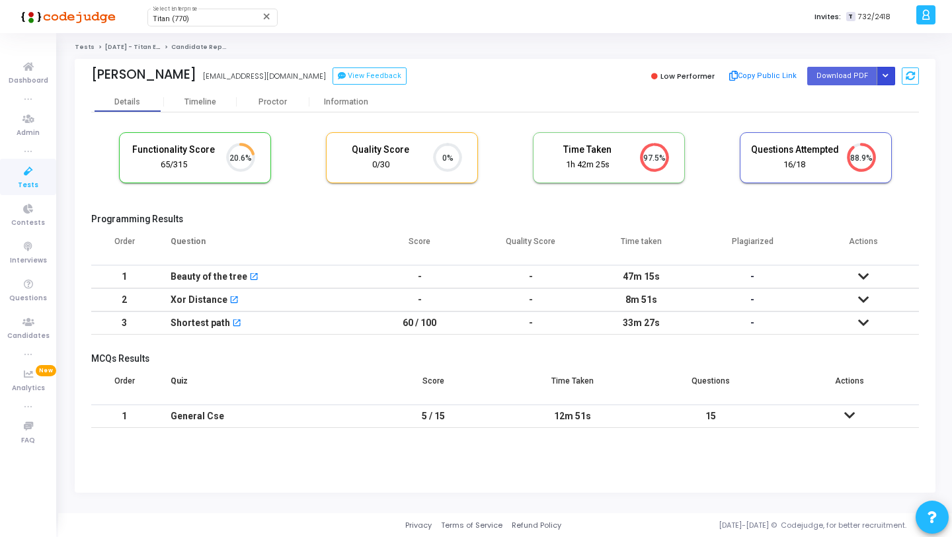
click at [884, 72] on button "Button group with nested dropdown" at bounding box center [885, 76] width 19 height 18
click at [869, 80] on button "Download PDF" at bounding box center [842, 76] width 70 height 18
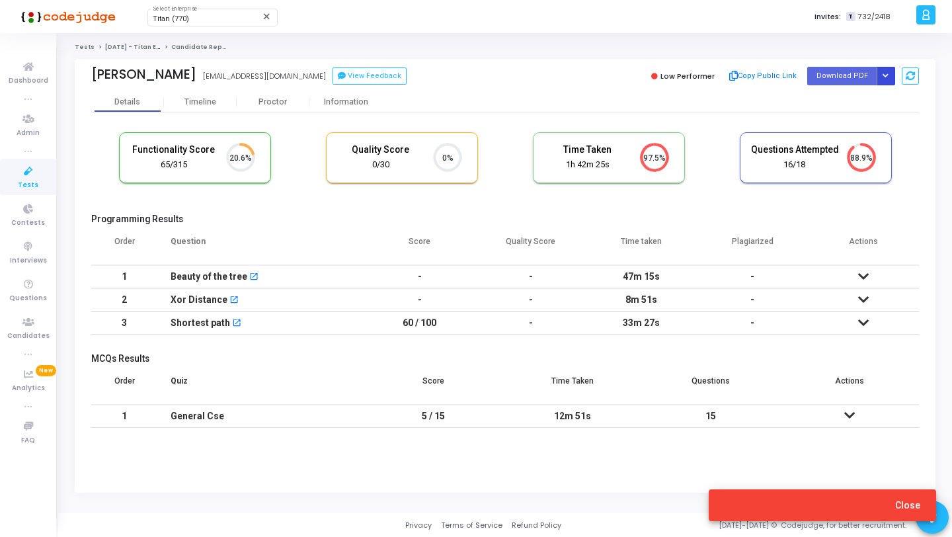
click at [885, 75] on icon "Button group with nested dropdown" at bounding box center [885, 76] width 6 height 7
click at [833, 96] on button "Regenerate PDF" at bounding box center [843, 102] width 102 height 21
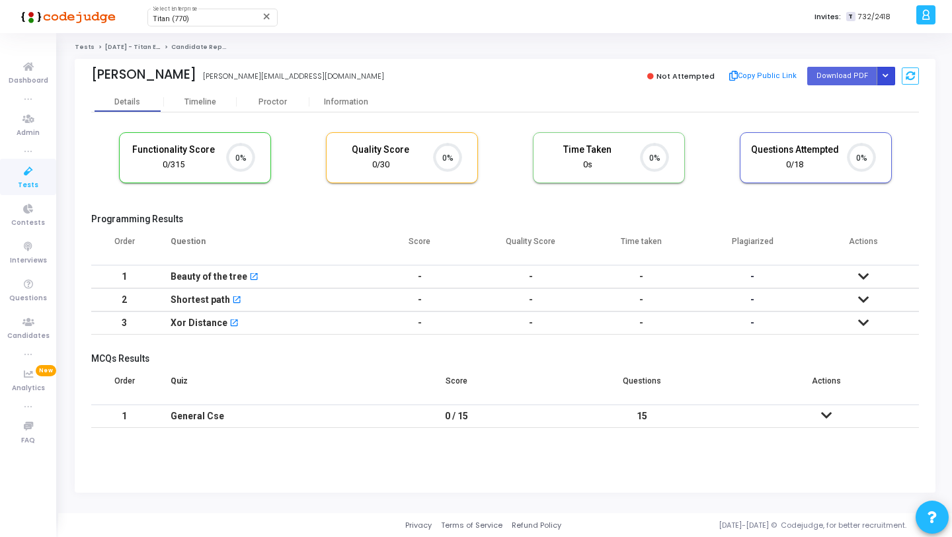
click at [887, 79] on button "Button group with nested dropdown" at bounding box center [885, 76] width 19 height 18
click at [846, 98] on button "Regenerate PDF" at bounding box center [843, 102] width 102 height 21
click at [889, 73] on button "Button group with nested dropdown" at bounding box center [885, 76] width 19 height 18
click at [846, 103] on button "Regenerate PDF" at bounding box center [843, 102] width 102 height 21
click at [884, 71] on button "Button group with nested dropdown" at bounding box center [885, 76] width 19 height 18
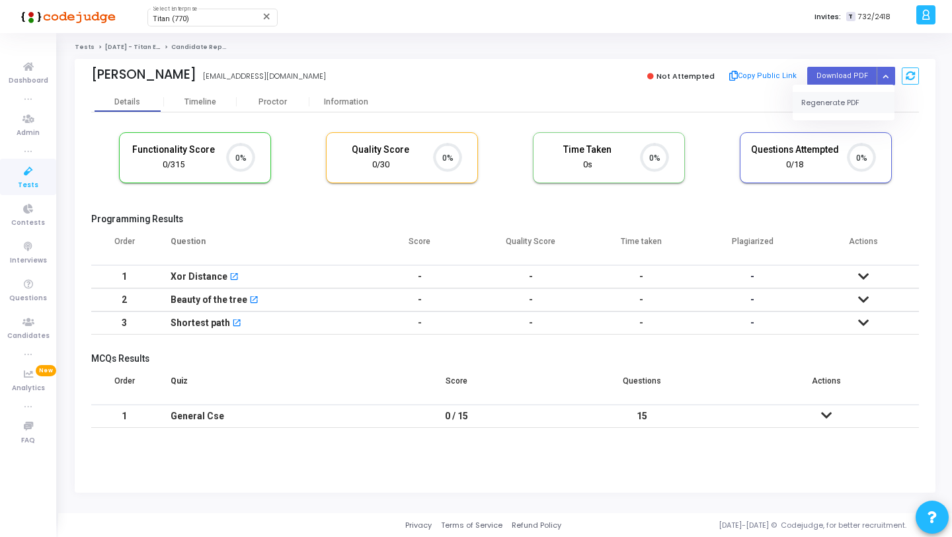
click at [844, 107] on button "Regenerate PDF" at bounding box center [843, 102] width 102 height 21
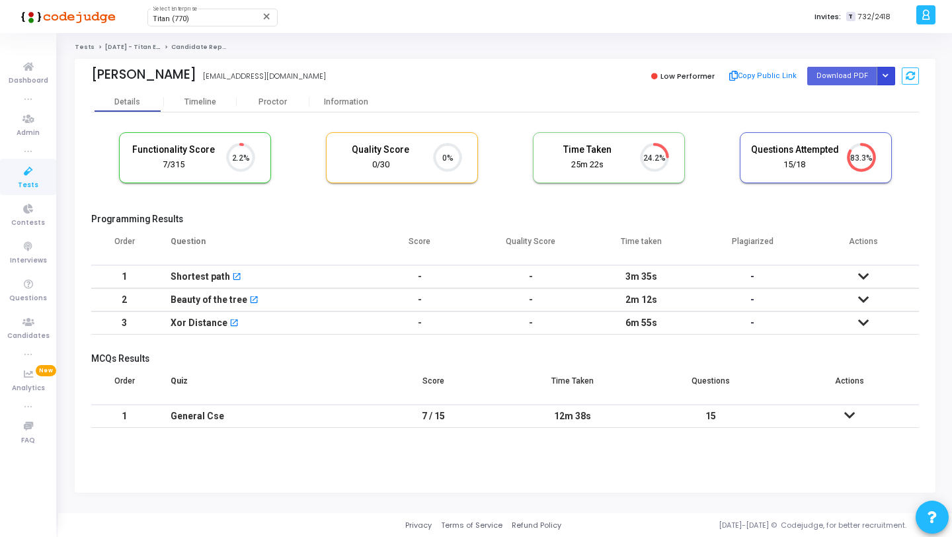
click at [885, 78] on icon "Button group with nested dropdown" at bounding box center [885, 76] width 6 height 7
click at [842, 98] on button "Regenerate PDF" at bounding box center [843, 102] width 102 height 21
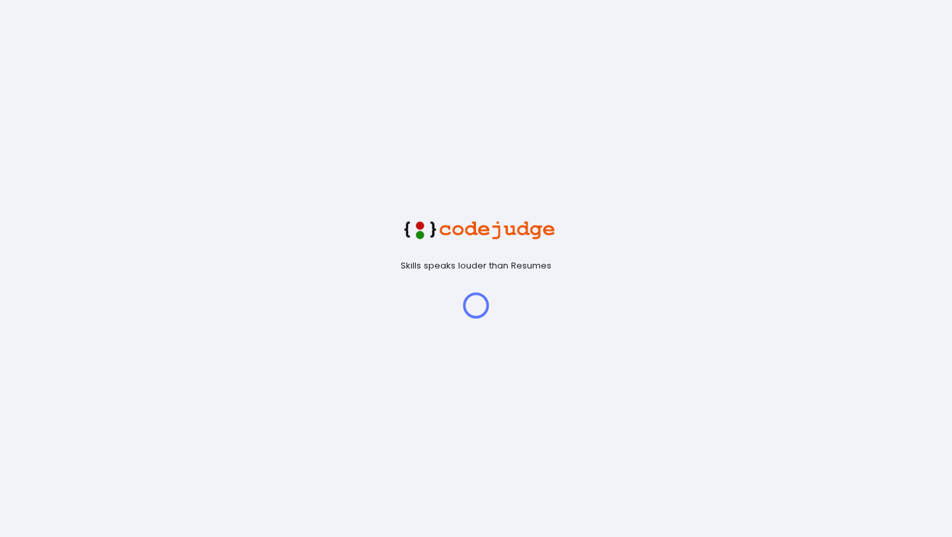
scroll to position [28, 34]
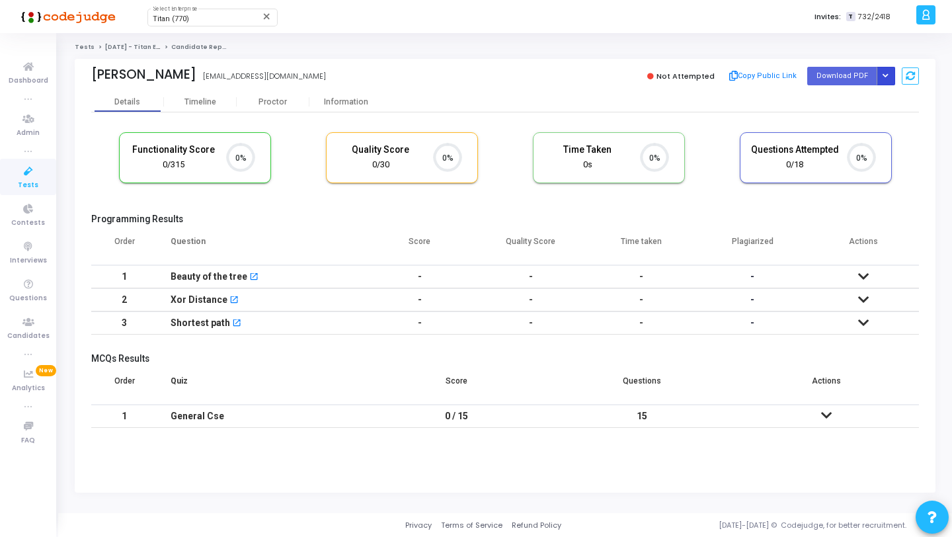
click at [885, 74] on icon "Button group with nested dropdown" at bounding box center [885, 76] width 6 height 7
click at [844, 106] on button "Regenerate PDF" at bounding box center [843, 102] width 102 height 21
click at [884, 76] on icon "Button group with nested dropdown" at bounding box center [885, 76] width 6 height 7
click at [817, 110] on button "Regenerate PDF" at bounding box center [843, 102] width 102 height 21
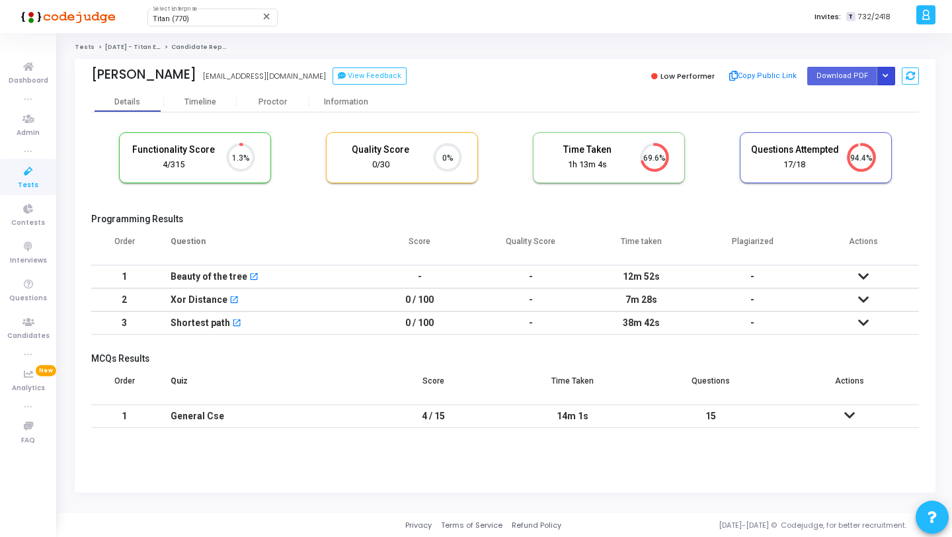
click at [882, 72] on button "Button group with nested dropdown" at bounding box center [885, 76] width 19 height 18
click at [843, 108] on button "Regenerate PDF" at bounding box center [843, 102] width 102 height 21
